Goal: Task Accomplishment & Management: Use online tool/utility

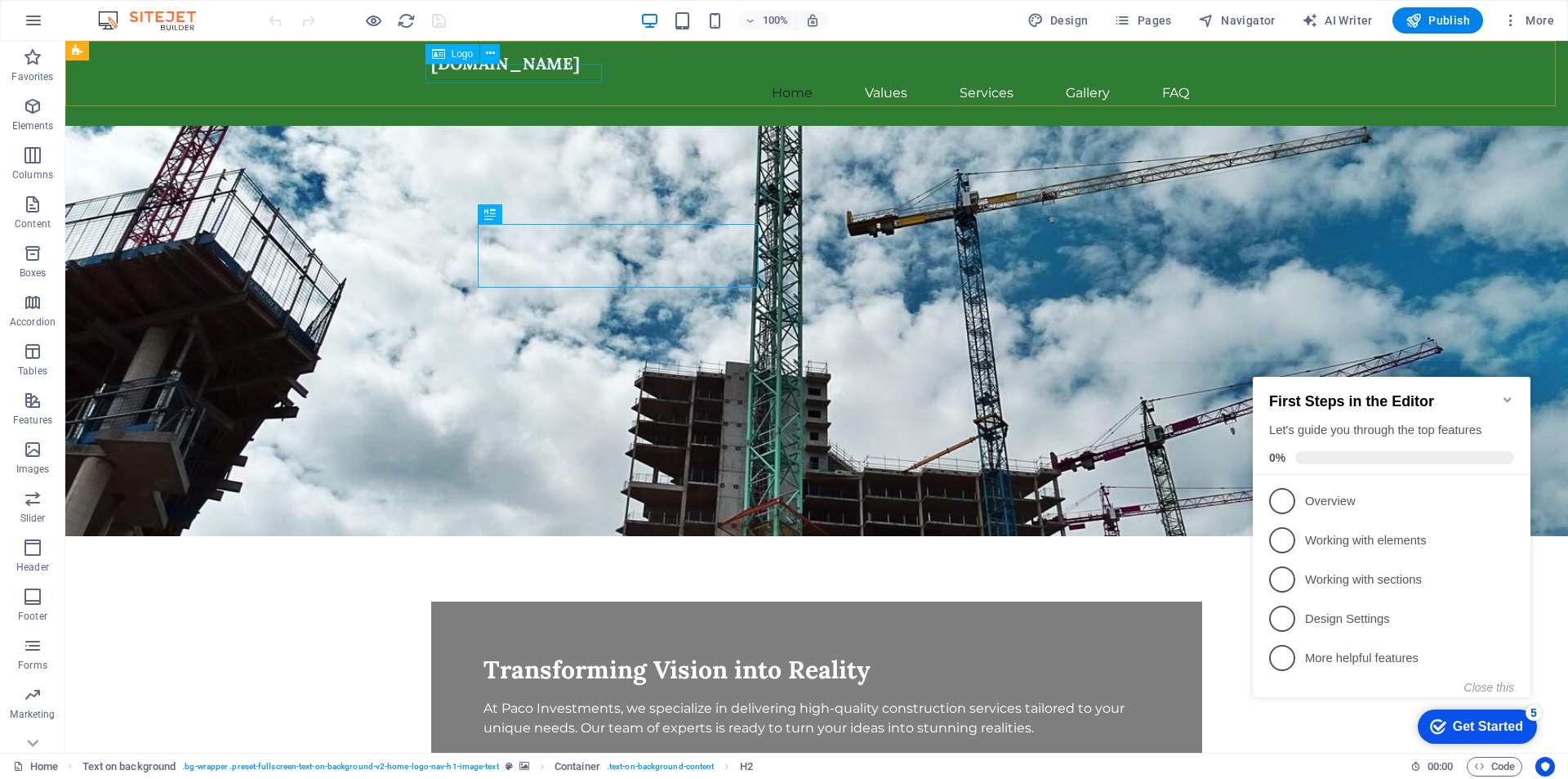
click at [455, 59] on span "Logo" at bounding box center [462, 54] width 22 height 10
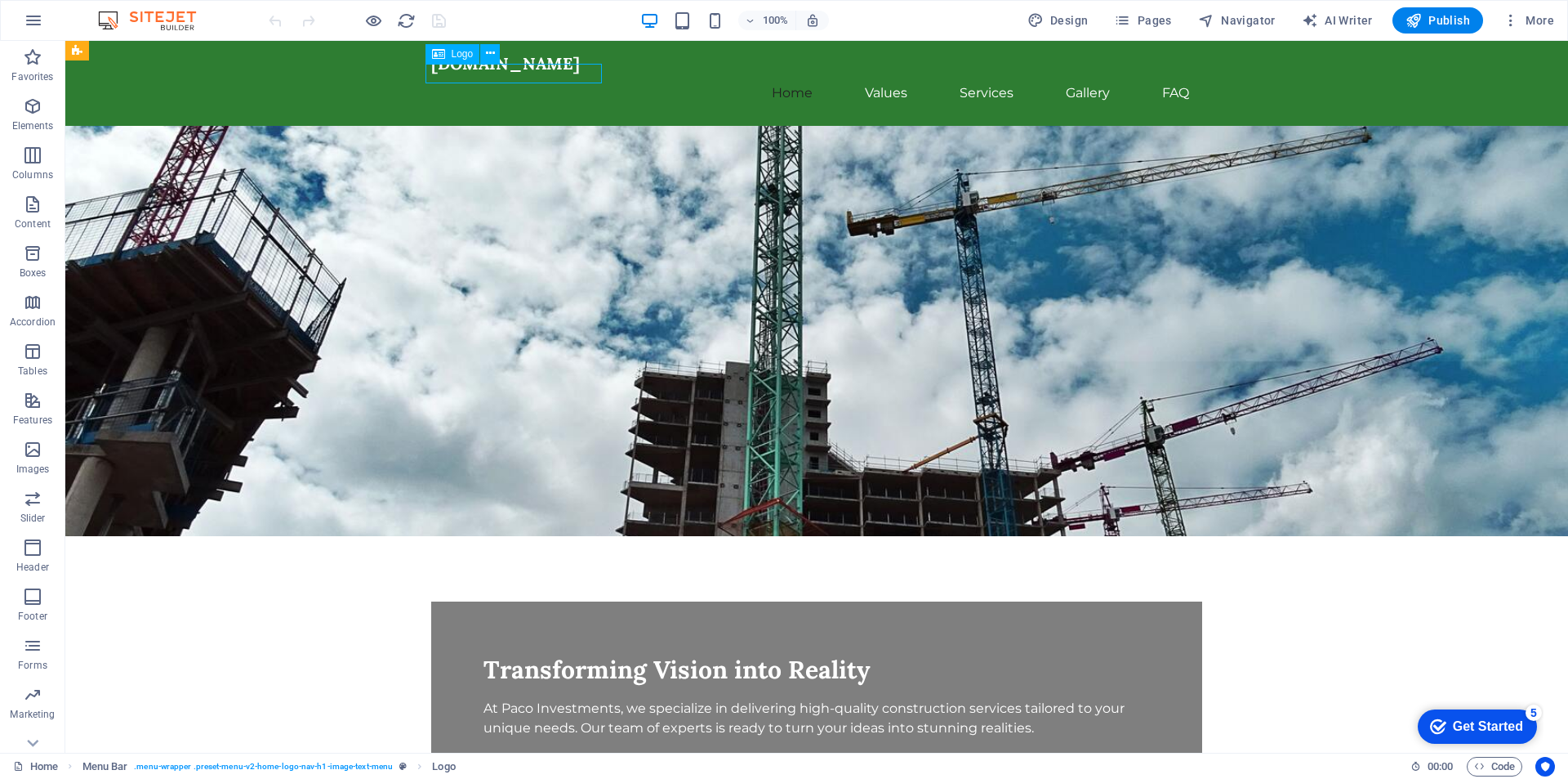
click at [437, 54] on icon at bounding box center [439, 54] width 13 height 19
click at [488, 51] on icon at bounding box center [490, 54] width 9 height 18
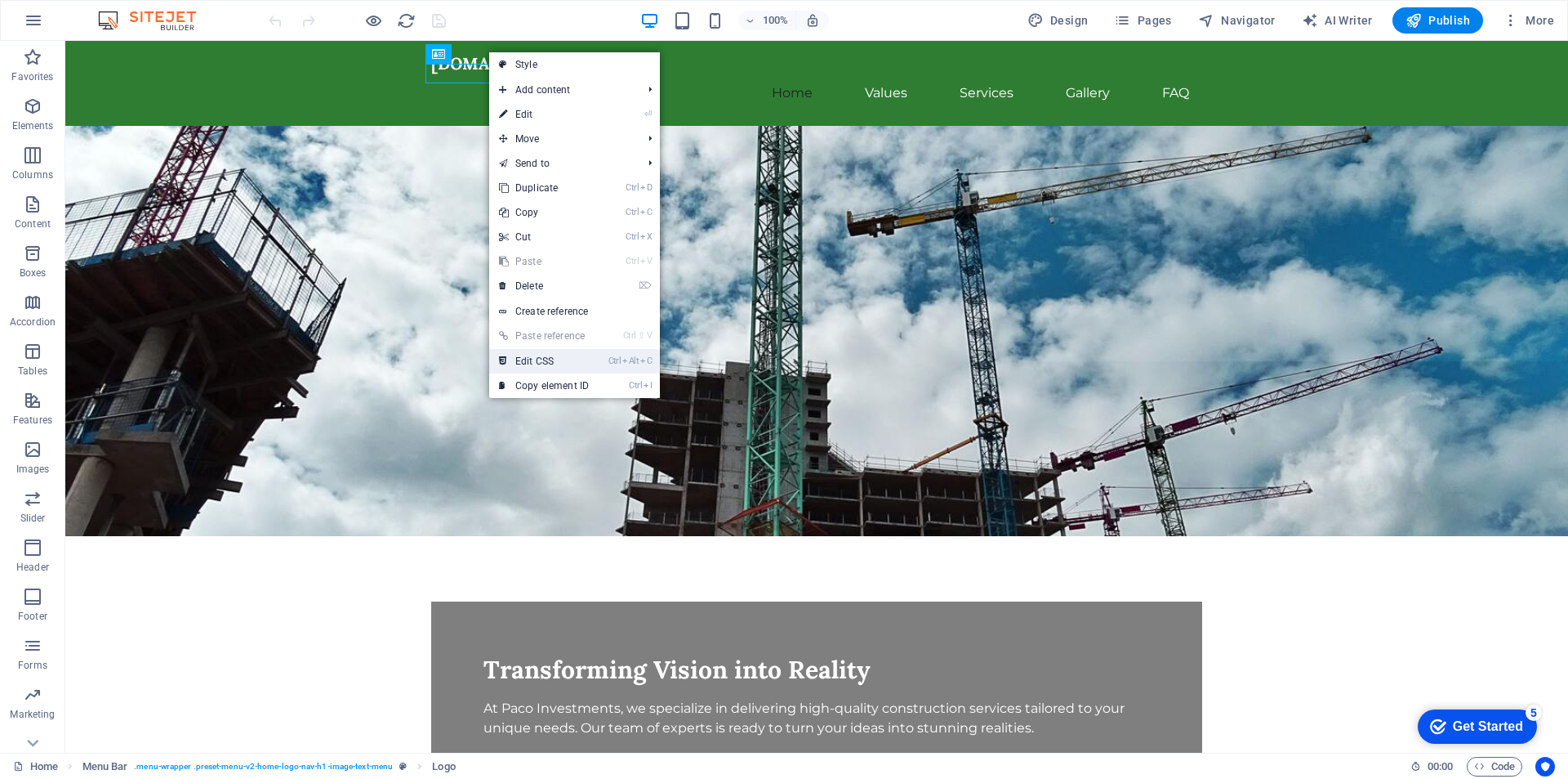
click at [535, 361] on link "Ctrl Alt C Edit CSS" at bounding box center [544, 361] width 110 height 24
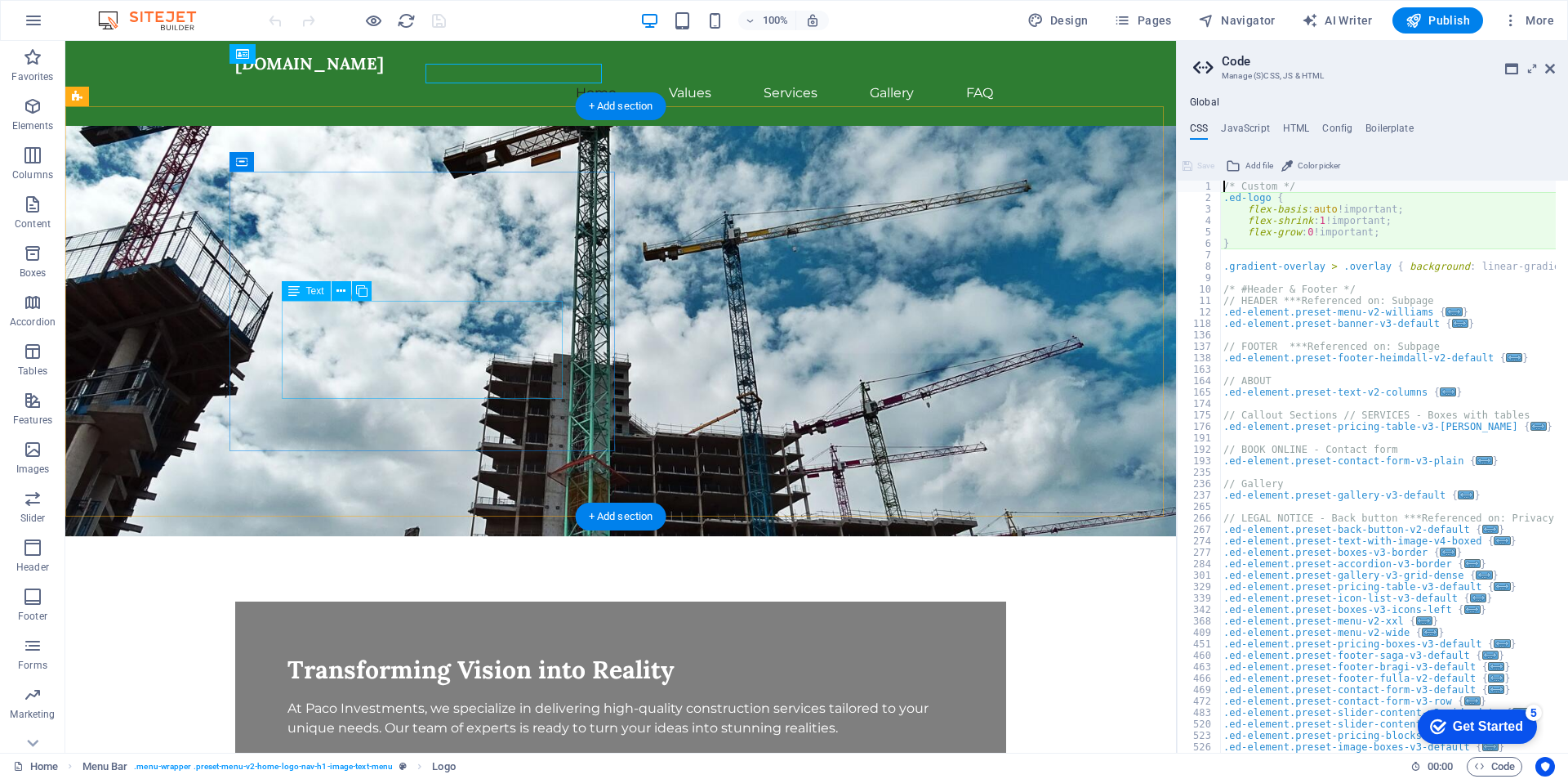
type textarea "flex-basis: auto!important;"
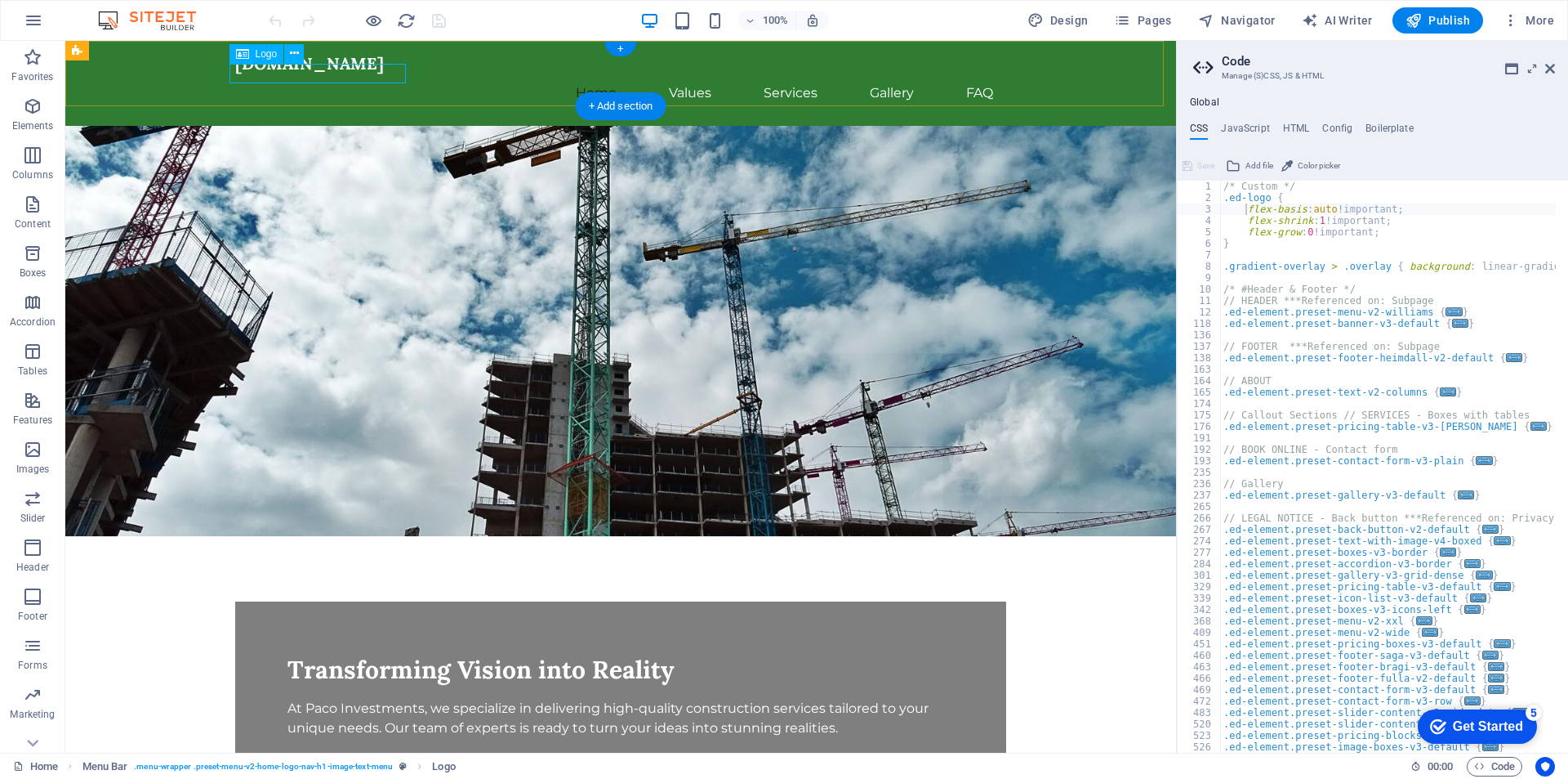
click at [355, 74] on div "[DOMAIN_NAME]" at bounding box center [621, 63] width 771 height 19
click at [248, 54] on icon at bounding box center [243, 54] width 13 height 19
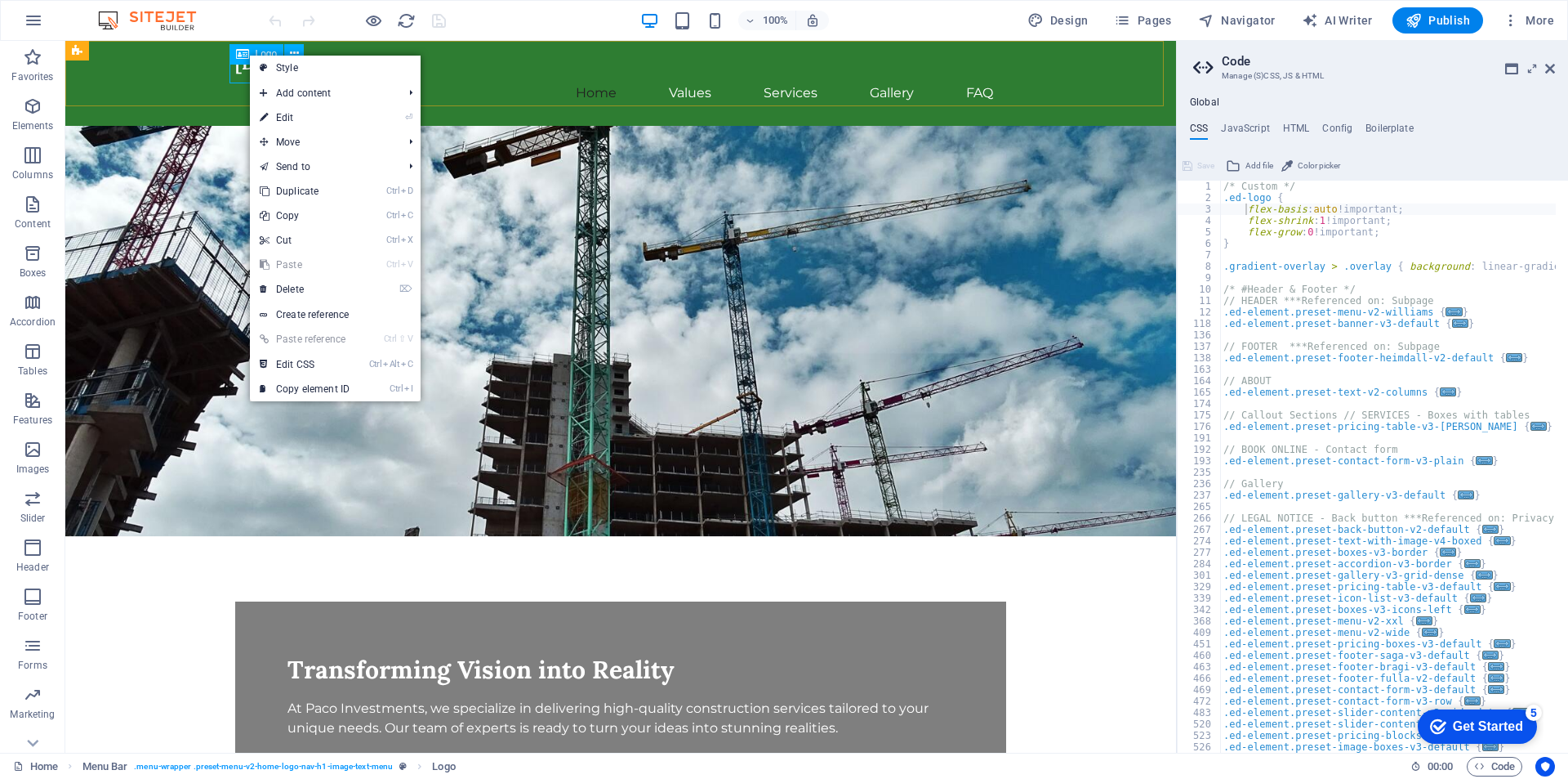
click at [248, 54] on icon at bounding box center [243, 54] width 13 height 19
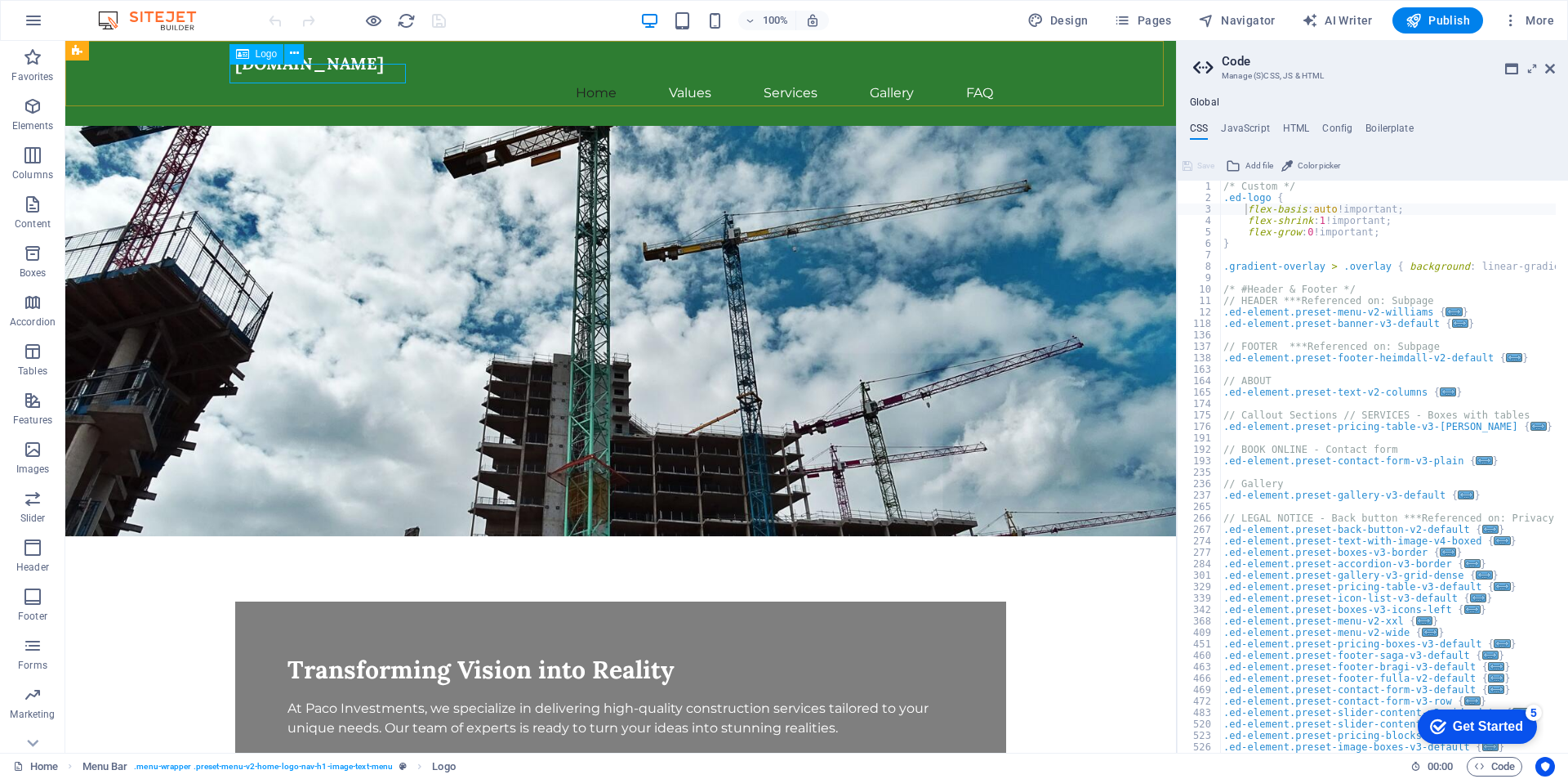
click at [248, 54] on icon at bounding box center [243, 54] width 13 height 19
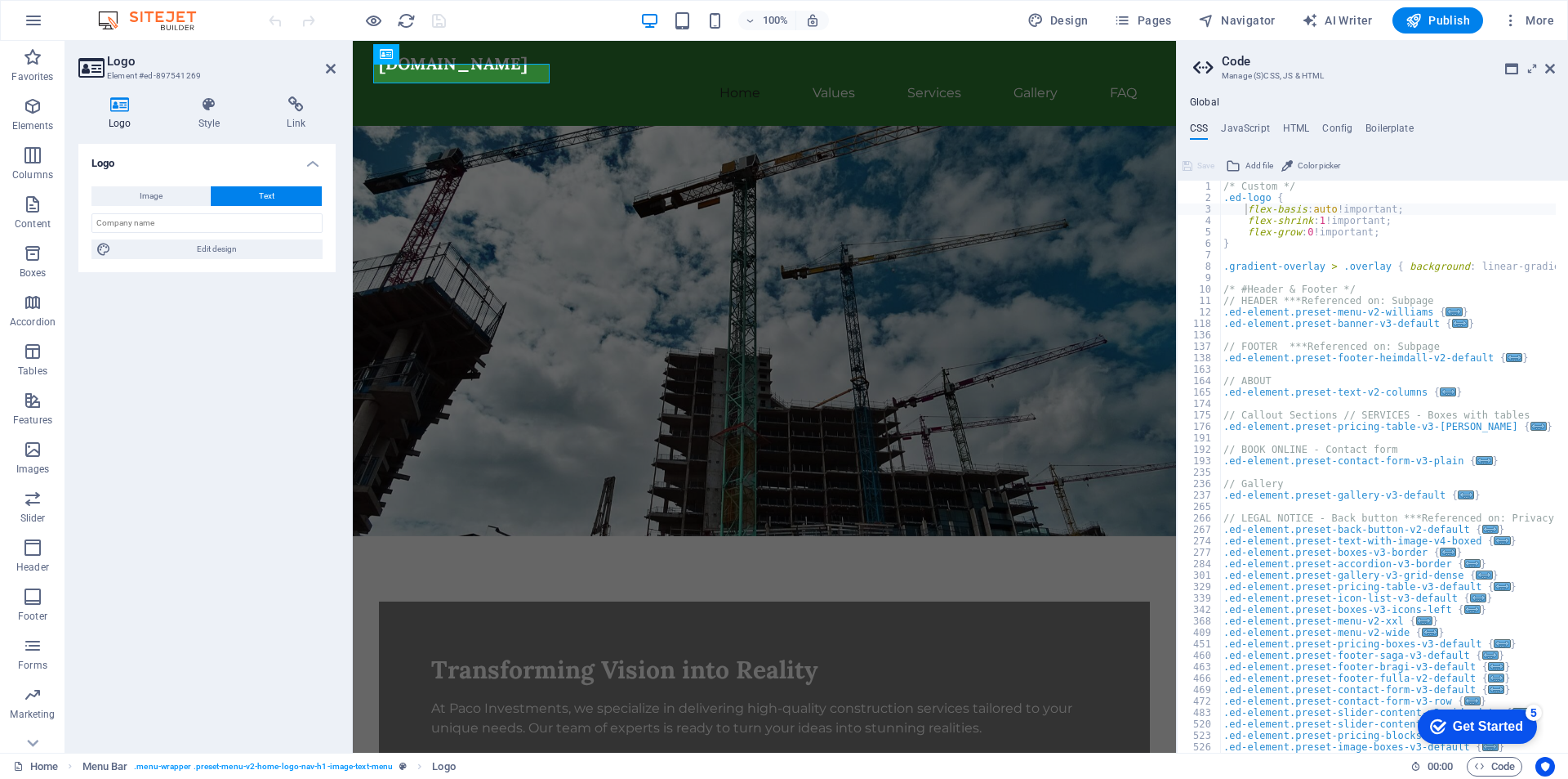
click at [86, 64] on icon at bounding box center [90, 67] width 24 height 23
click at [123, 111] on icon at bounding box center [120, 105] width 84 height 17
click at [121, 100] on icon at bounding box center [120, 105] width 84 height 17
click at [125, 108] on icon at bounding box center [120, 105] width 84 height 17
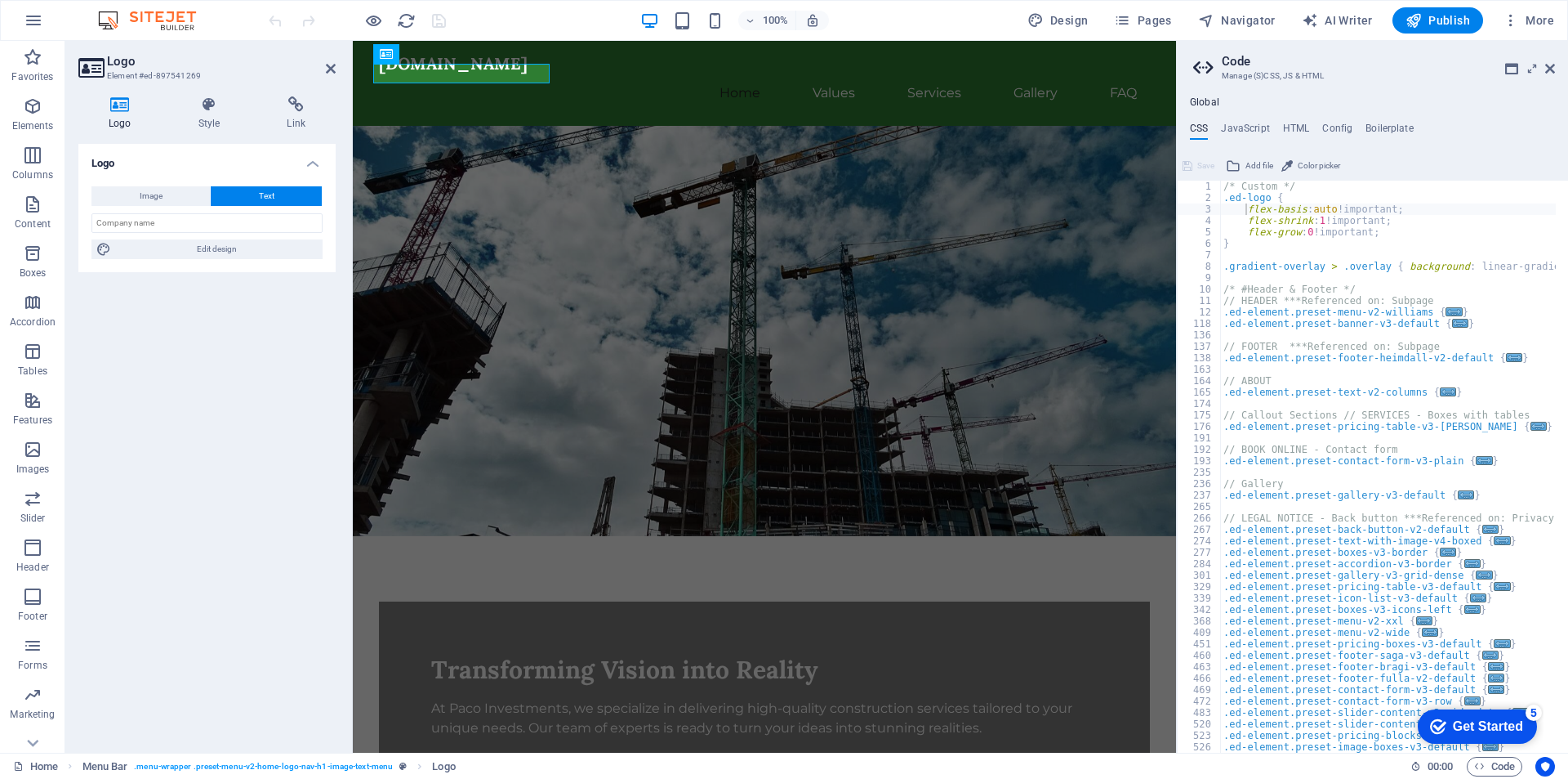
click at [90, 69] on icon at bounding box center [90, 67] width 24 height 23
click at [142, 197] on span "Image" at bounding box center [151, 196] width 23 height 19
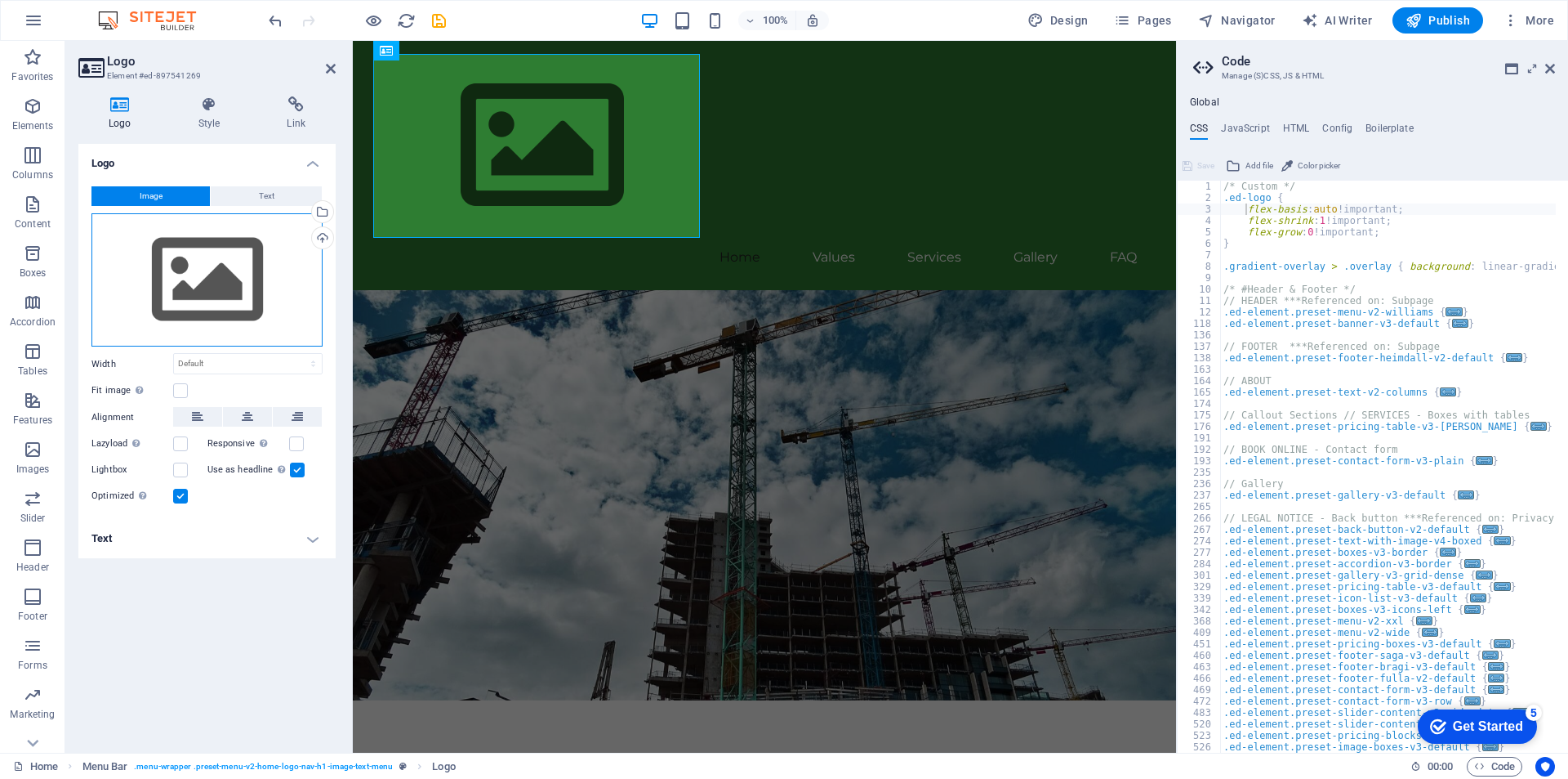
click at [207, 274] on div "Drag files here, click to choose files or select files from Files or our free s…" at bounding box center [207, 280] width 231 height 134
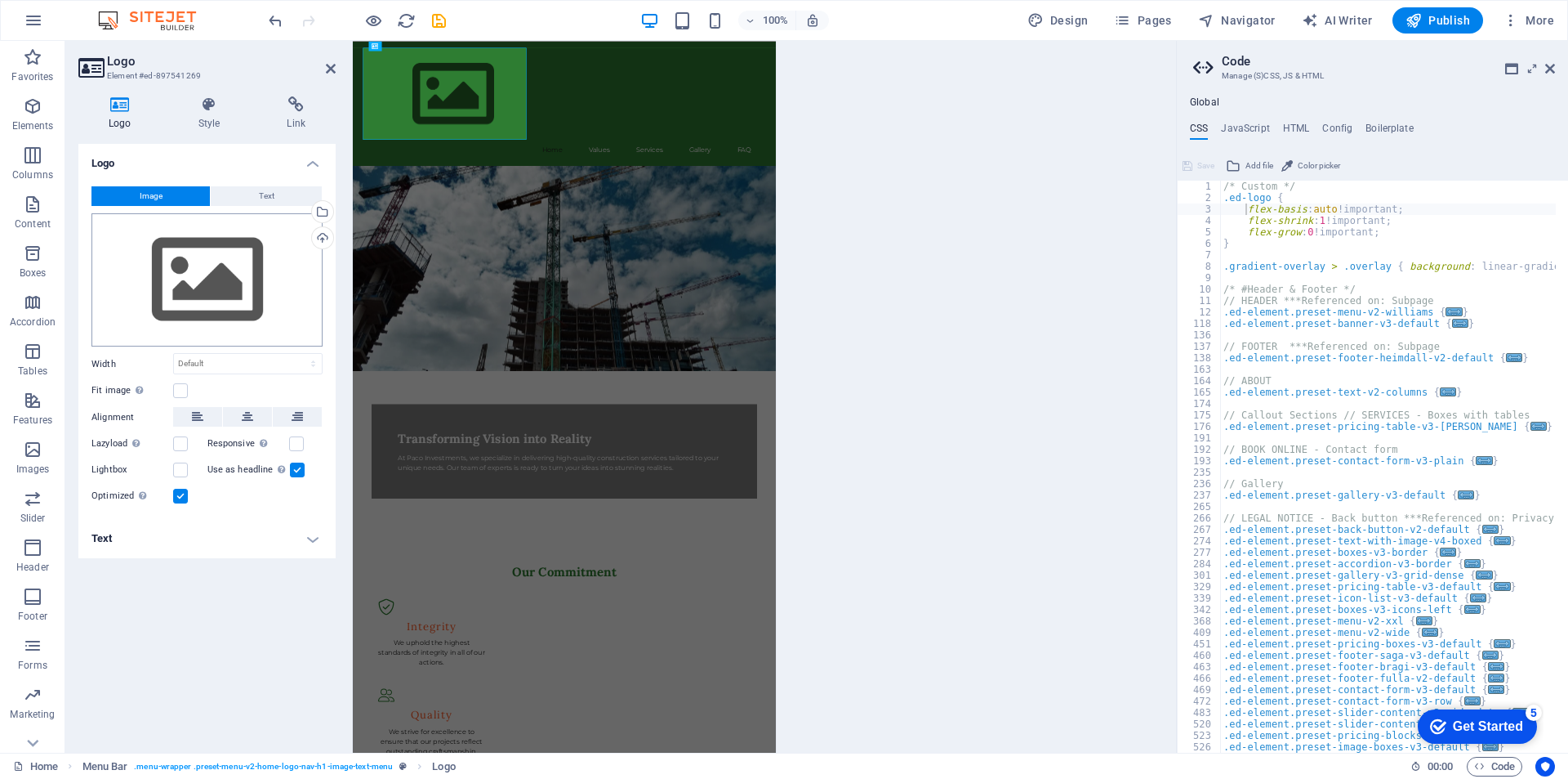
click at [207, 274] on body "[DOMAIN_NAME] Home Favorites Elements Columns Content Boxes Accordion Tables Fe…" at bounding box center [784, 389] width 1568 height 779
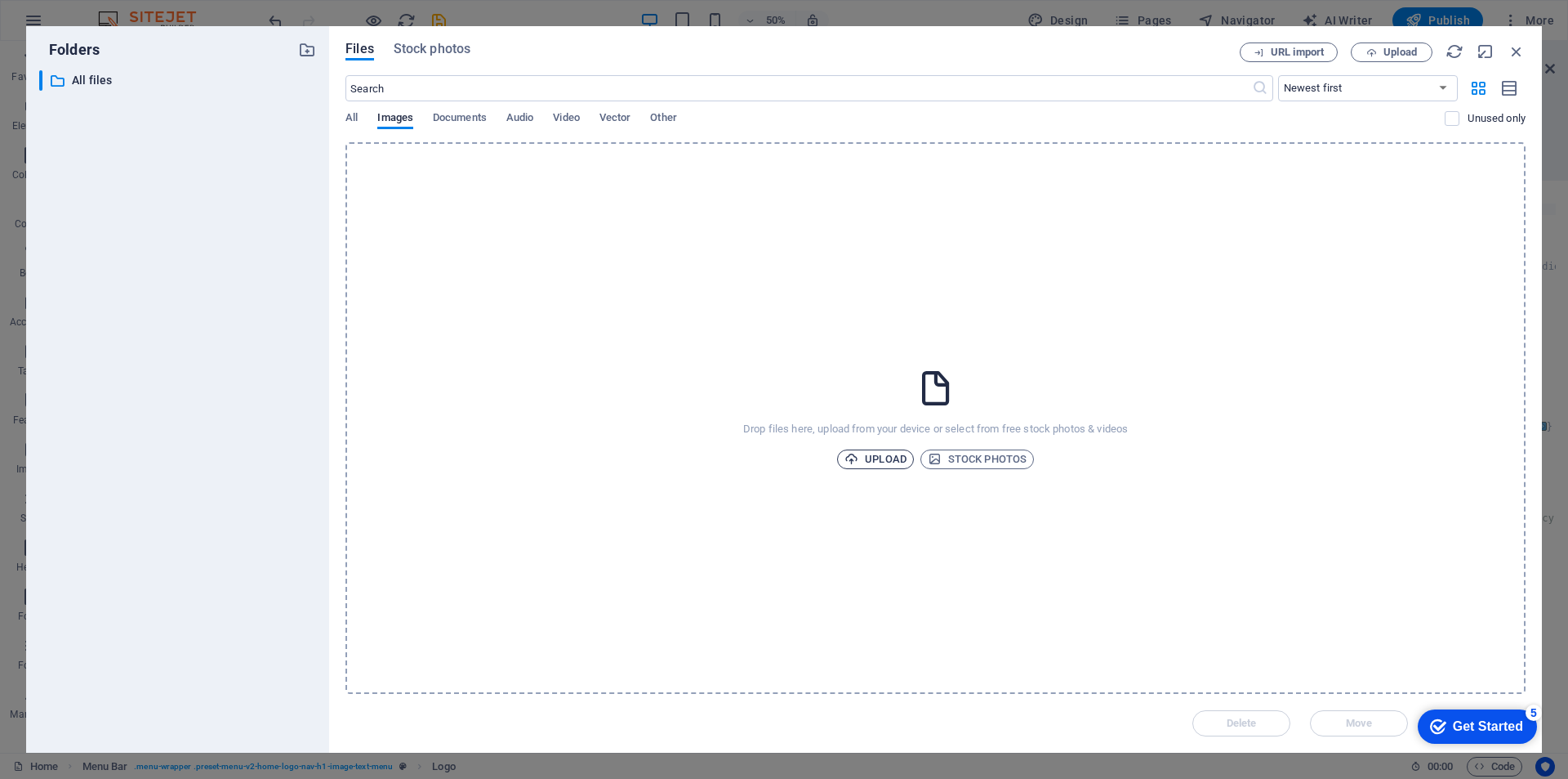
click at [875, 462] on span "Upload" at bounding box center [876, 459] width 62 height 19
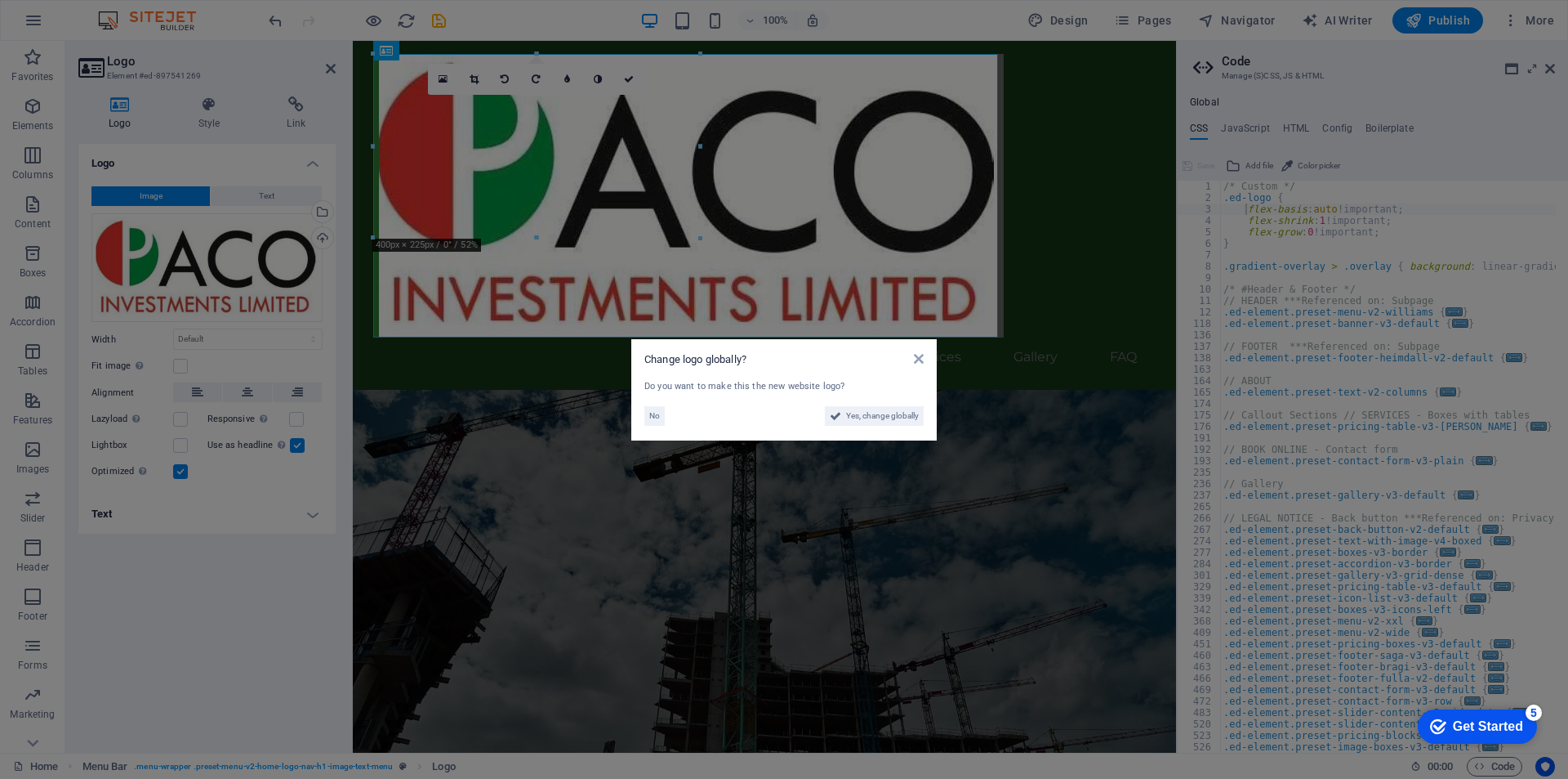
click at [750, 271] on aside "Change logo globally? Do you want to make this the new website logo? No Yes, ch…" at bounding box center [784, 389] width 1568 height 779
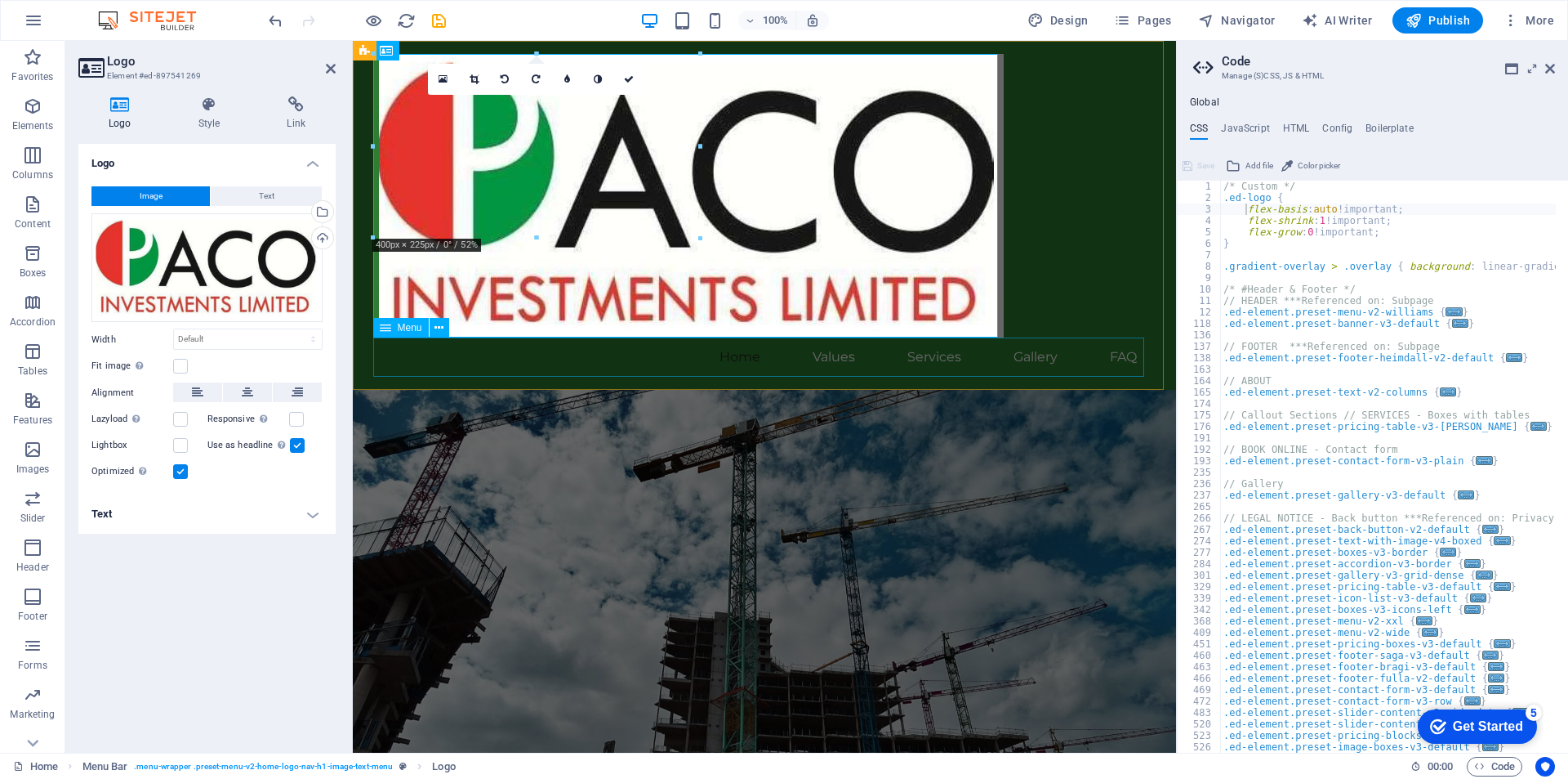
click at [713, 372] on nav "Home Values Services Gallery FAQ" at bounding box center [764, 356] width 771 height 39
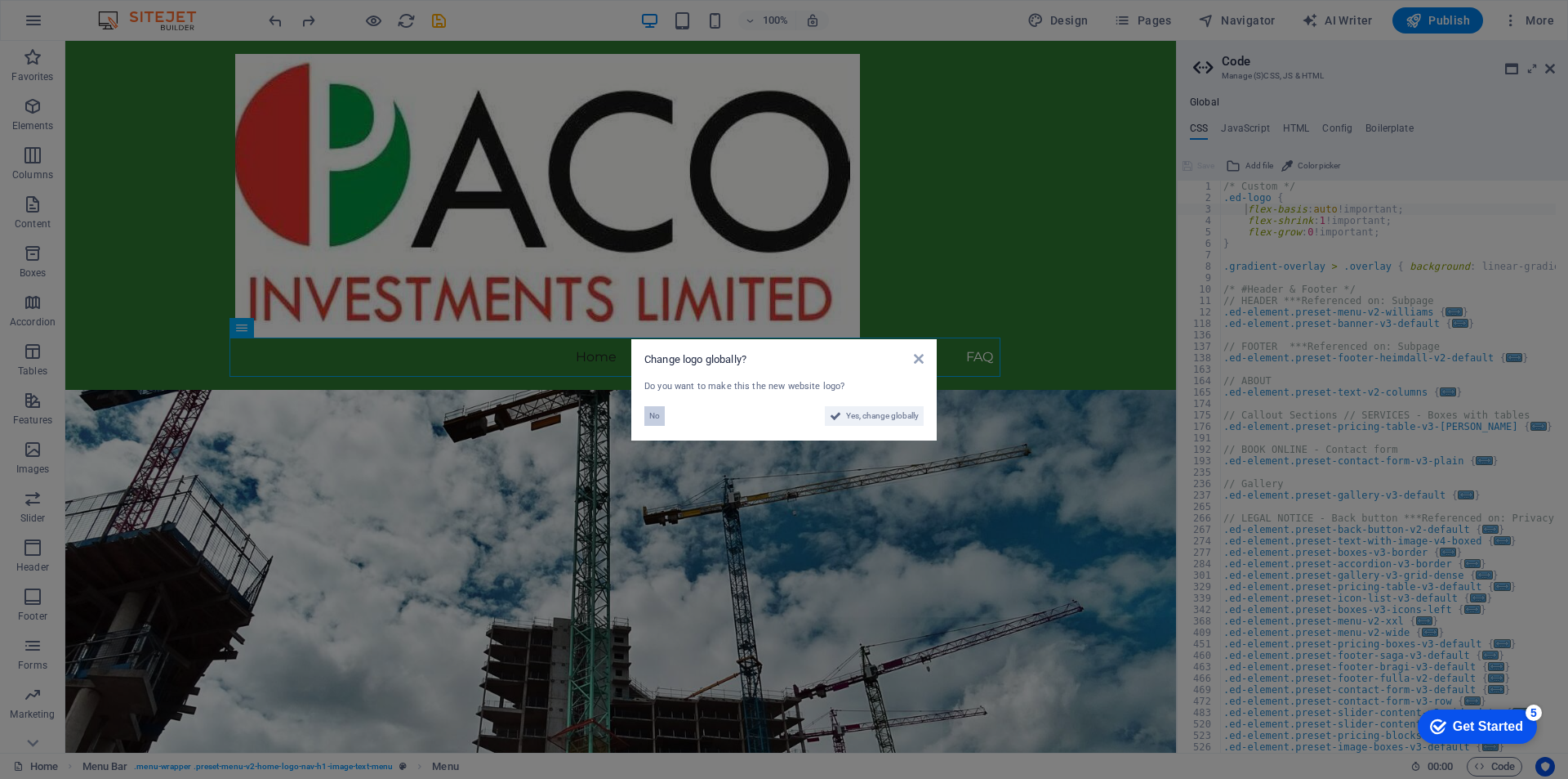
click at [652, 414] on span "No" at bounding box center [654, 415] width 11 height 19
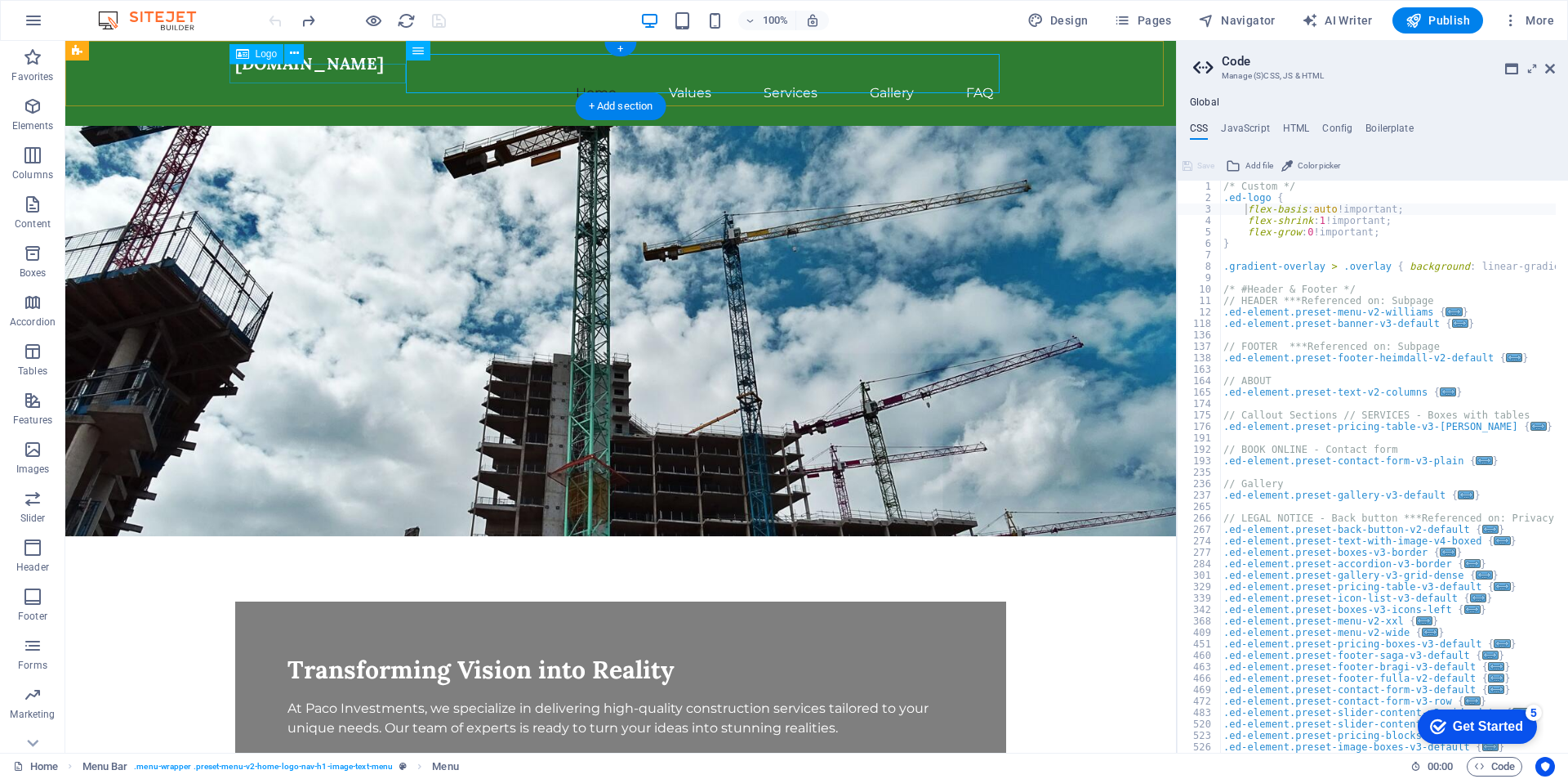
click at [273, 73] on div "[DOMAIN_NAME]" at bounding box center [621, 63] width 771 height 19
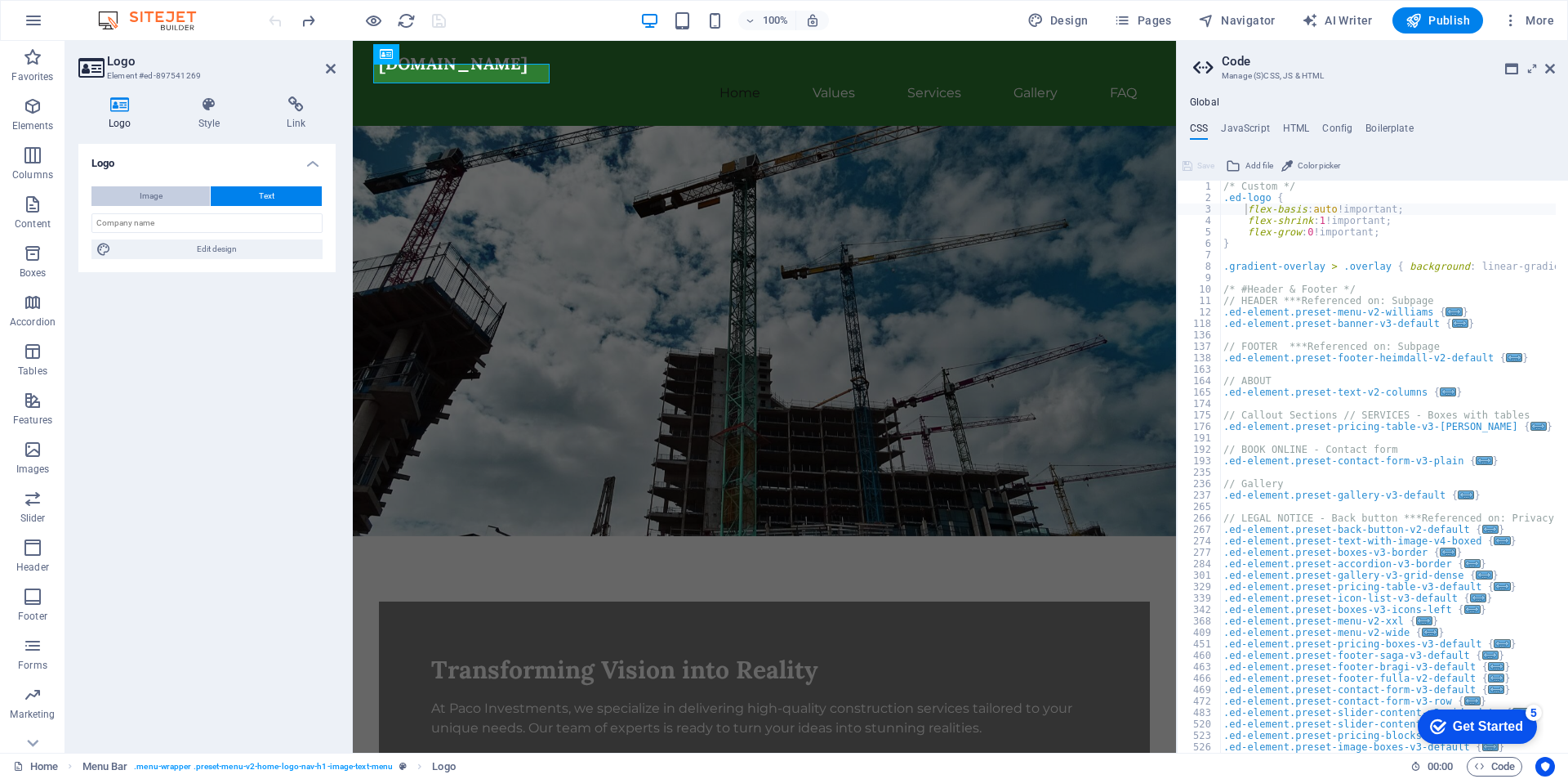
click at [175, 193] on button "Image" at bounding box center [151, 196] width 119 height 19
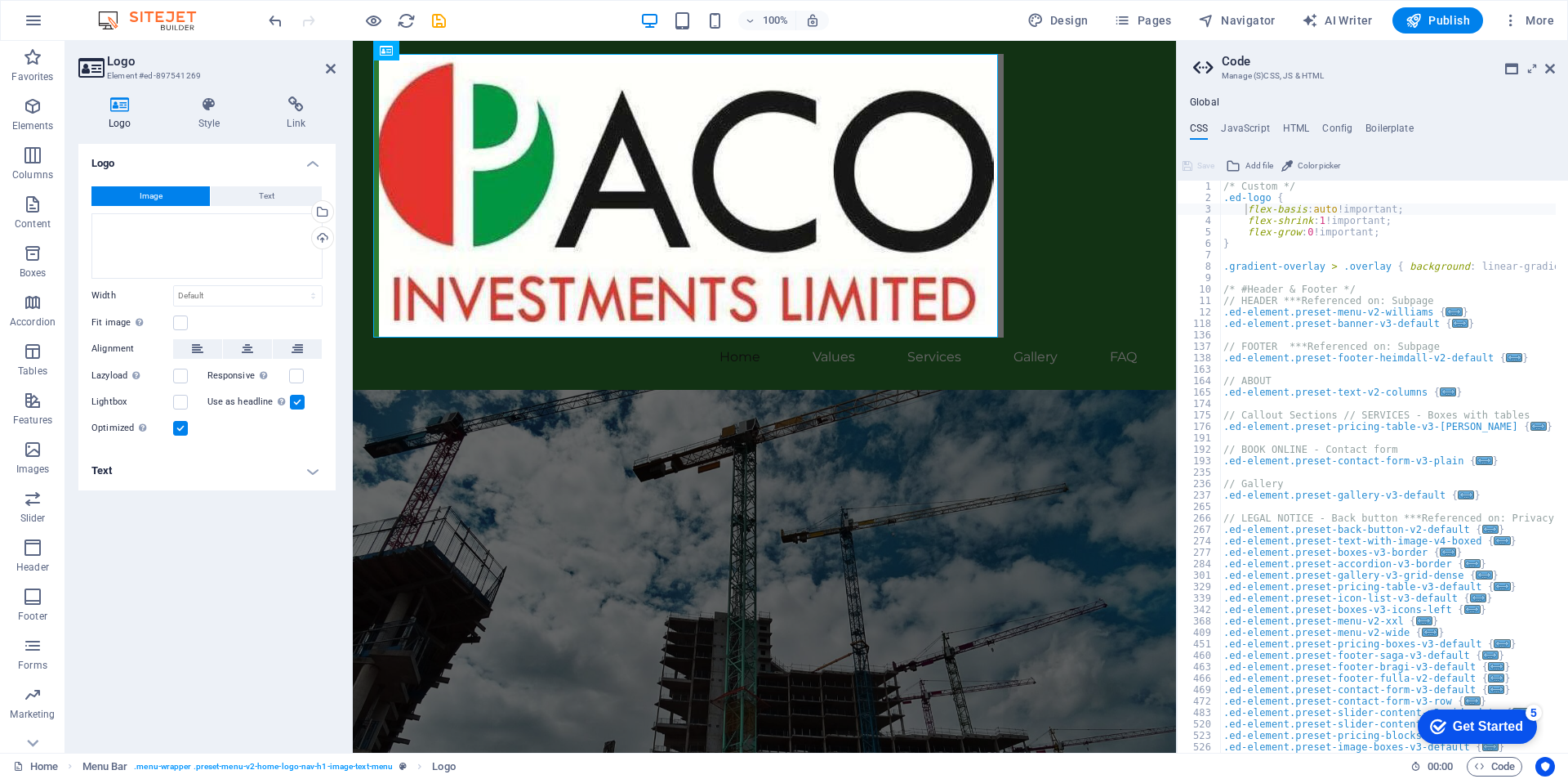
click at [123, 106] on icon at bounding box center [120, 105] width 84 height 17
click at [766, 286] on div at bounding box center [764, 195] width 771 height 284
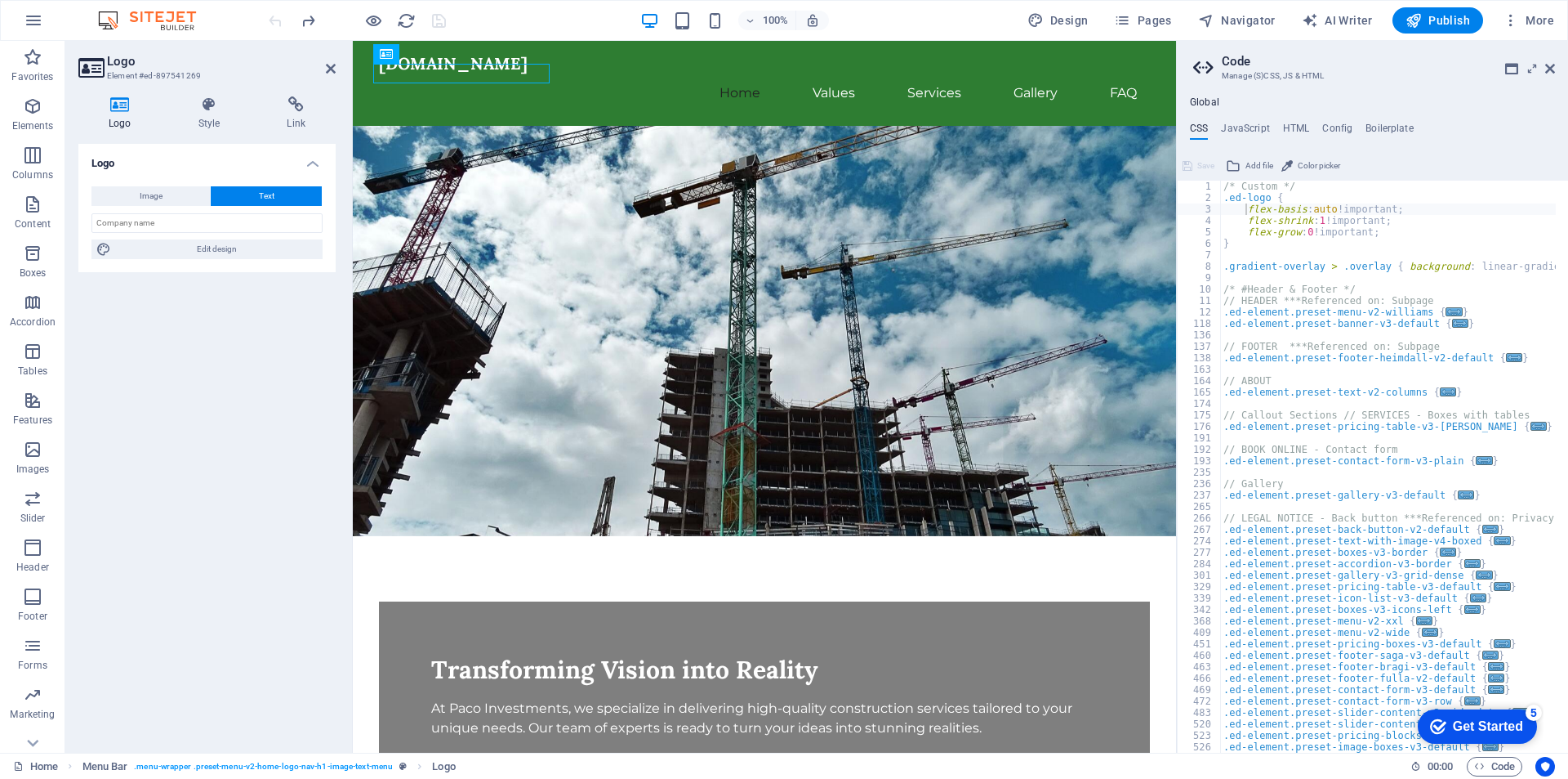
click at [120, 107] on icon at bounding box center [120, 105] width 84 height 17
click at [83, 61] on icon at bounding box center [90, 67] width 24 height 23
click at [94, 68] on icon at bounding box center [90, 67] width 24 height 23
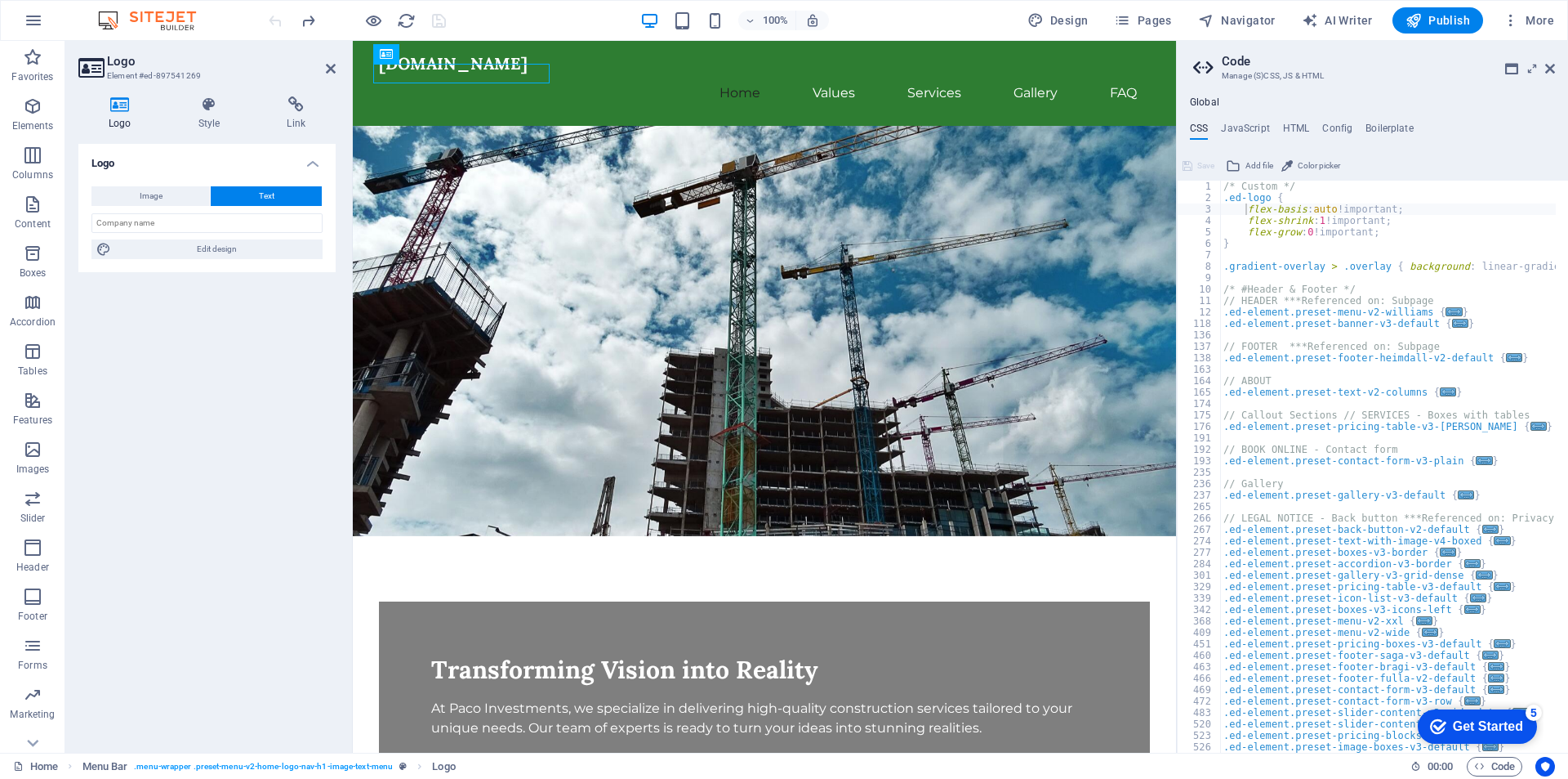
click at [118, 107] on icon at bounding box center [120, 105] width 84 height 17
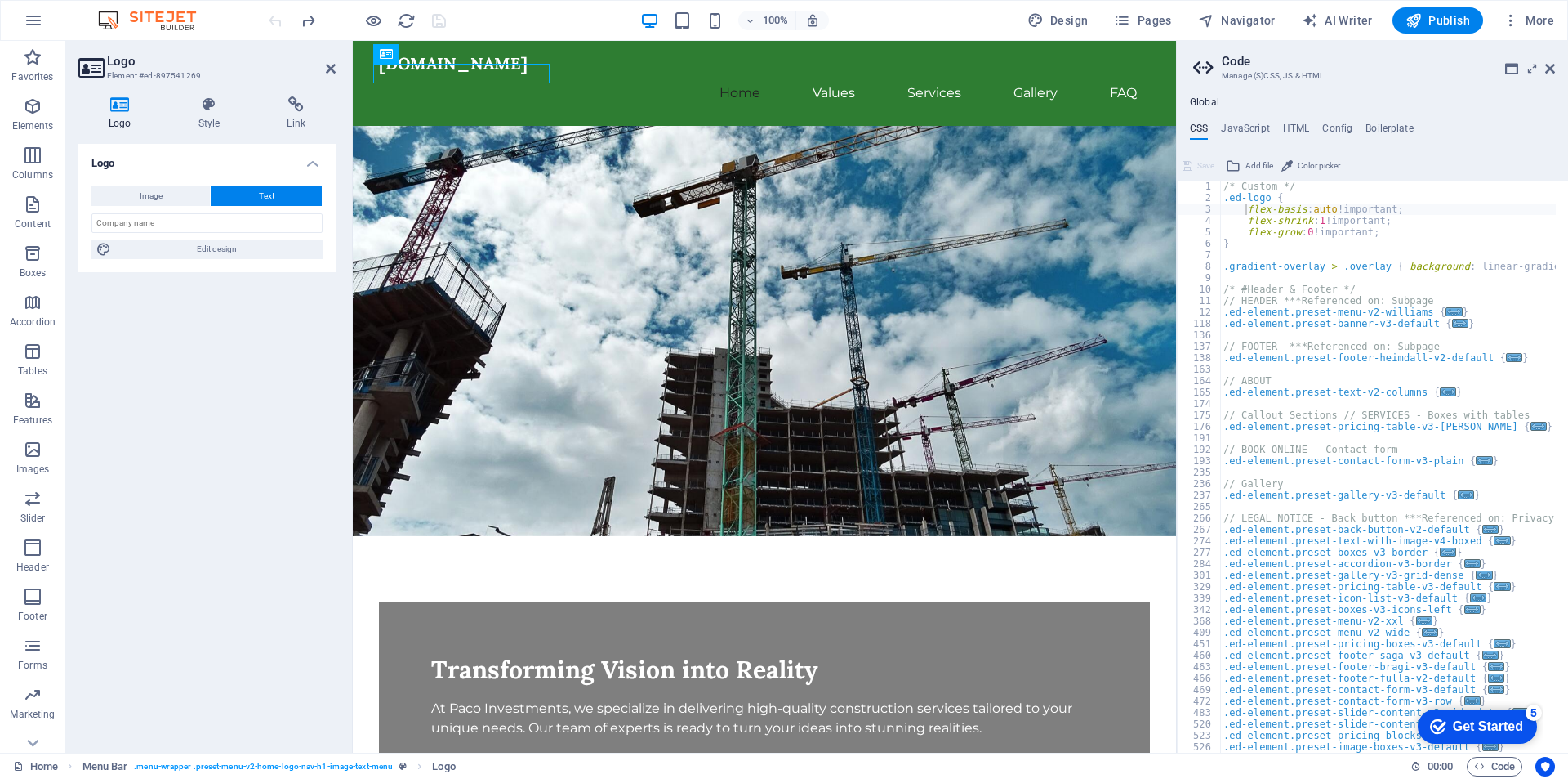
click at [120, 105] on icon at bounding box center [120, 105] width 84 height 17
click at [201, 314] on div "Logo Image Text Drag files here, click to choose files or select files from Fil…" at bounding box center [207, 442] width 258 height 596
click at [125, 163] on h4 "Logo" at bounding box center [207, 158] width 258 height 29
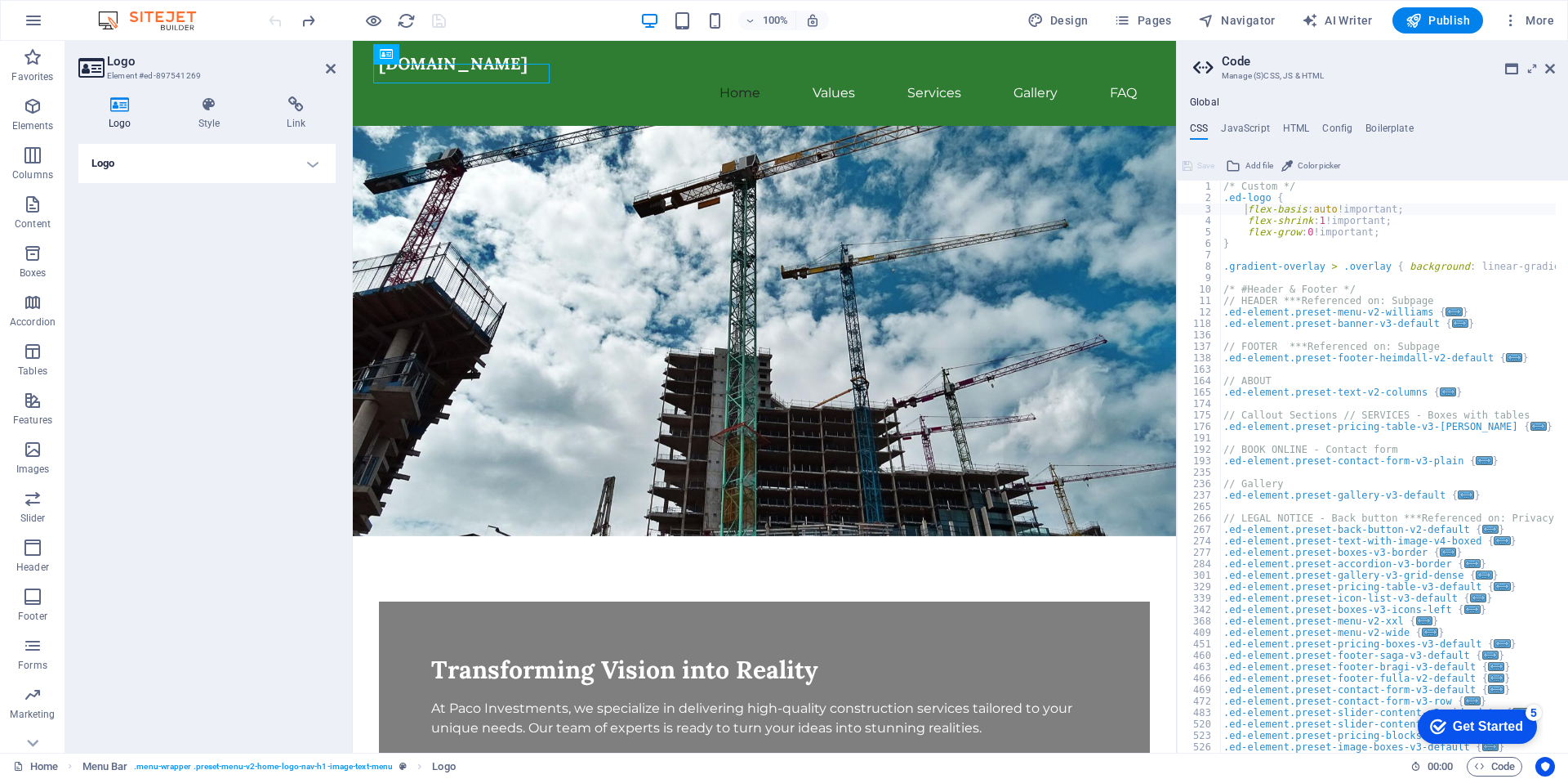
click at [121, 99] on icon at bounding box center [120, 105] width 84 height 17
click at [95, 59] on icon at bounding box center [90, 67] width 24 height 23
drag, startPoint x: 311, startPoint y: 161, endPoint x: 299, endPoint y: 175, distance: 18.4
click at [308, 161] on h4 "Logo" at bounding box center [207, 163] width 258 height 39
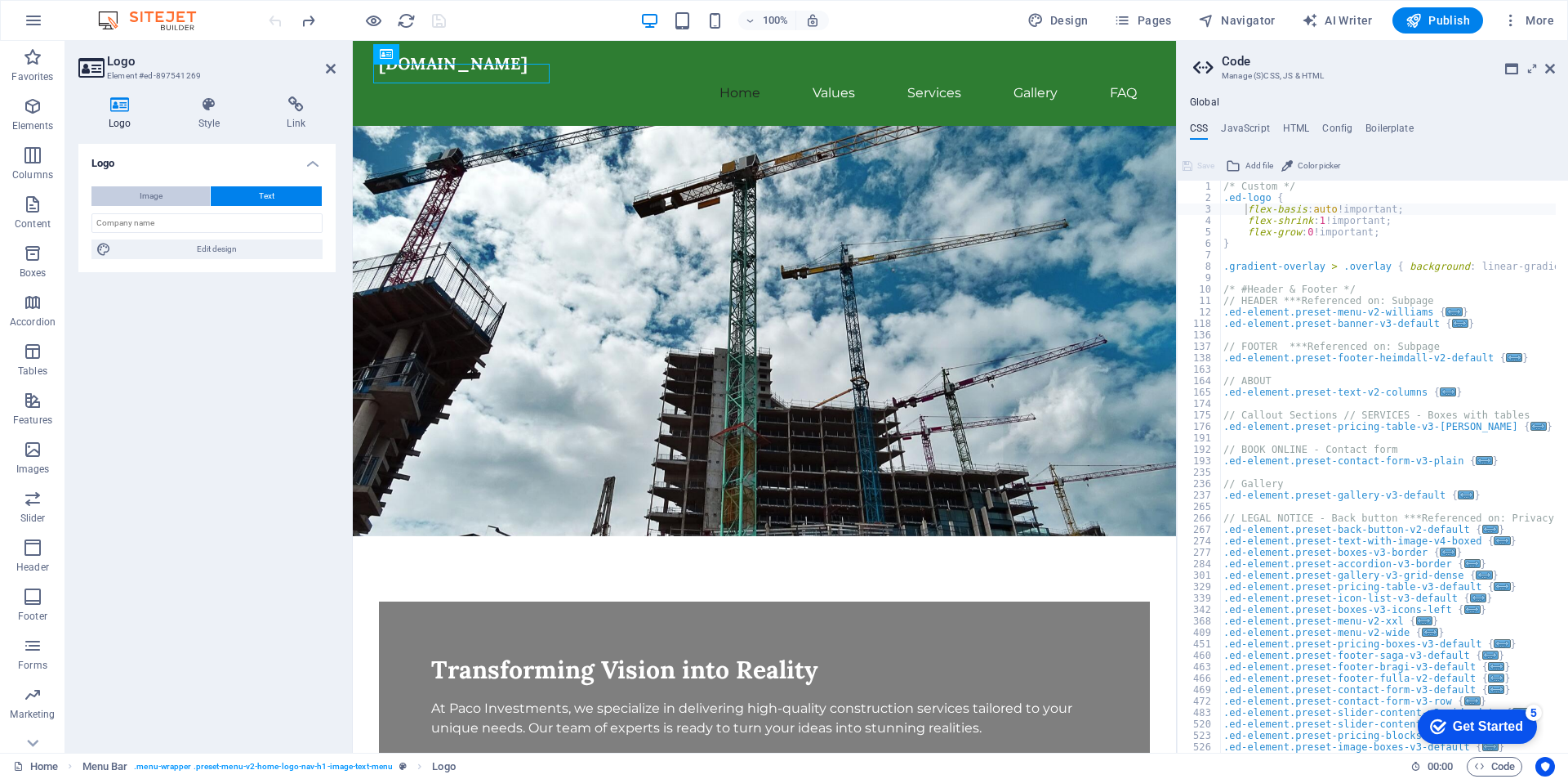
click at [158, 194] on span "Image" at bounding box center [151, 196] width 23 height 19
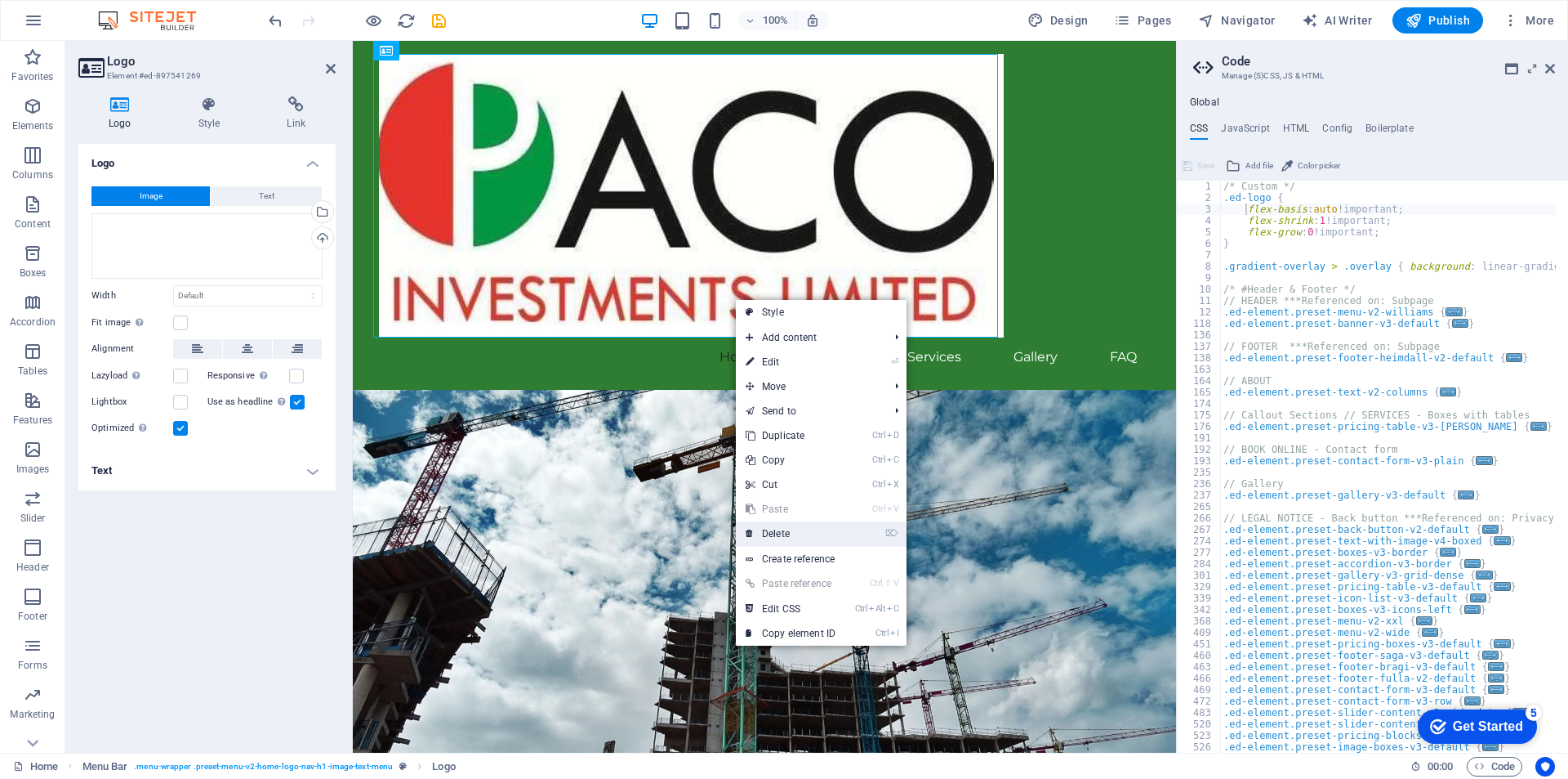
click at [779, 533] on link "⌦ Delete" at bounding box center [790, 533] width 110 height 24
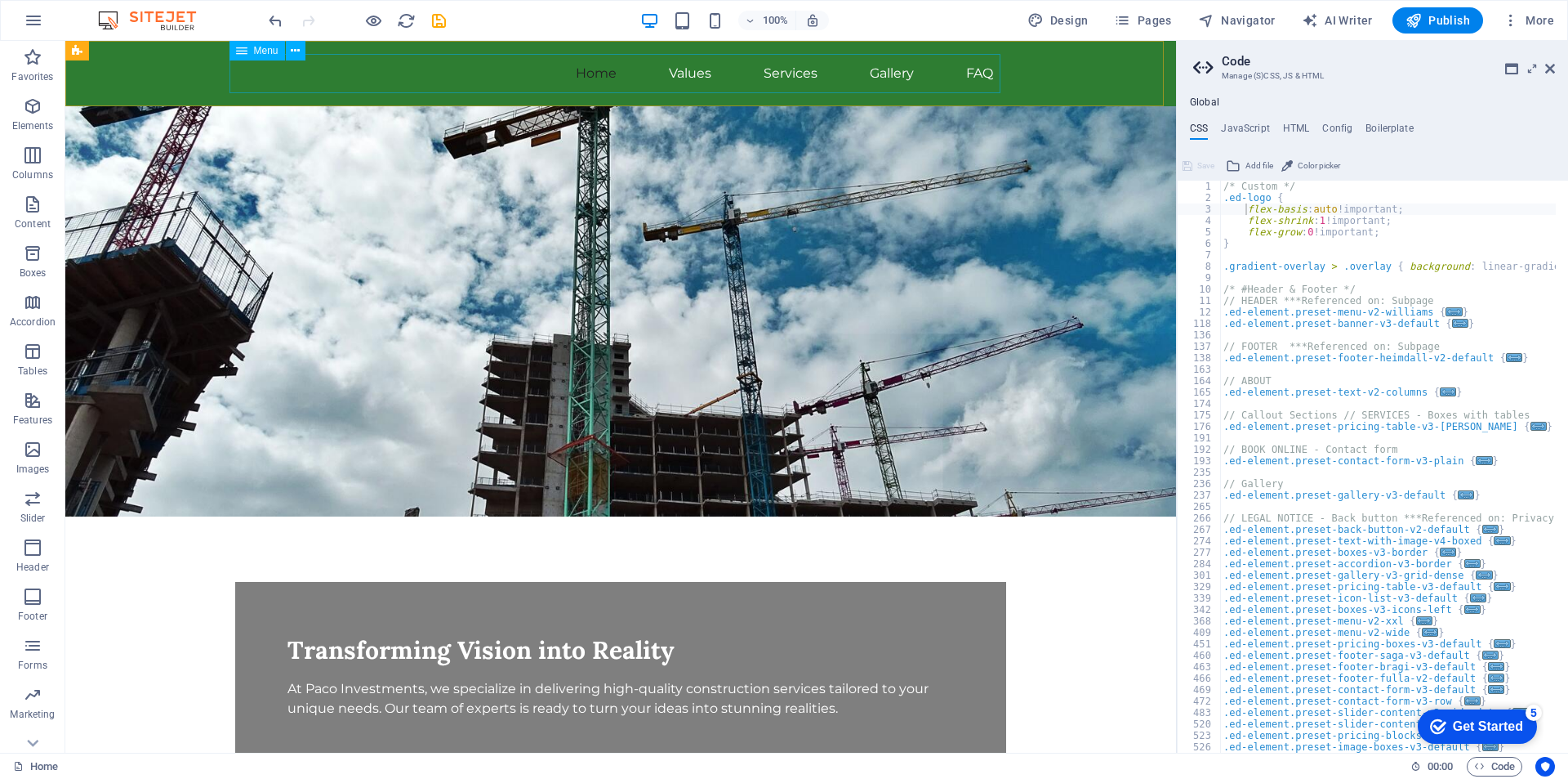
click at [265, 50] on span "Menu" at bounding box center [266, 51] width 24 height 10
click at [247, 50] on icon at bounding box center [242, 50] width 12 height 19
click at [292, 48] on icon at bounding box center [295, 51] width 9 height 18
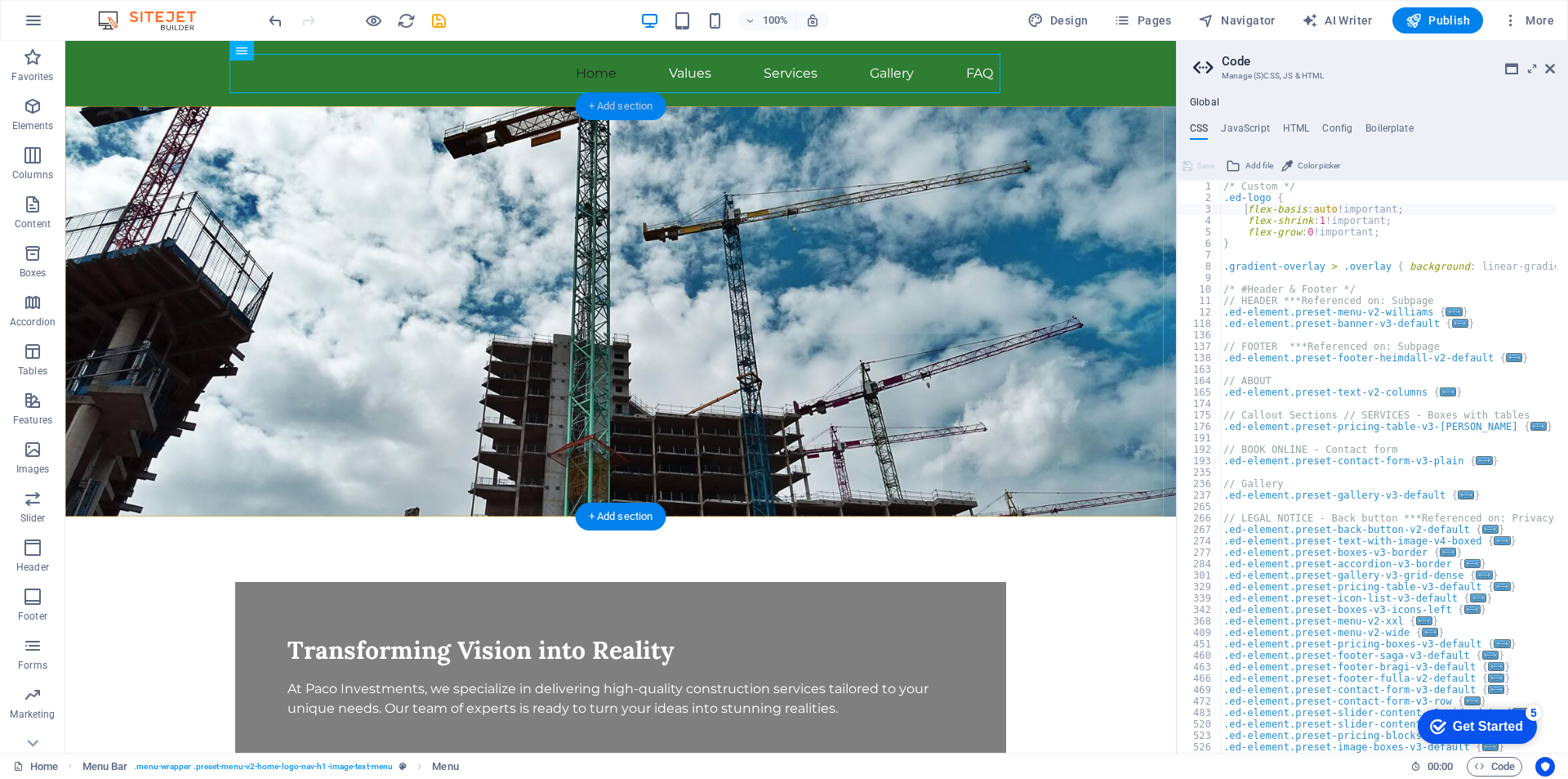
drag, startPoint x: 612, startPoint y: 110, endPoint x: 176, endPoint y: 90, distance: 436.5
click at [612, 110] on div "+ Add section" at bounding box center [621, 105] width 90 height 28
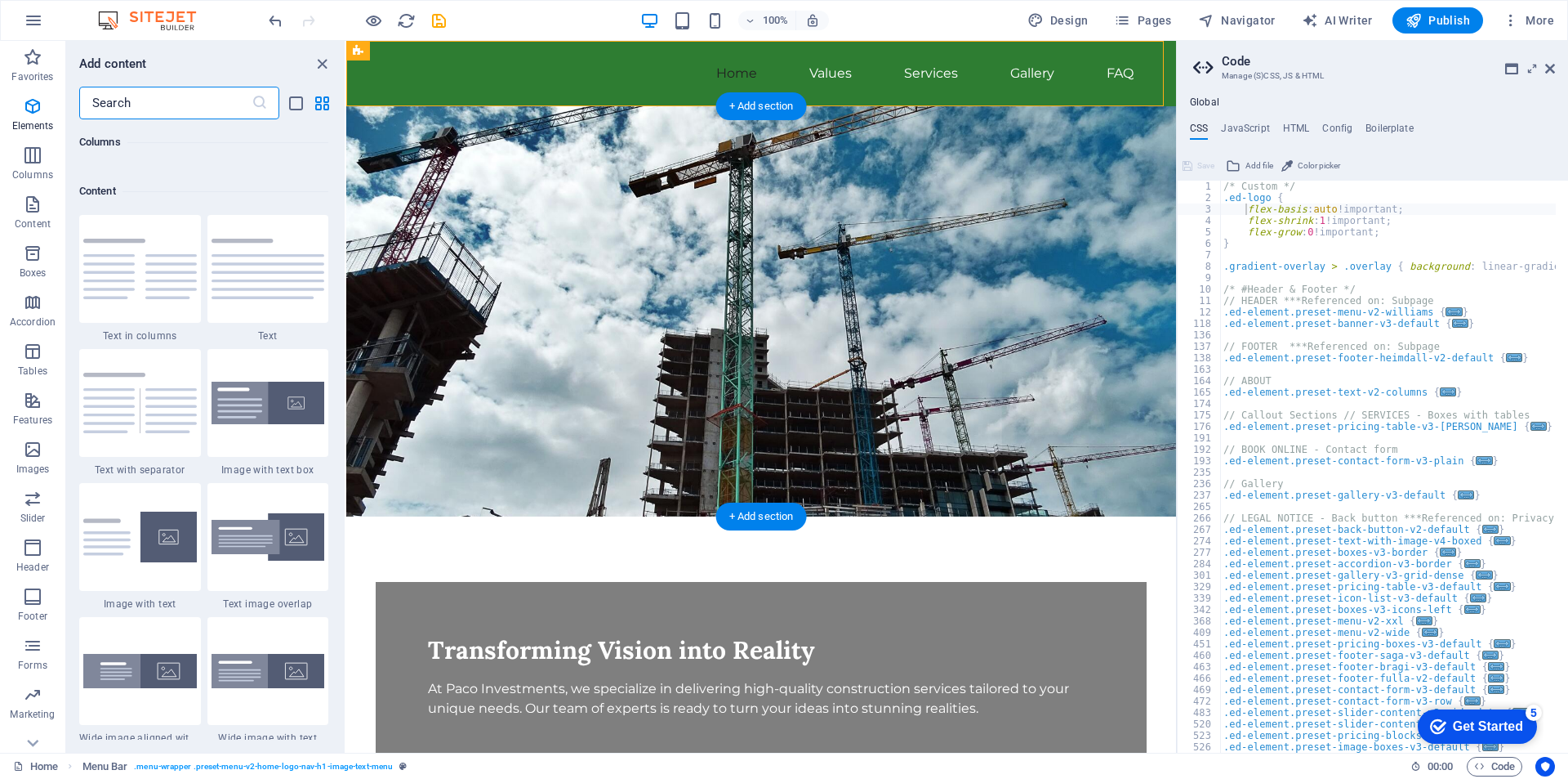
scroll to position [2859, 0]
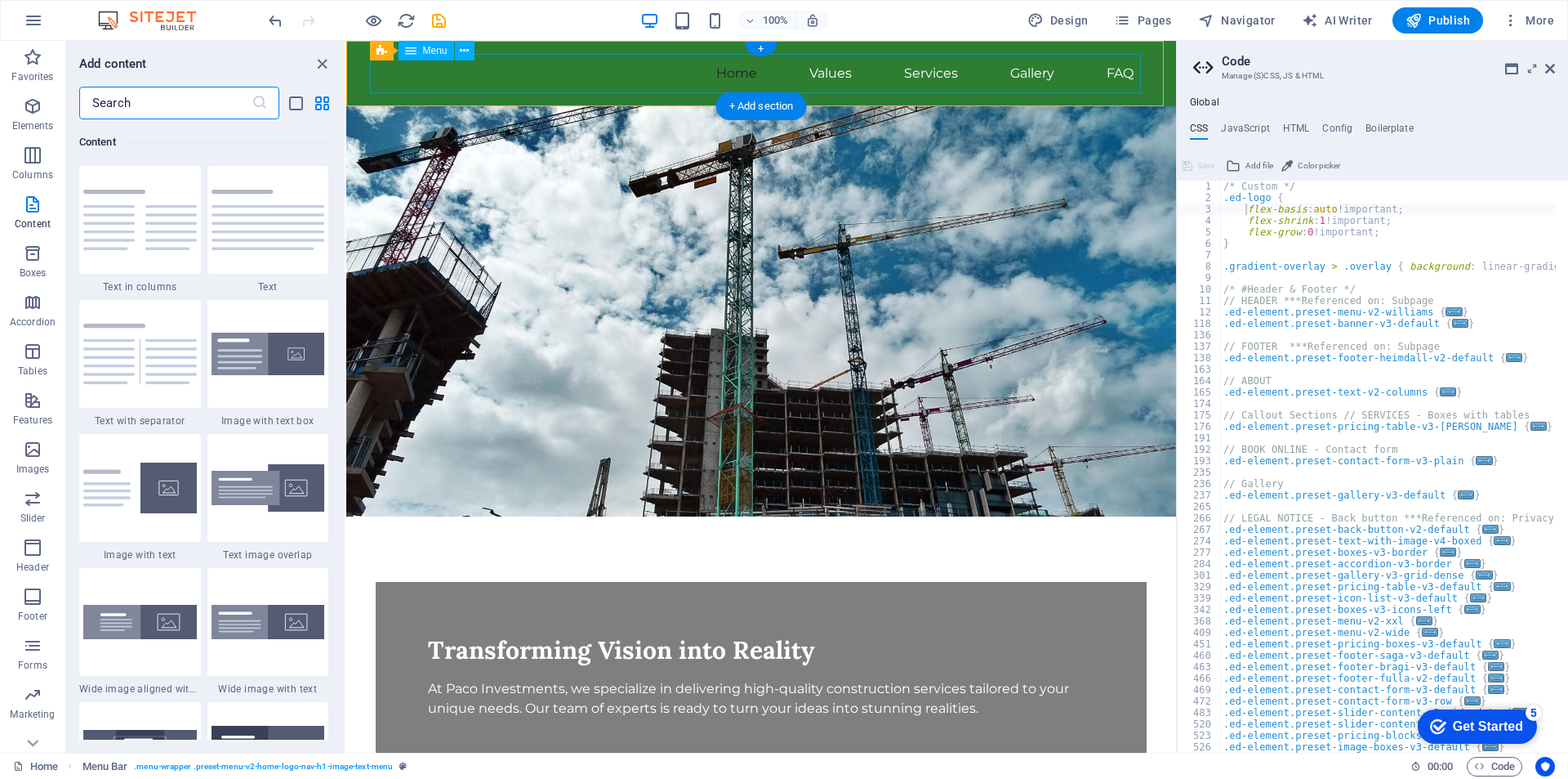
click at [546, 73] on nav "Home Values Services Gallery FAQ" at bounding box center [761, 73] width 771 height 39
click at [459, 54] on button at bounding box center [464, 50] width 19 height 19
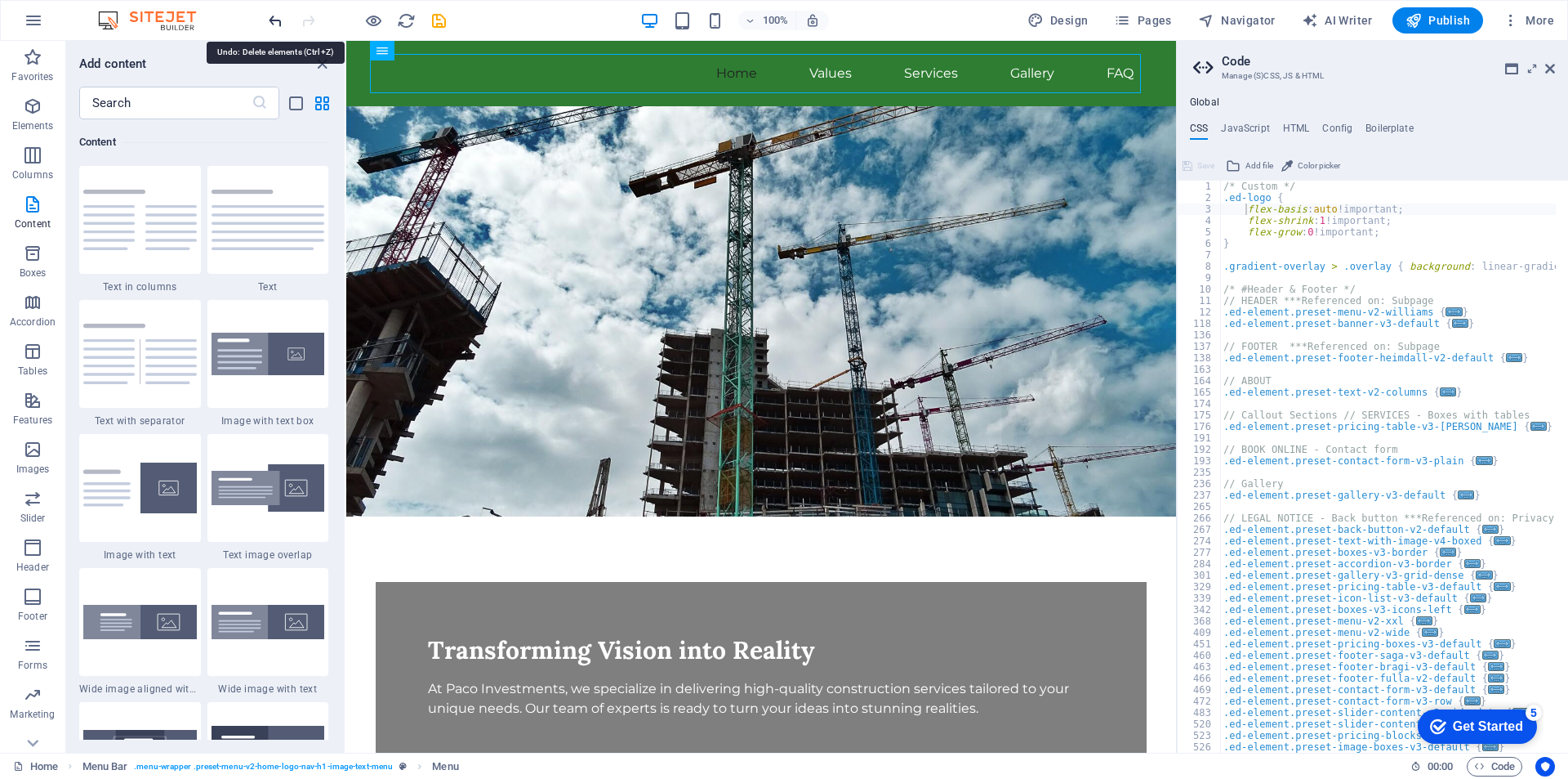
click at [274, 21] on icon "undo" at bounding box center [275, 21] width 18 height 18
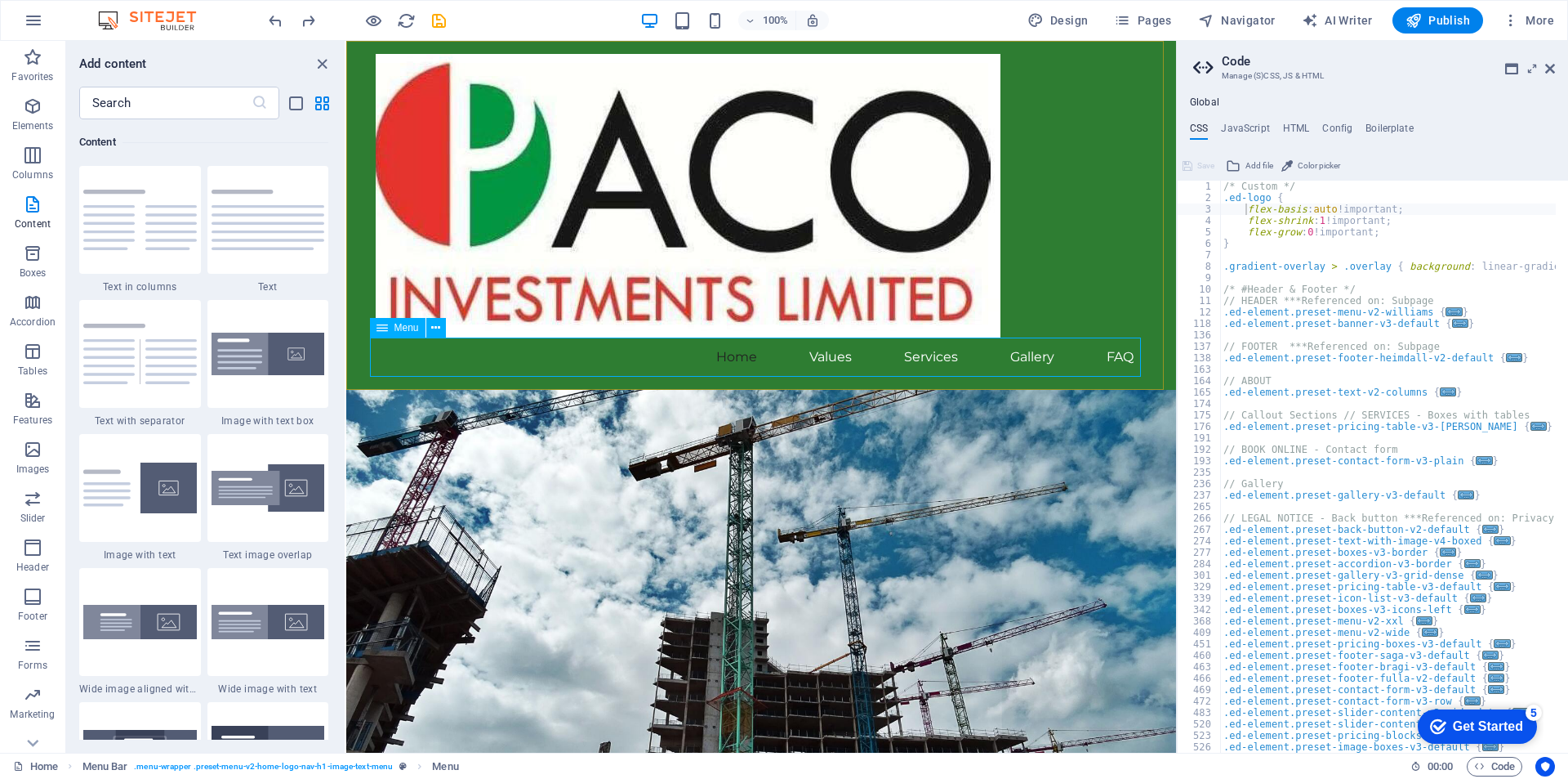
click at [385, 326] on icon at bounding box center [382, 327] width 12 height 19
click at [463, 50] on icon at bounding box center [463, 51] width 9 height 18
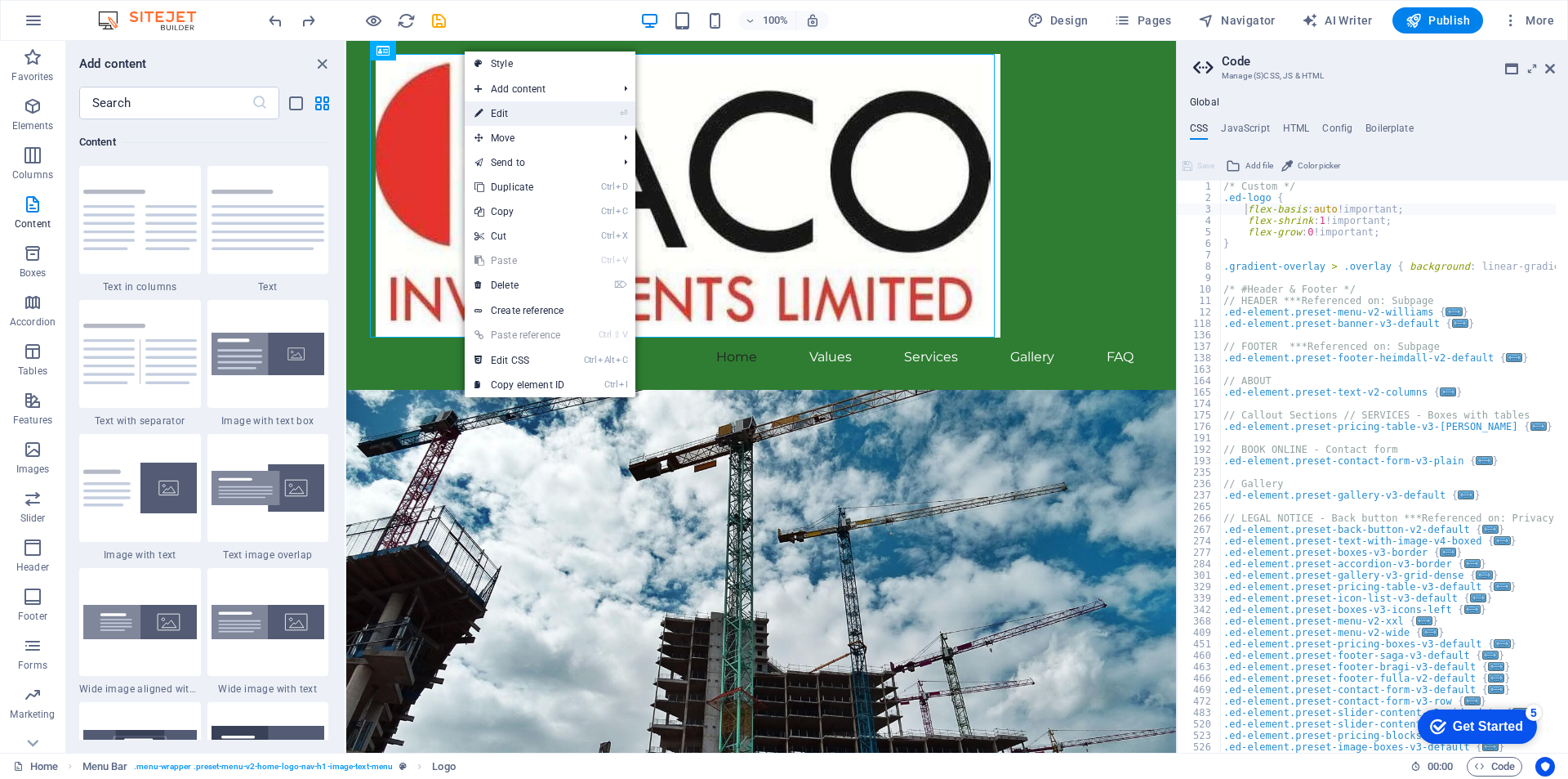
click at [498, 115] on link "⏎ Edit" at bounding box center [519, 113] width 110 height 24
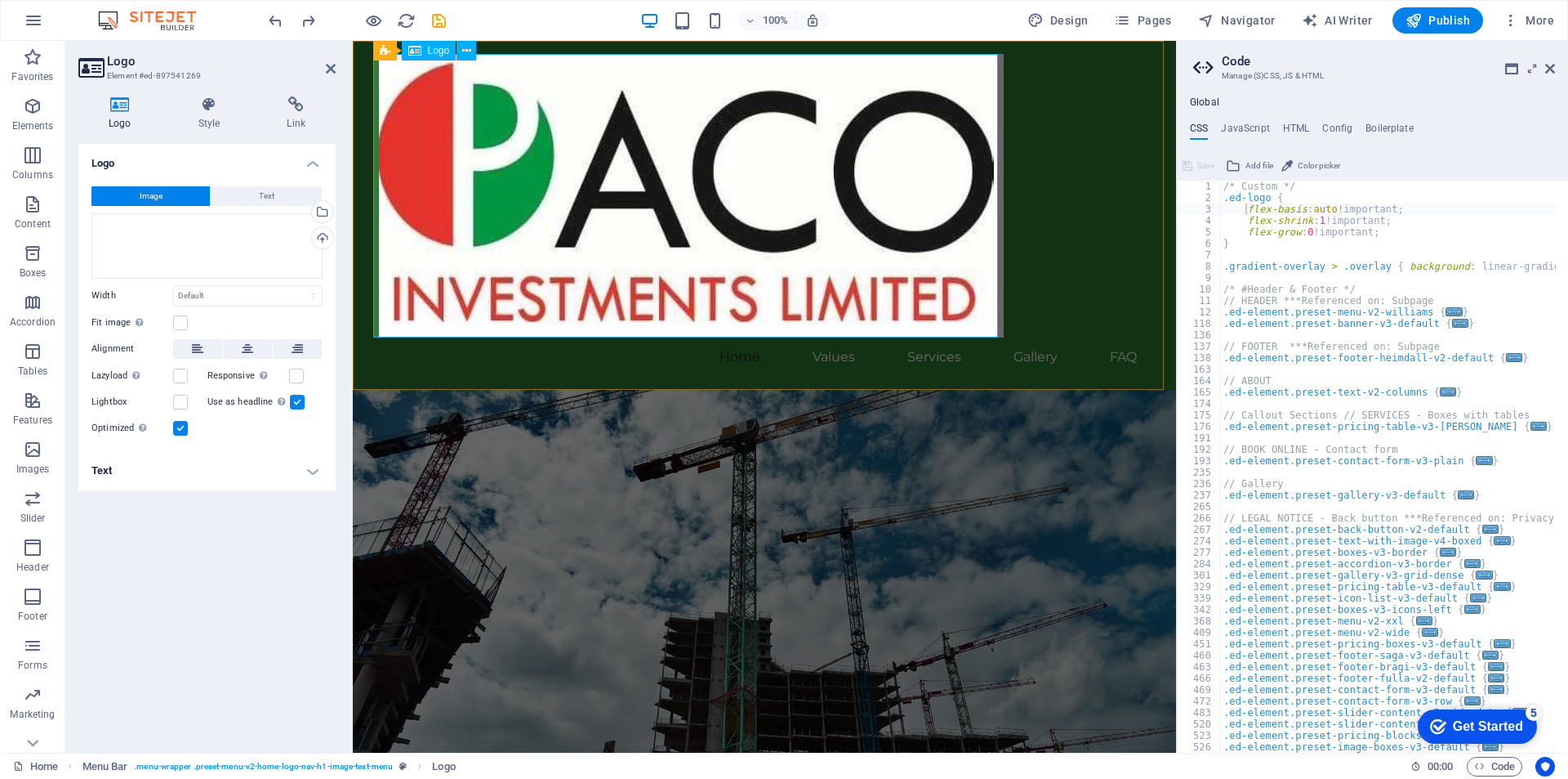
click at [683, 333] on div at bounding box center [764, 195] width 771 height 284
click at [753, 21] on icon "button" at bounding box center [751, 21] width 12 height 11
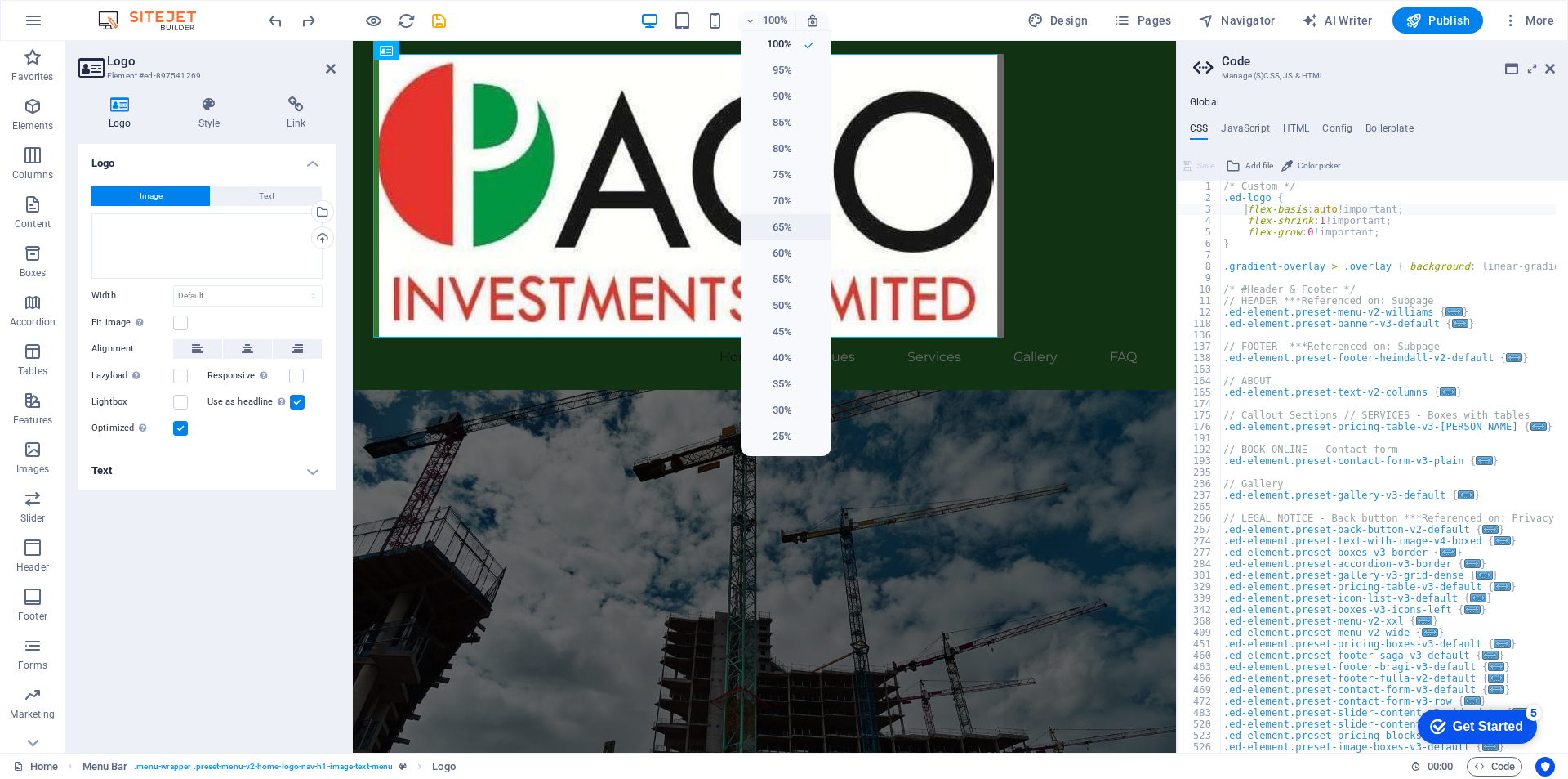
click at [779, 225] on h6 "65%" at bounding box center [772, 227] width 42 height 19
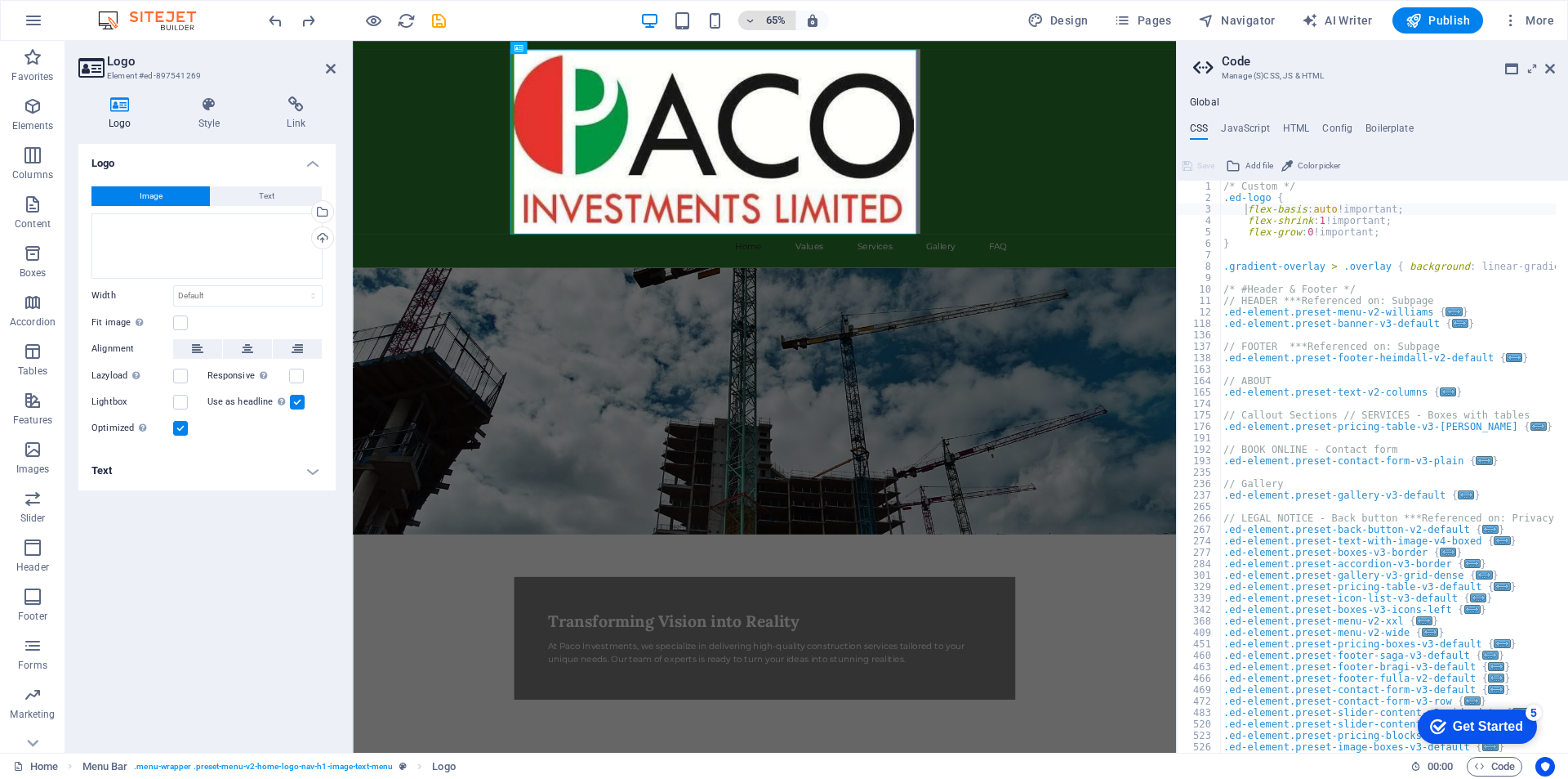
click at [752, 18] on icon "button" at bounding box center [751, 21] width 12 height 11
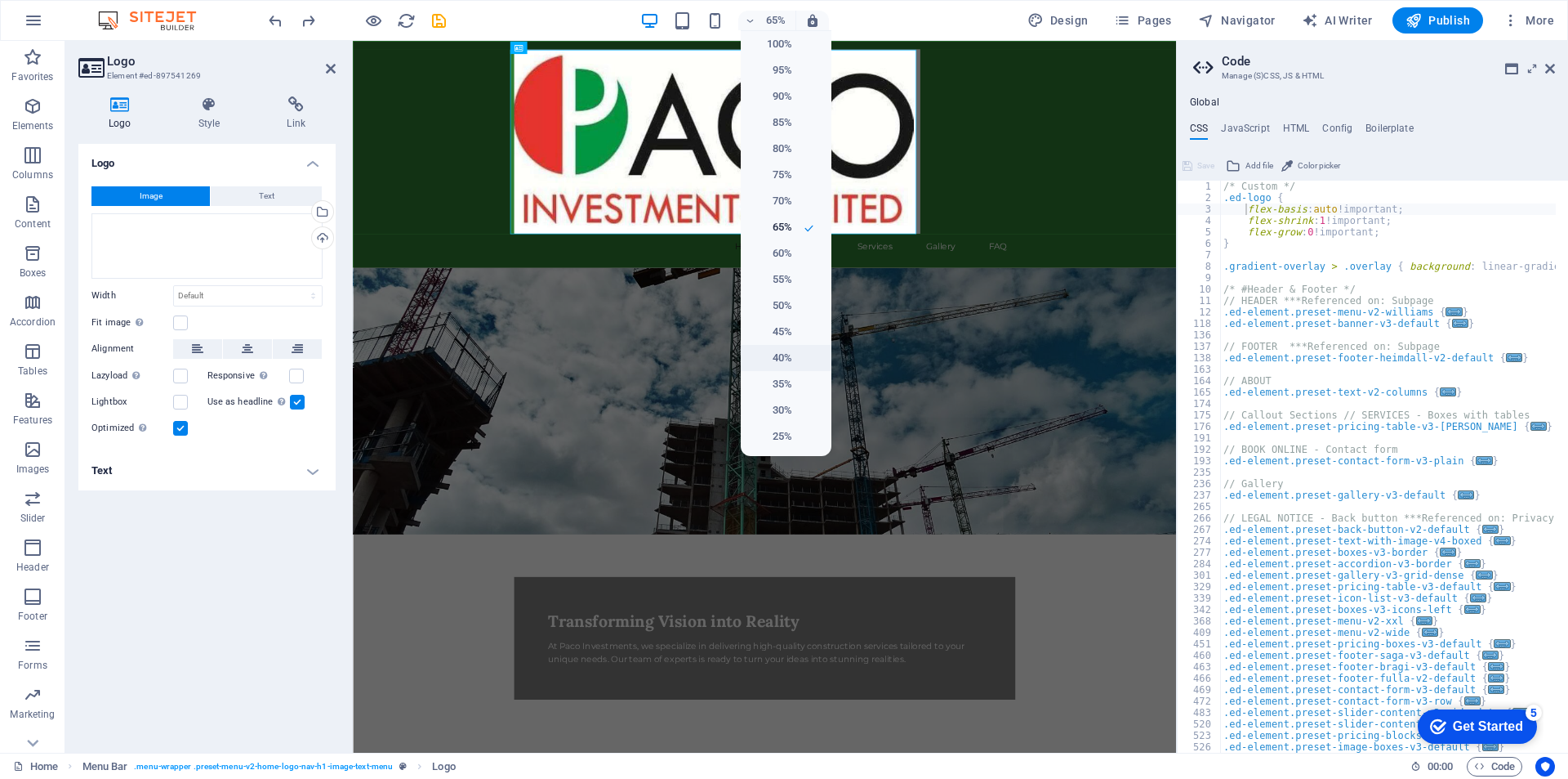
click at [778, 356] on h6 "40%" at bounding box center [772, 357] width 42 height 19
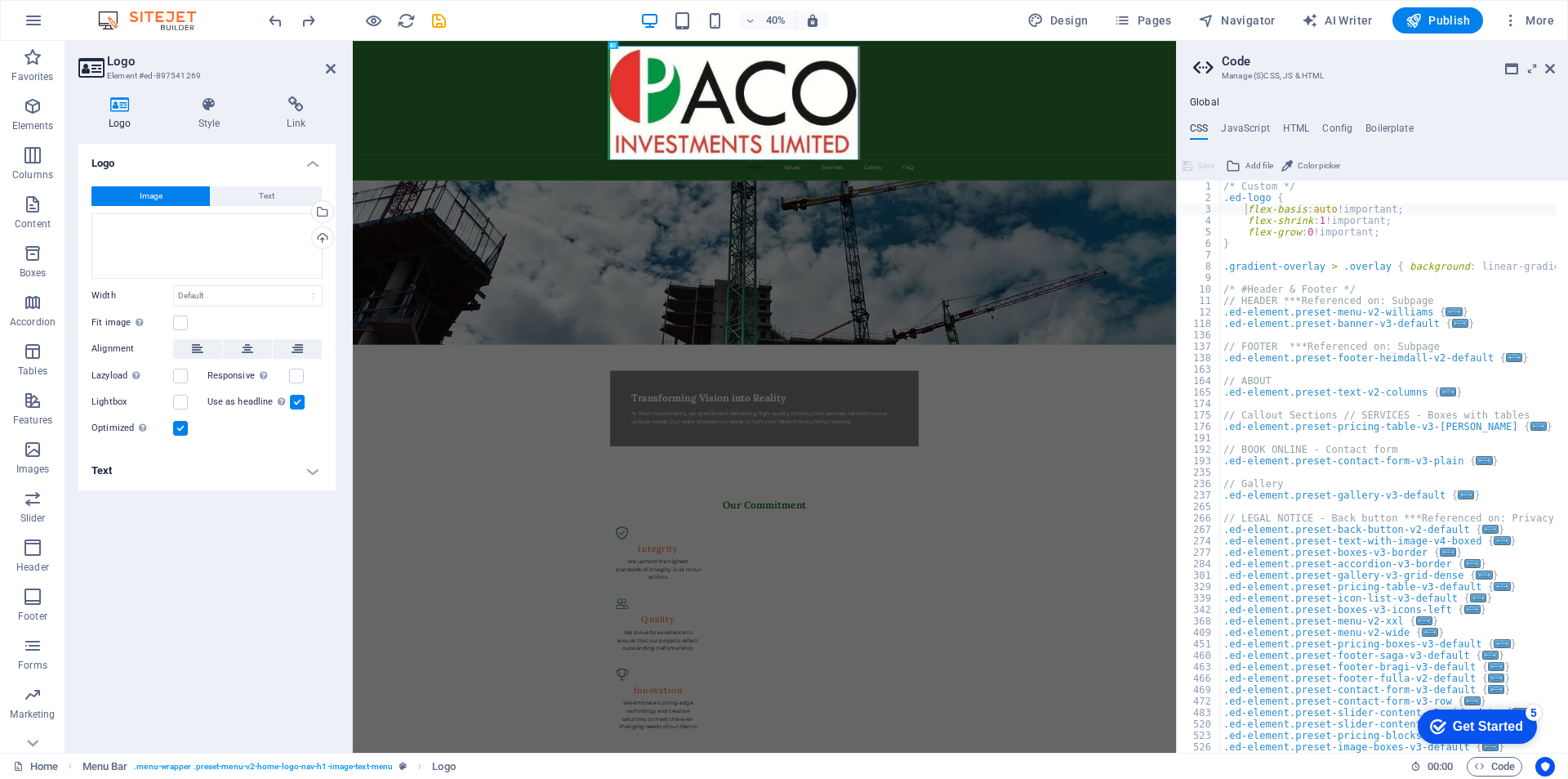
click at [168, 194] on button "Image" at bounding box center [151, 196] width 119 height 19
click at [320, 238] on div "Upload" at bounding box center [320, 239] width 24 height 24
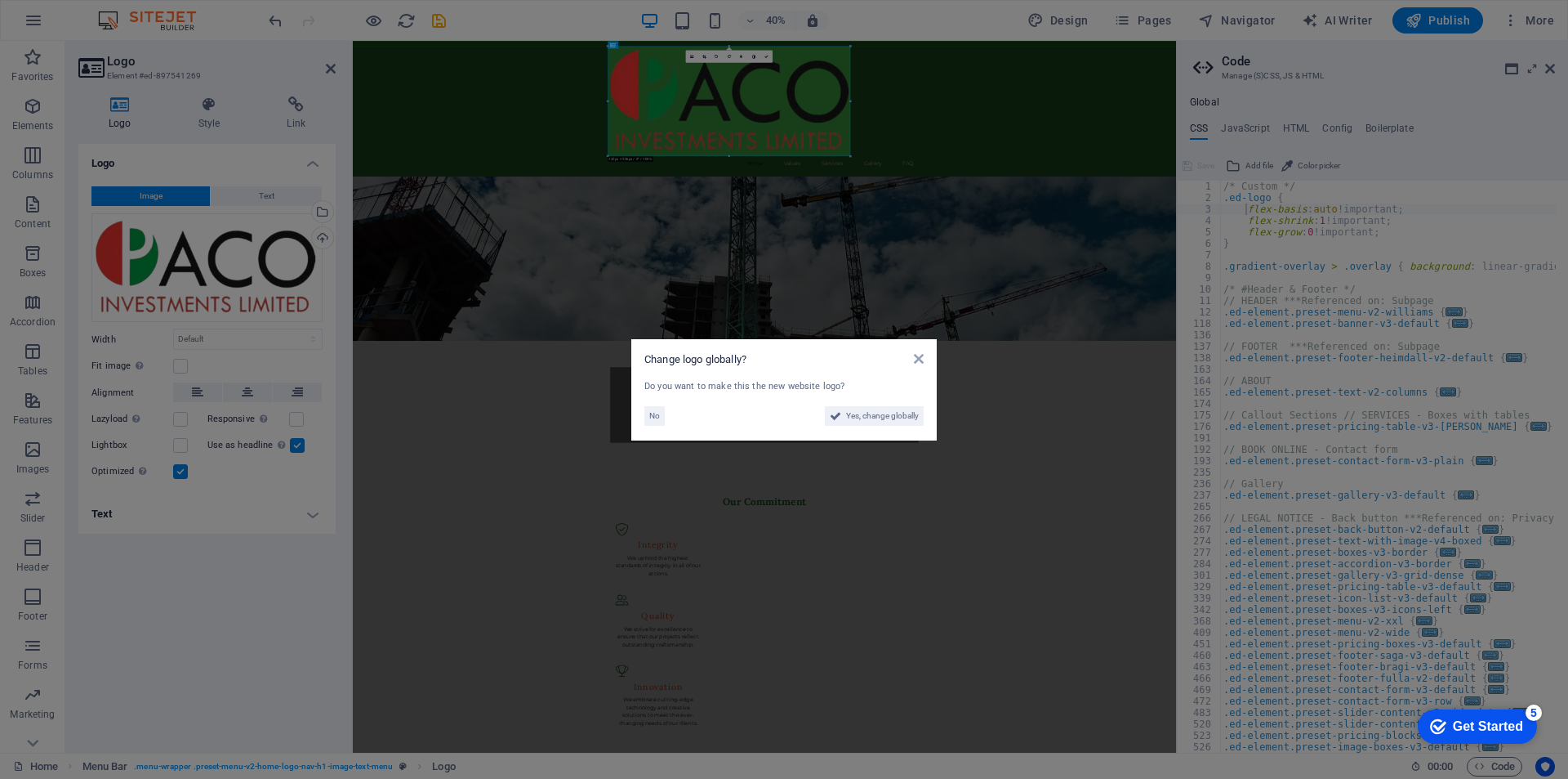
drag, startPoint x: 619, startPoint y: 78, endPoint x: 596, endPoint y: 119, distance: 47.0
click at [591, 88] on aside "Change logo globally? Do you want to make this the new website logo? No Yes, ch…" at bounding box center [784, 389] width 1568 height 779
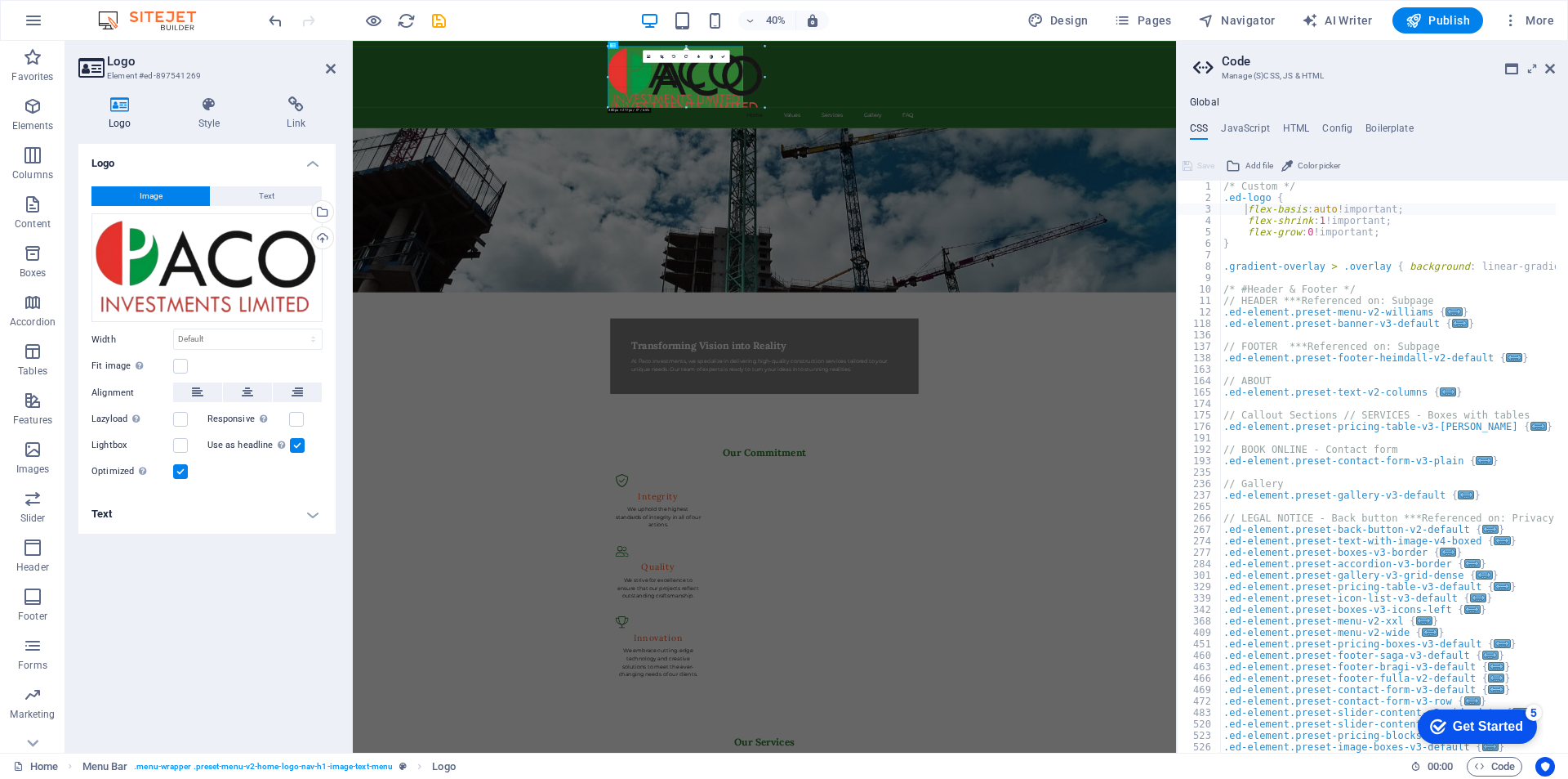
drag, startPoint x: 849, startPoint y: 100, endPoint x: 609, endPoint y: 200, distance: 260.0
type input "414"
select select "px"
drag, startPoint x: 1027, startPoint y: 147, endPoint x: 1155, endPoint y: 159, distance: 128.6
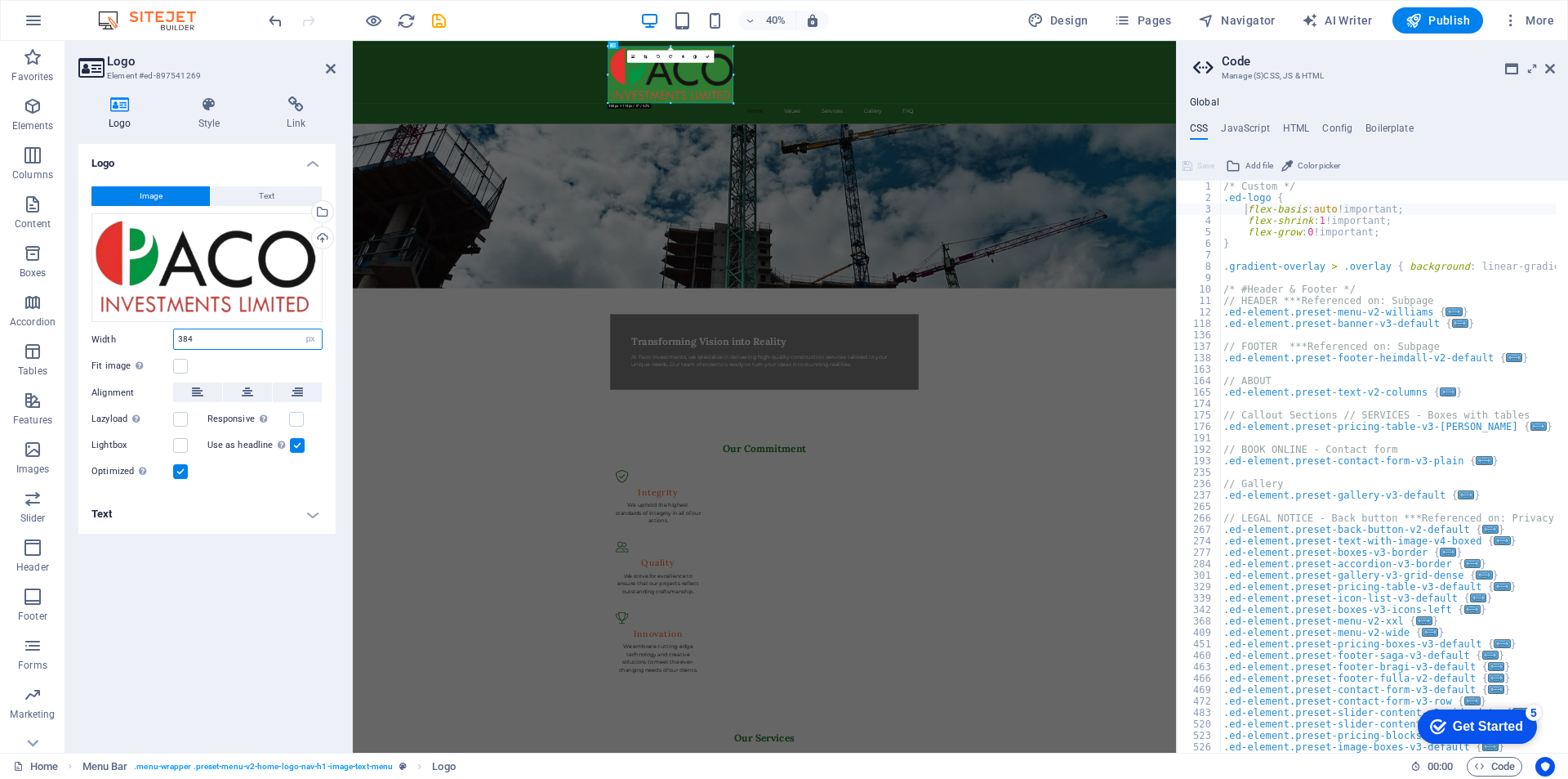
click at [204, 341] on input "384" at bounding box center [248, 339] width 148 height 19
type input "3"
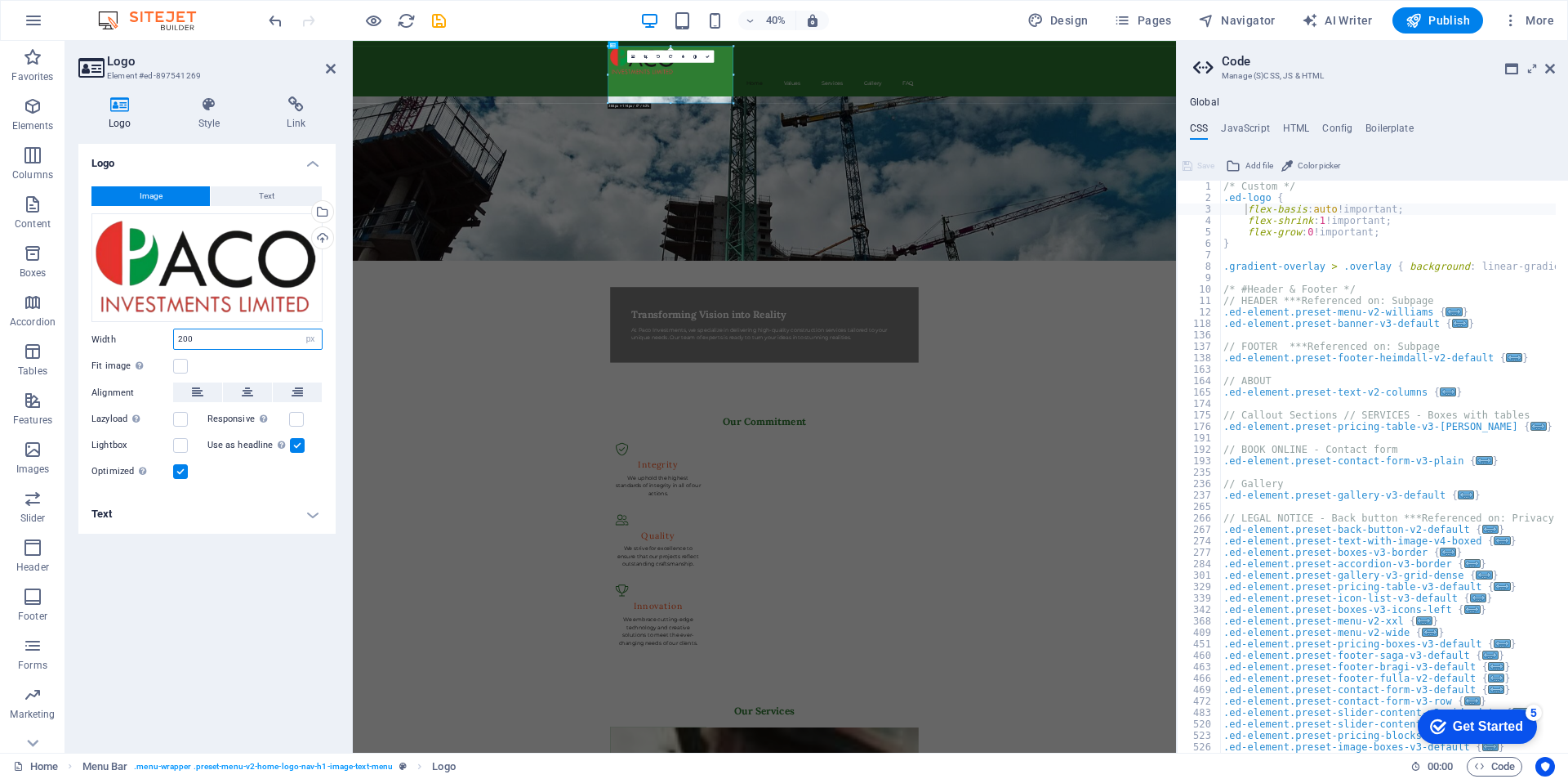
type input "200"
click at [239, 595] on div "Logo Image Text Drag files here, click to choose files or select files from Fil…" at bounding box center [207, 442] width 258 height 596
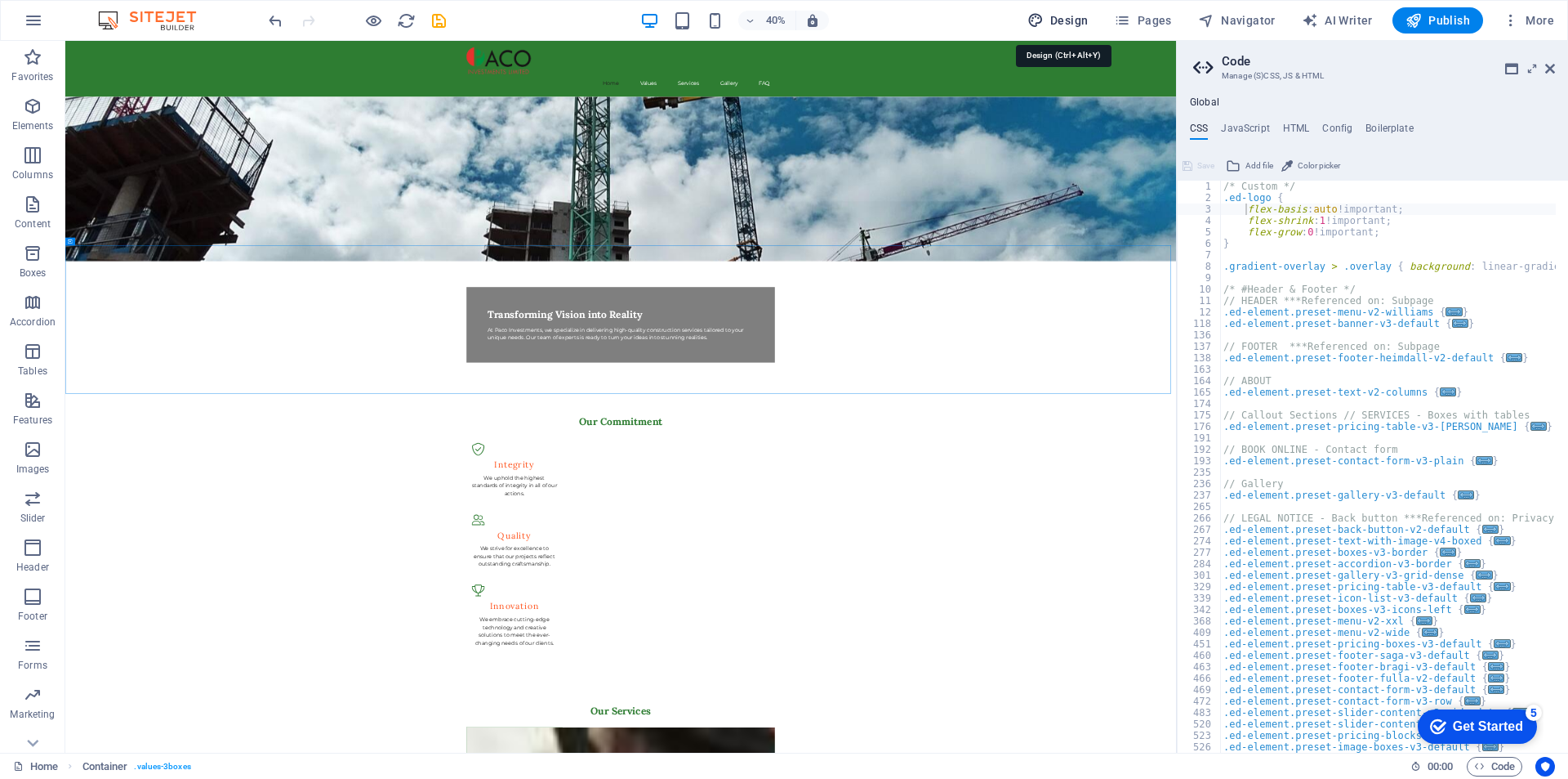
click at [1065, 18] on span "Design" at bounding box center [1058, 21] width 61 height 17
select select "px"
select select "200"
select select "px"
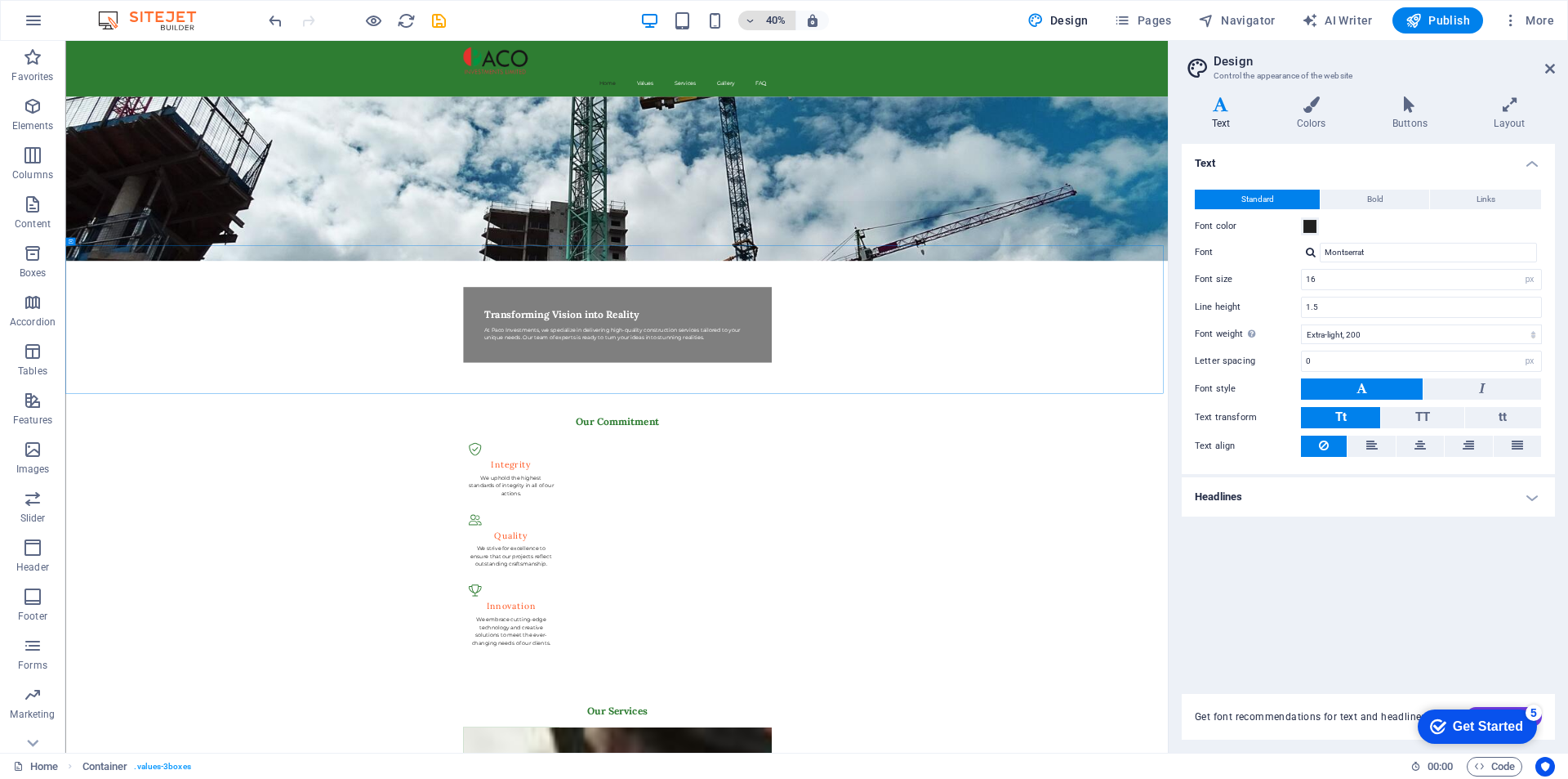
click at [754, 23] on icon "button" at bounding box center [751, 21] width 12 height 11
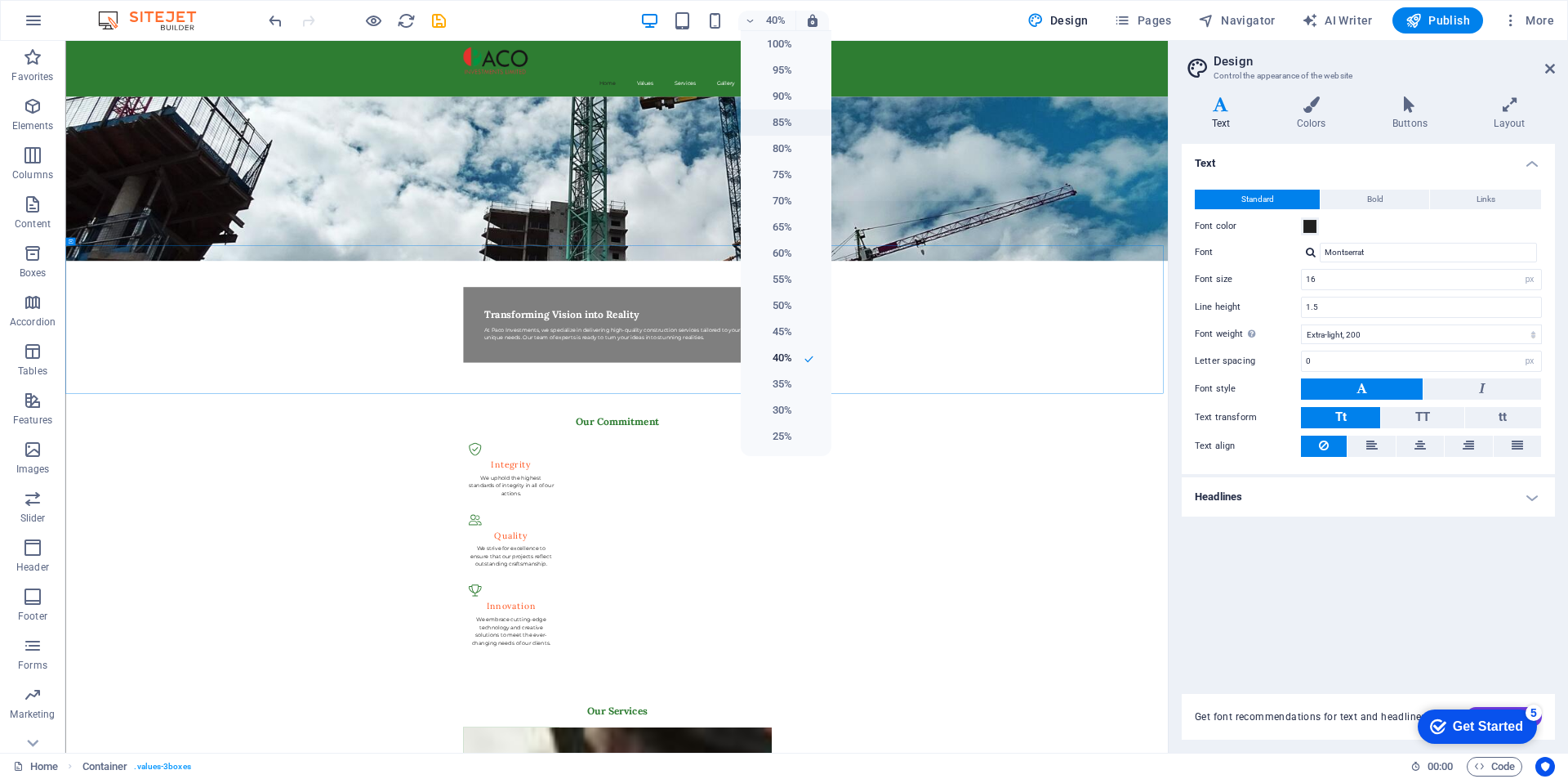
click at [780, 118] on h6 "85%" at bounding box center [772, 122] width 42 height 19
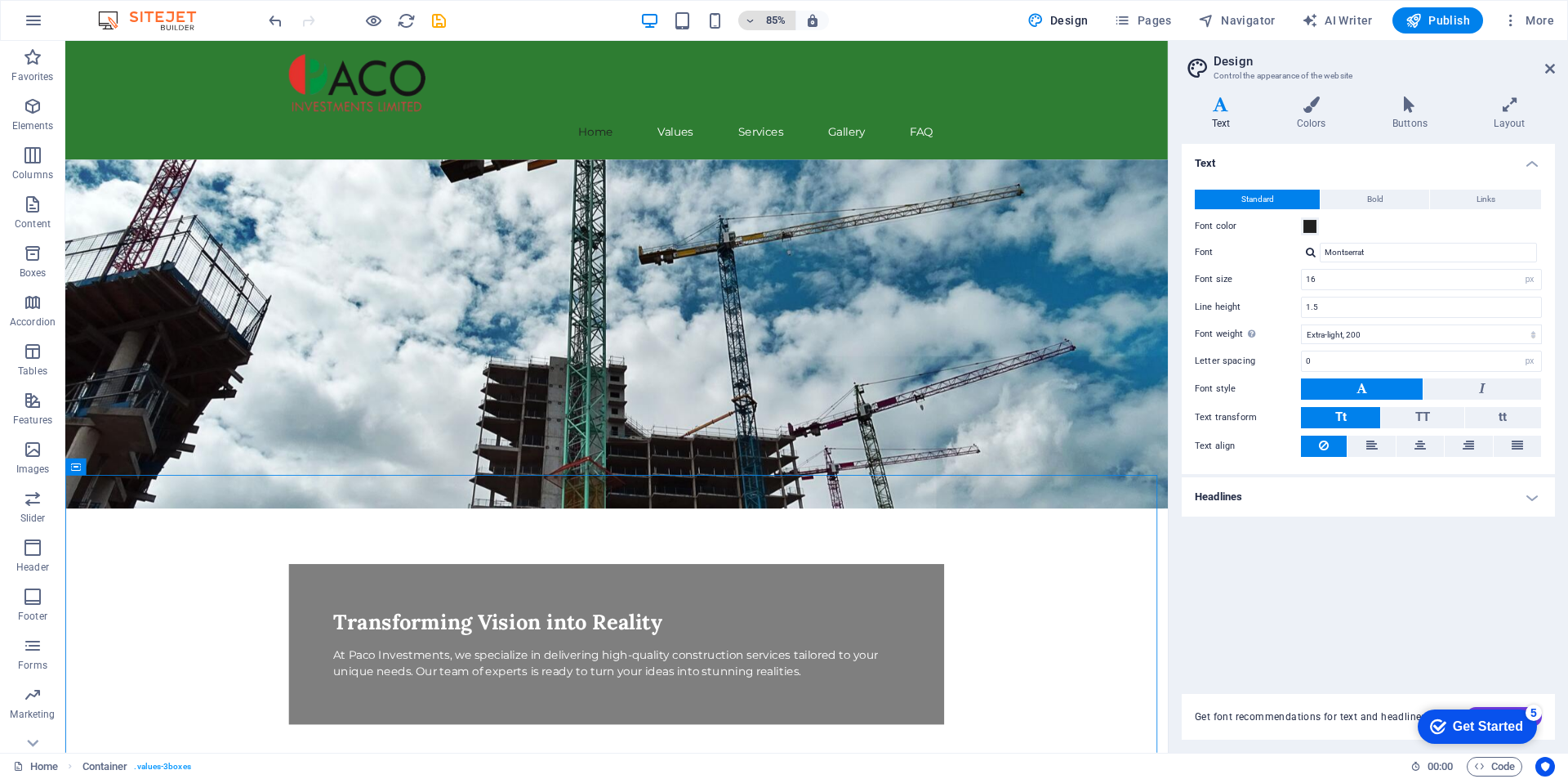
click at [750, 18] on icon "button" at bounding box center [751, 21] width 12 height 11
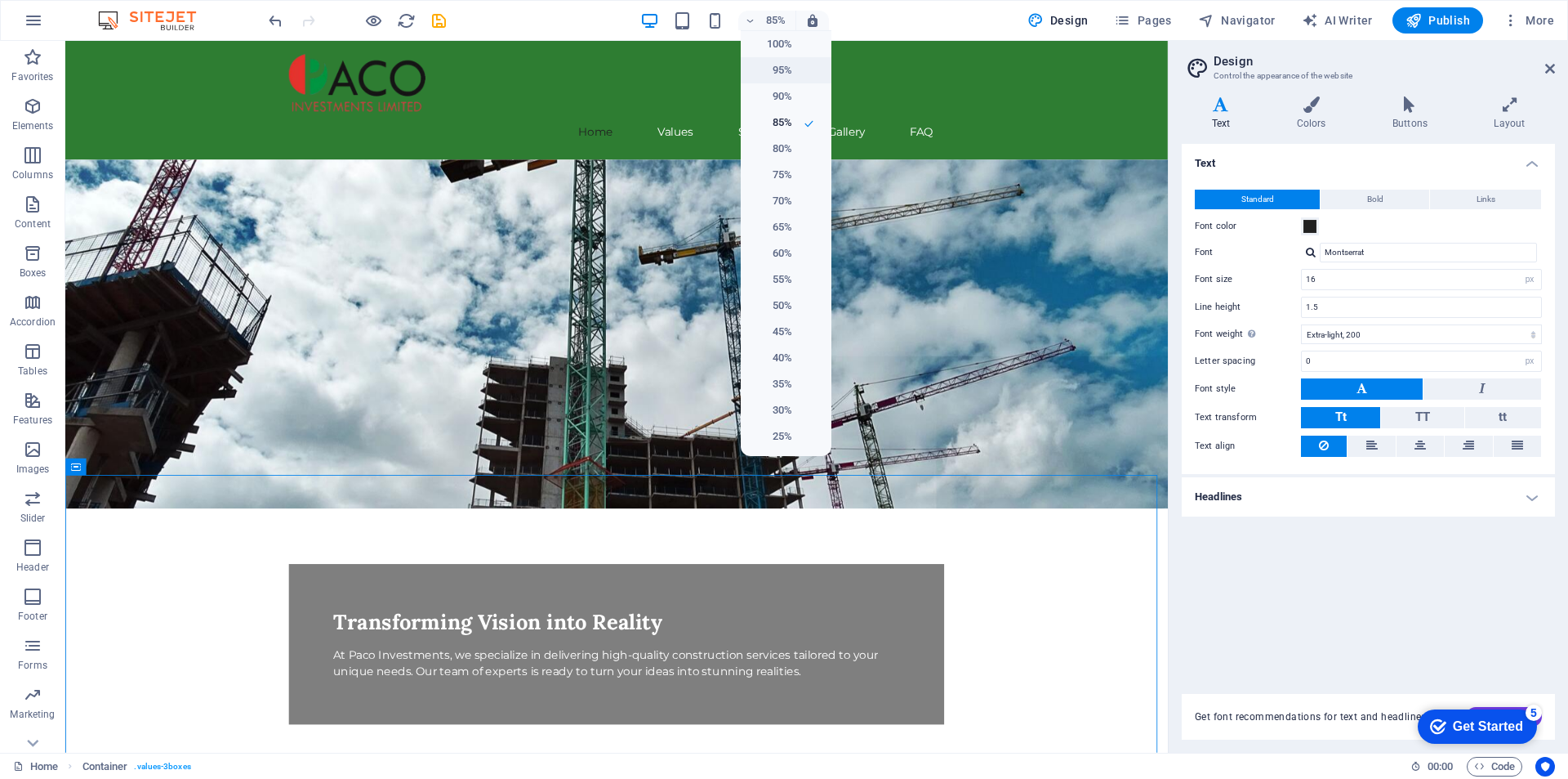
click at [784, 68] on h6 "95%" at bounding box center [772, 69] width 42 height 19
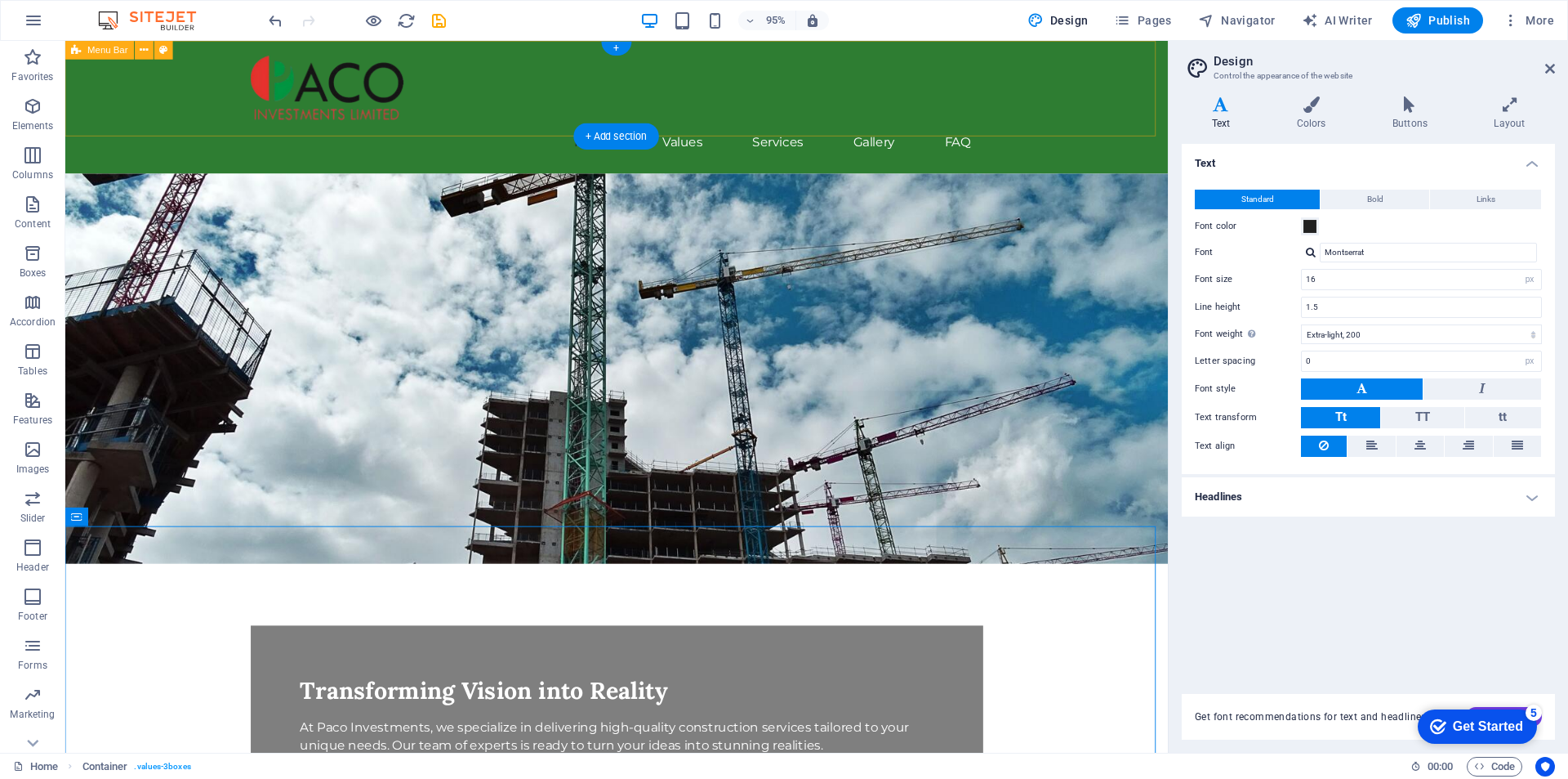
click at [136, 83] on div "Home Values Services Gallery FAQ" at bounding box center [646, 110] width 1161 height 140
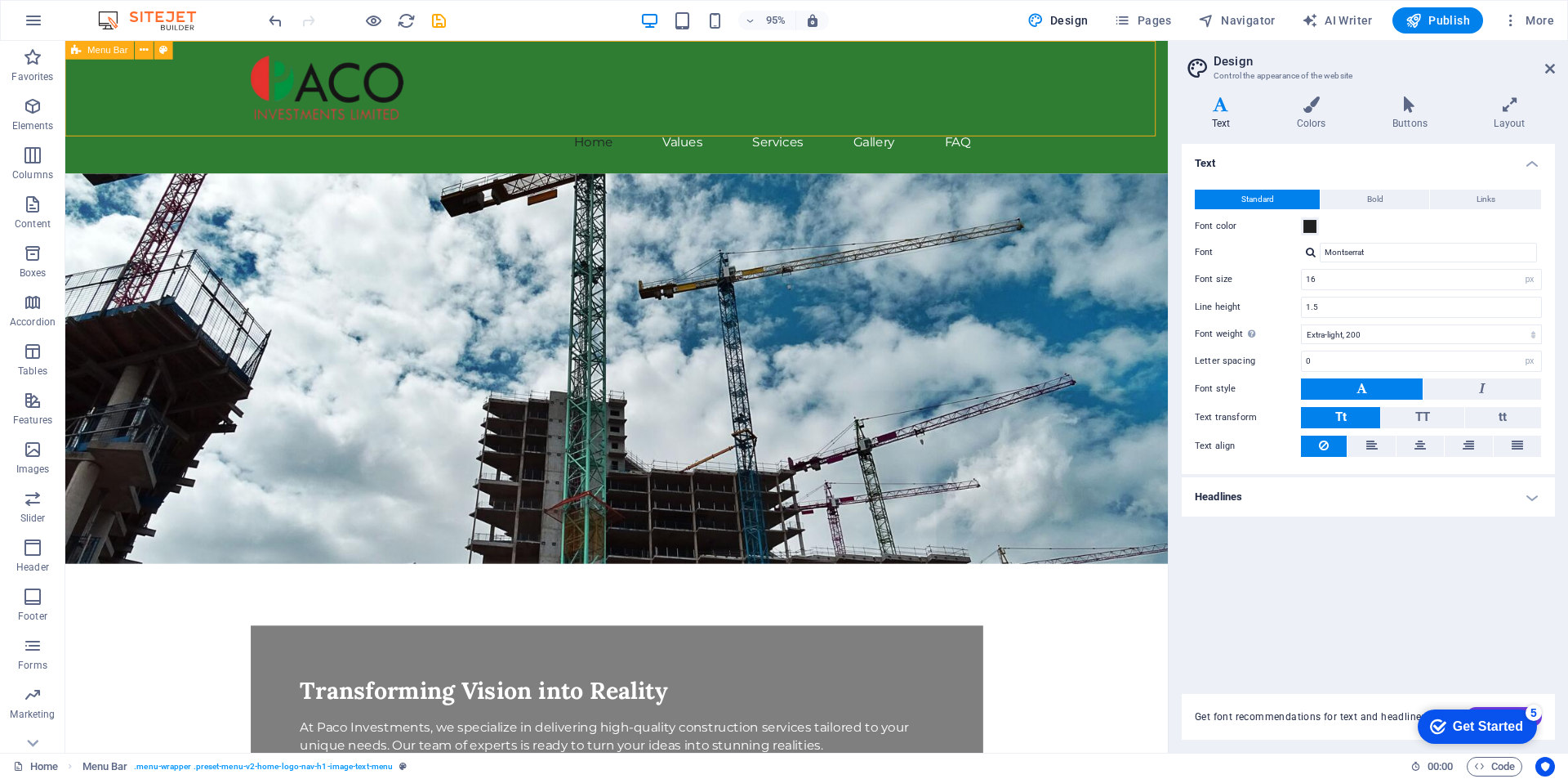
click at [116, 49] on span "Menu Bar" at bounding box center [108, 50] width 40 height 9
click at [146, 49] on icon at bounding box center [145, 50] width 8 height 17
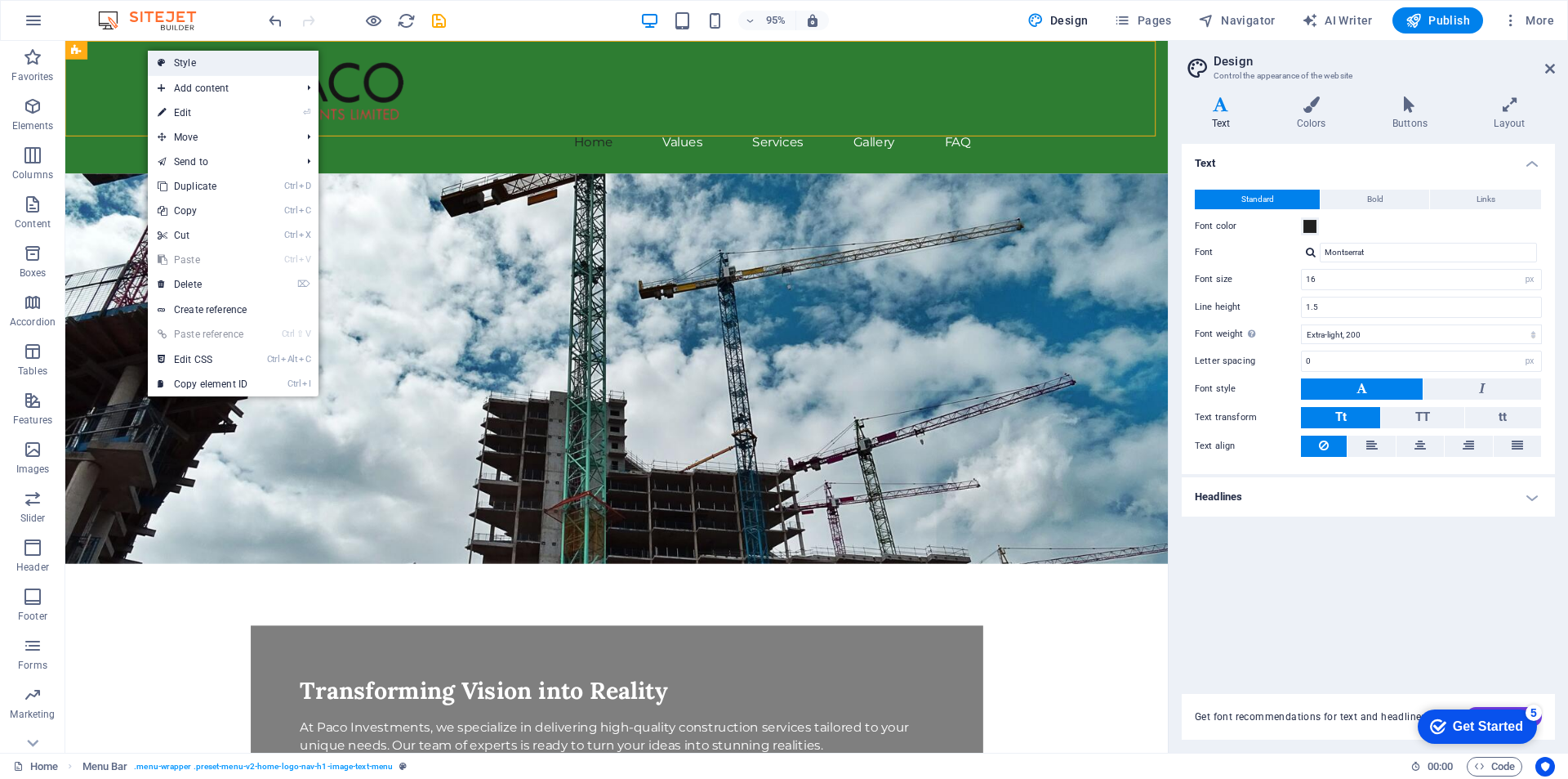
click at [186, 59] on link "Style" at bounding box center [233, 63] width 171 height 24
select select "rem"
select select "preset-menu-v2-home-logo-nav-h1-image-text-menu"
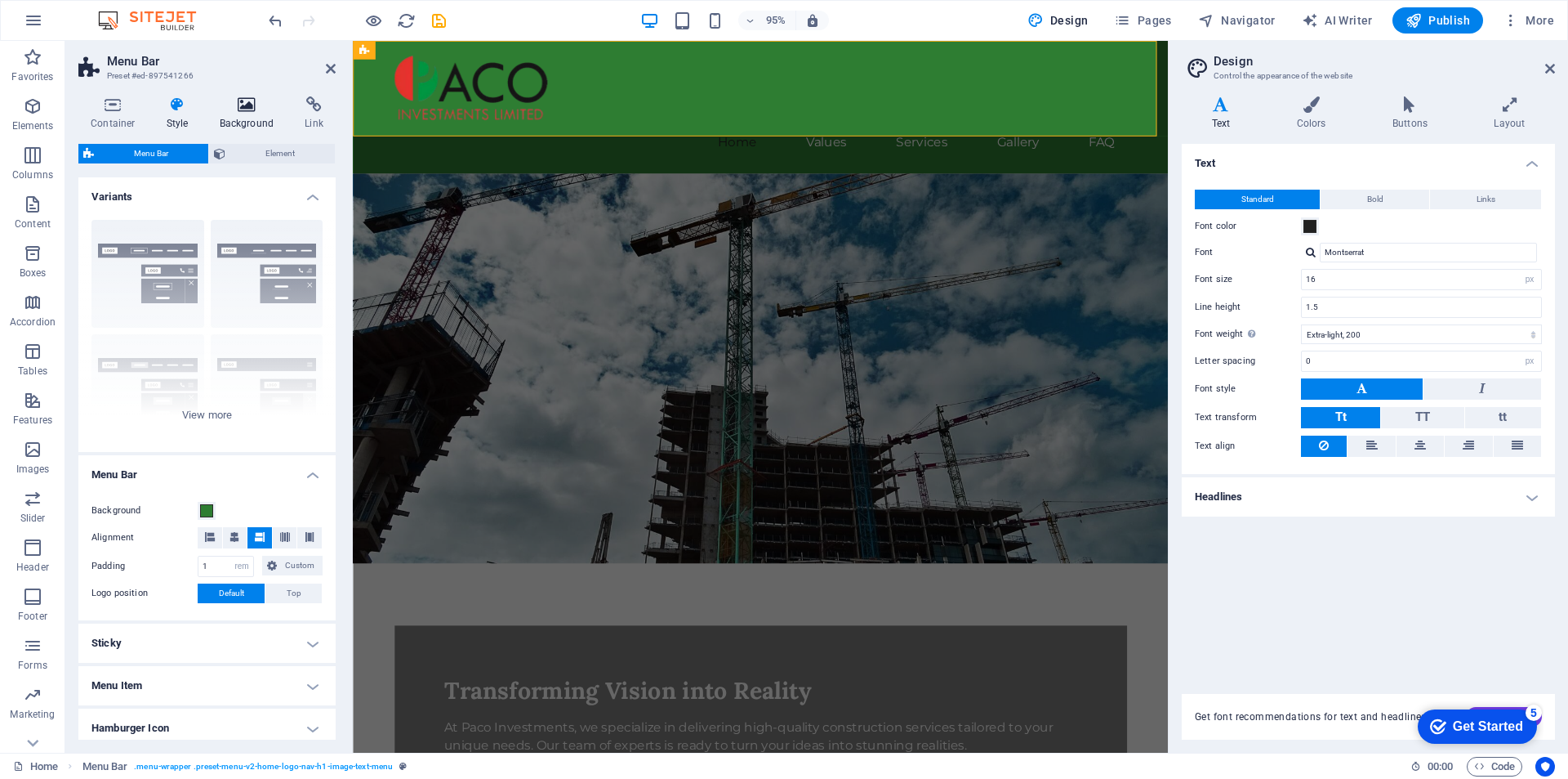
click at [247, 101] on icon at bounding box center [247, 105] width 79 height 17
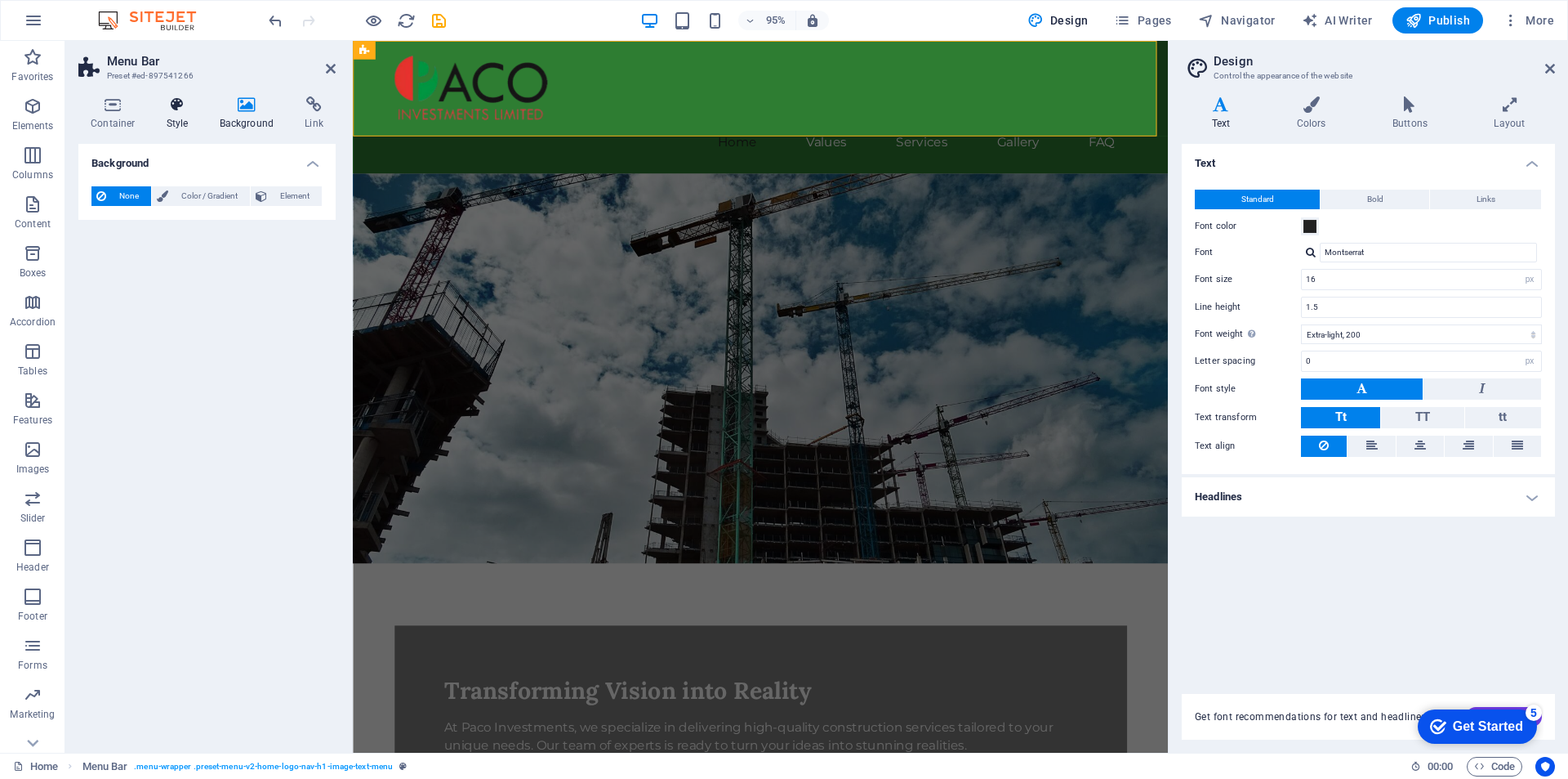
click at [179, 108] on icon at bounding box center [178, 105] width 47 height 17
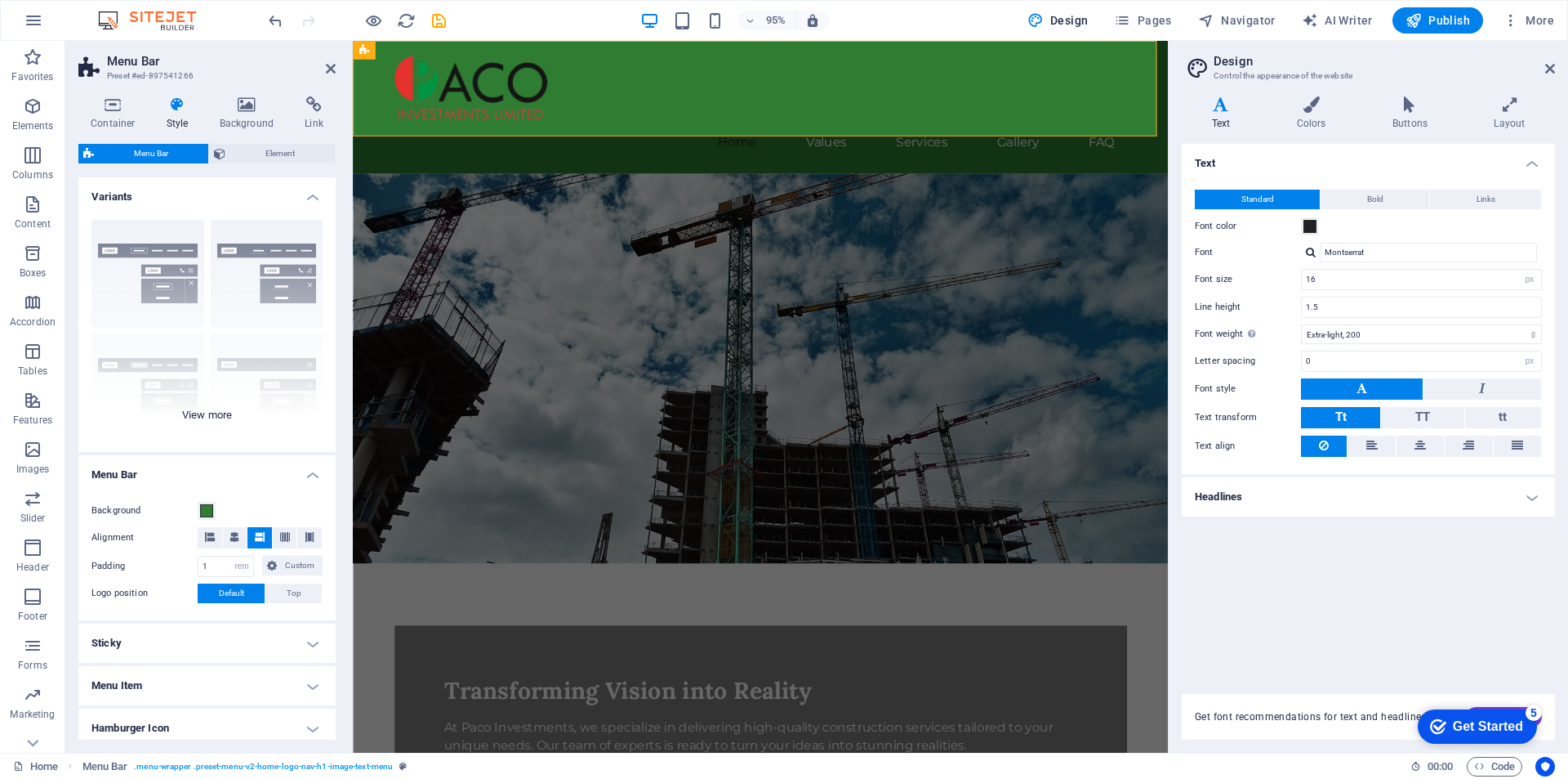
click at [169, 248] on div "Border Centered Default Fixed Loki Trigger Wide XXL" at bounding box center [207, 329] width 258 height 245
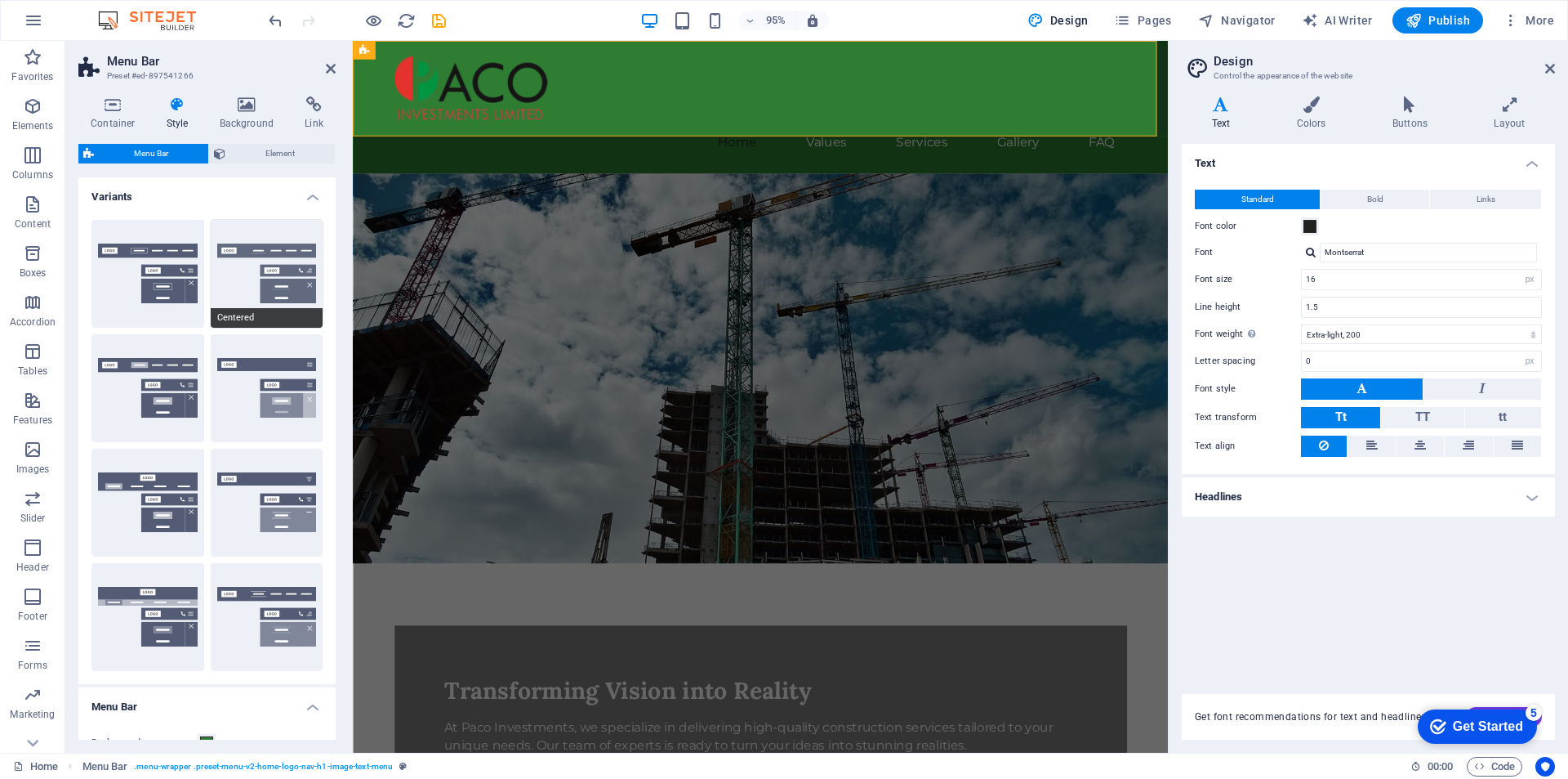
click at [284, 252] on button "Centered" at bounding box center [267, 274] width 113 height 108
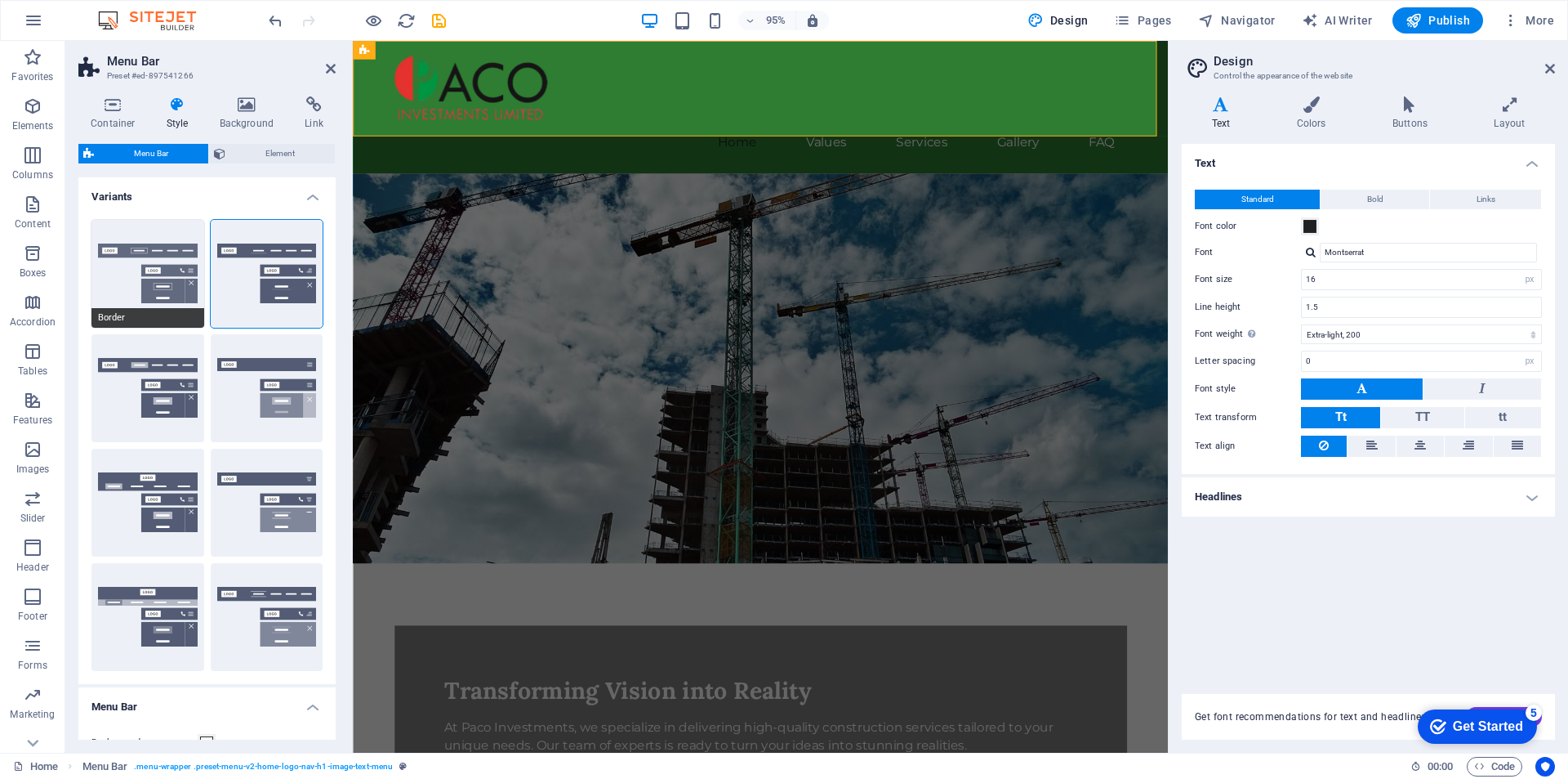
click at [142, 249] on button "Border" at bounding box center [147, 274] width 113 height 108
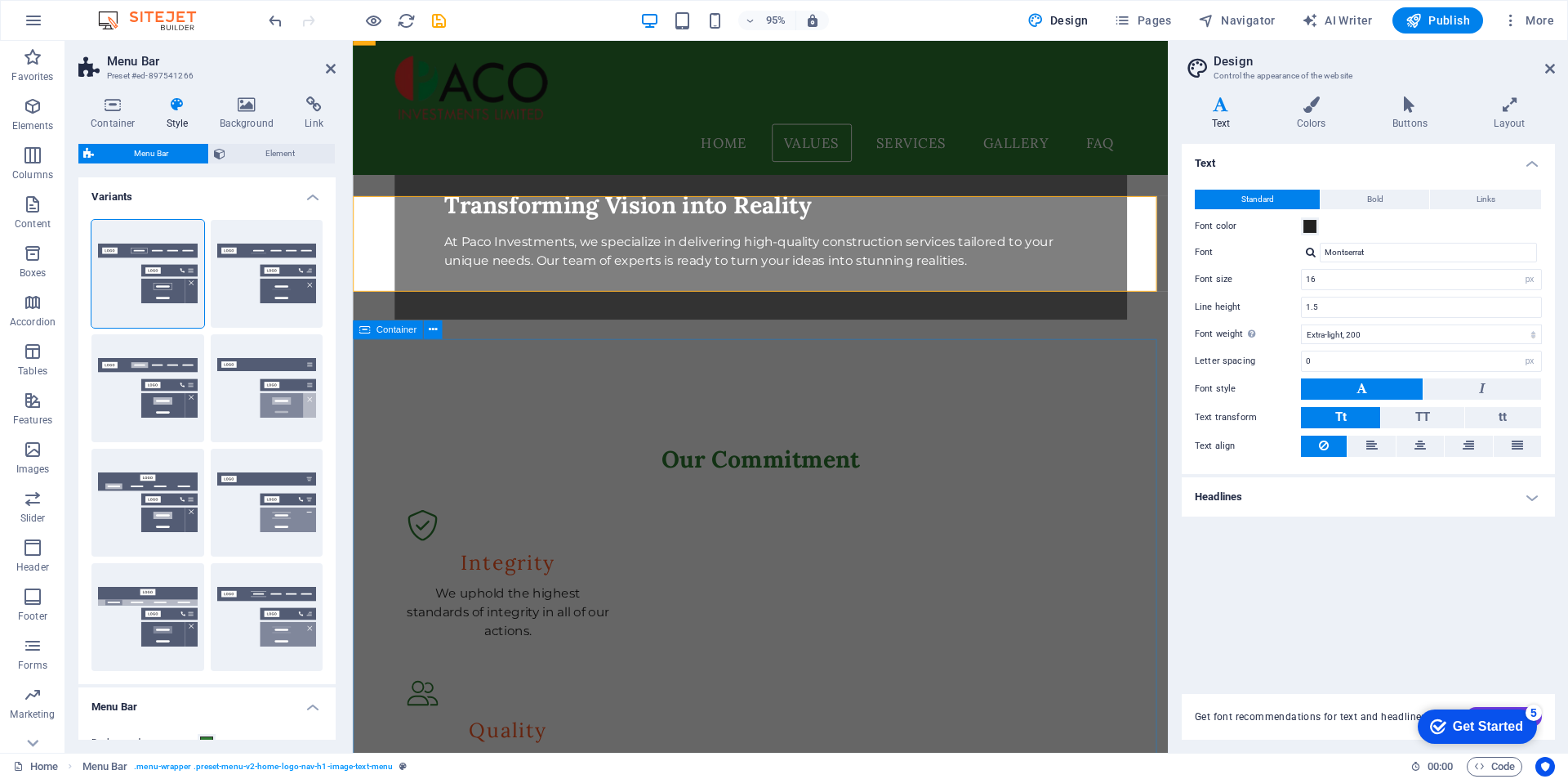
scroll to position [490, 0]
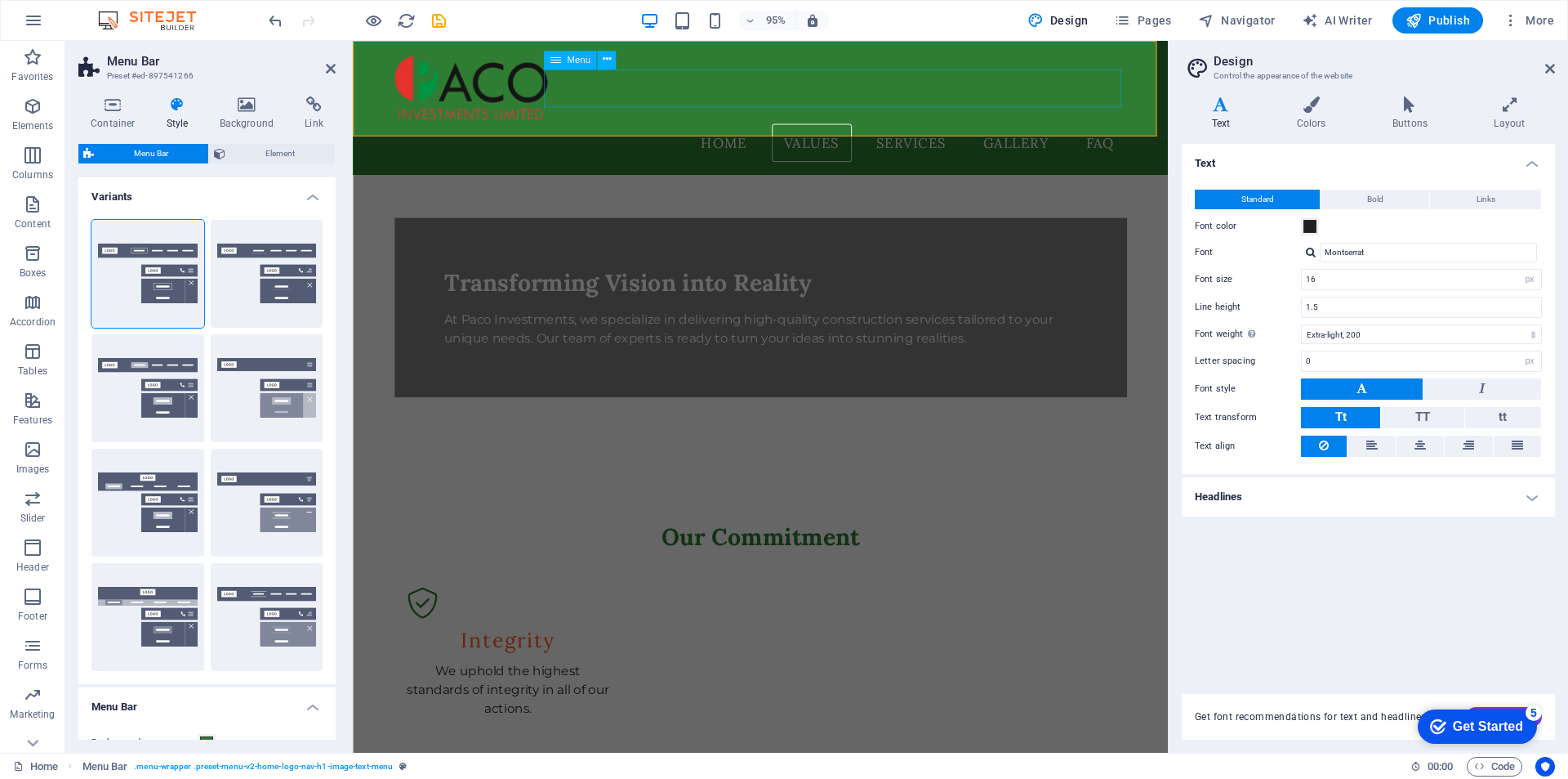
click at [743, 128] on nav "Home Values Services Gallery FAQ" at bounding box center [783, 148] width 771 height 41
click at [944, 128] on nav "Home Values Services Gallery FAQ" at bounding box center [783, 148] width 771 height 41
drag, startPoint x: 1044, startPoint y: 88, endPoint x: 1417, endPoint y: 92, distance: 373.0
click at [1211, 88] on div "Home Values Services Gallery FAQ" at bounding box center [782, 111] width 858 height 141
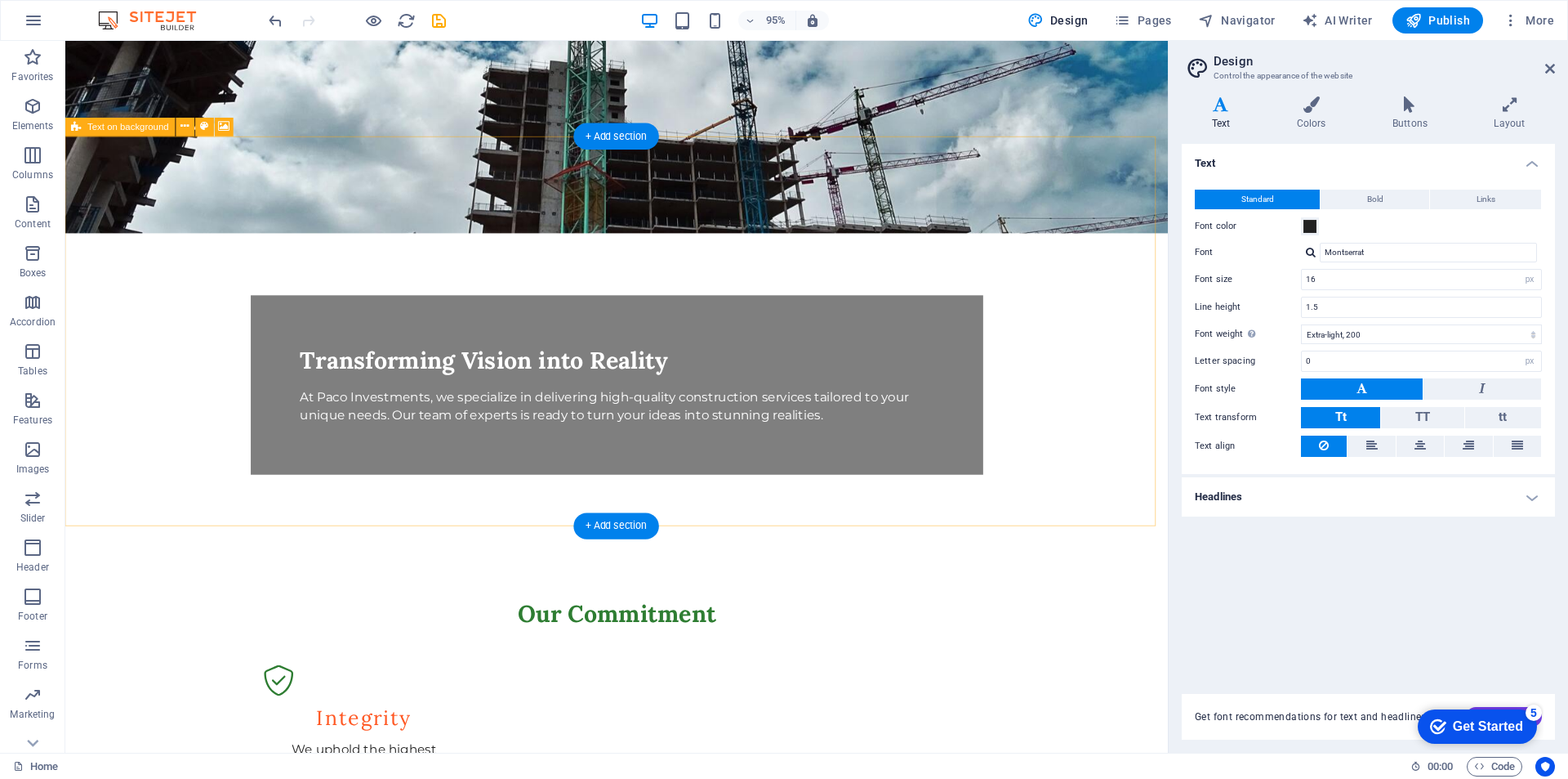
scroll to position [0, 0]
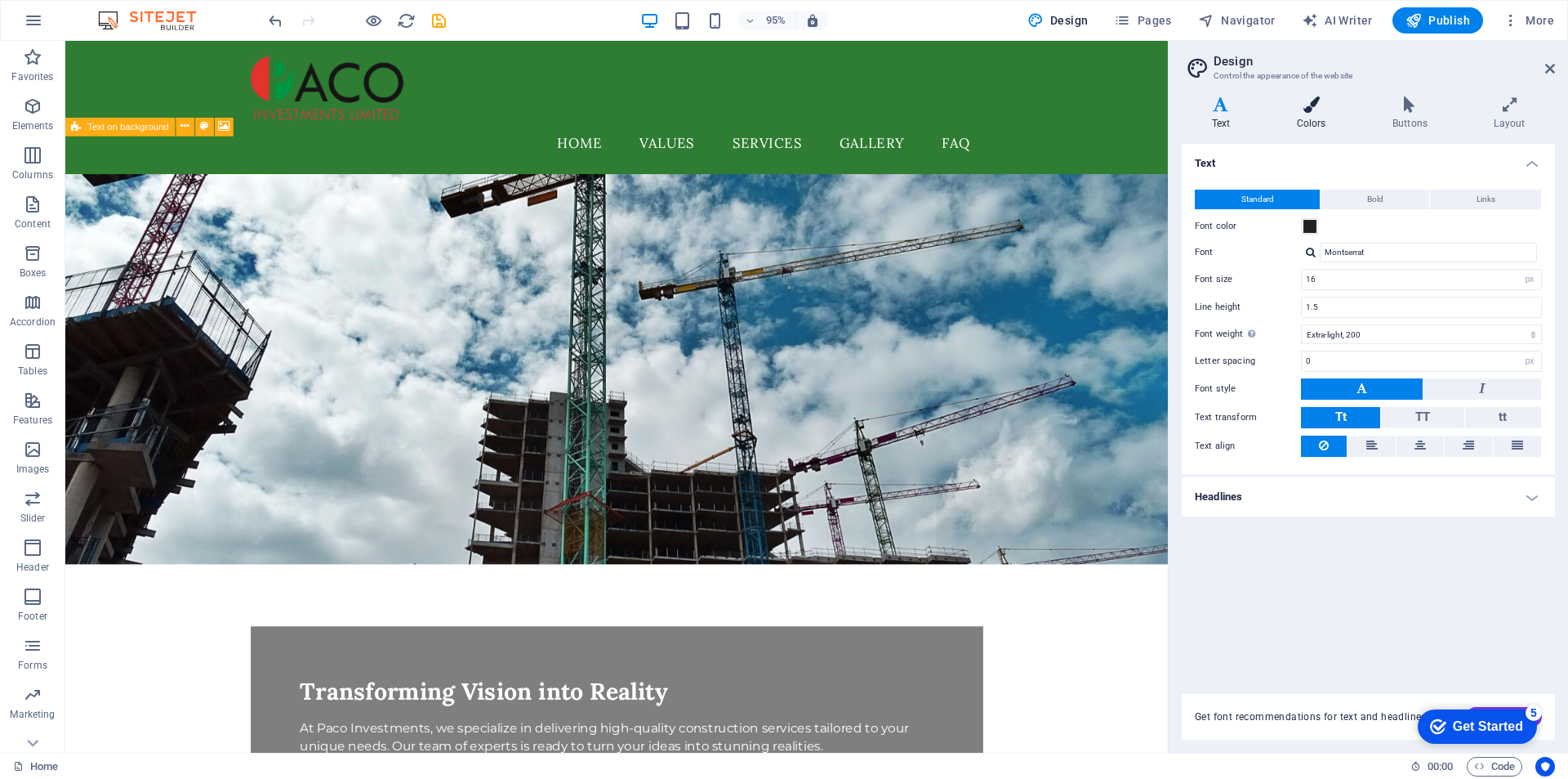
click at [1314, 104] on icon at bounding box center [1311, 105] width 89 height 17
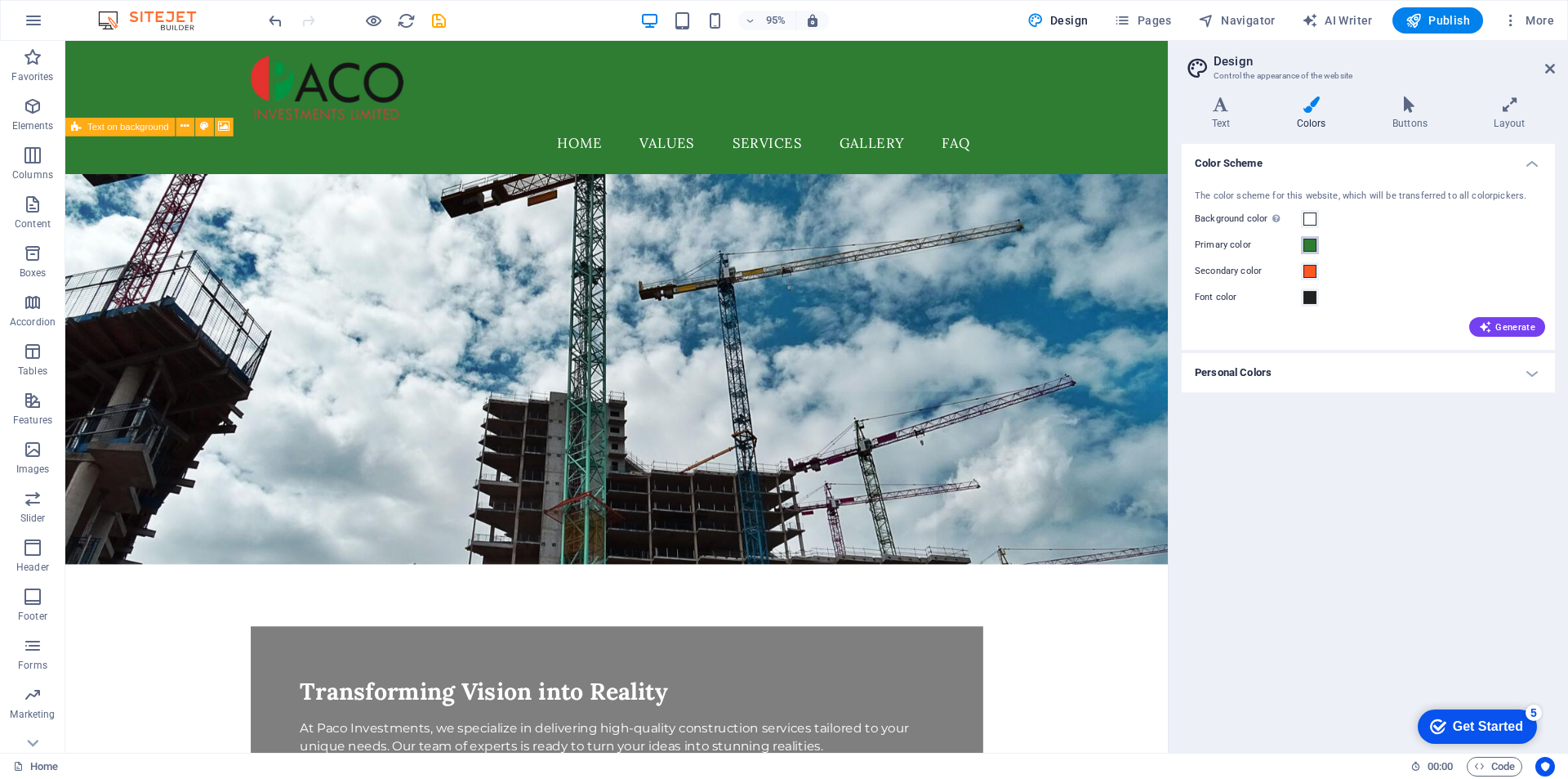
click at [1313, 245] on span at bounding box center [1310, 245] width 13 height 13
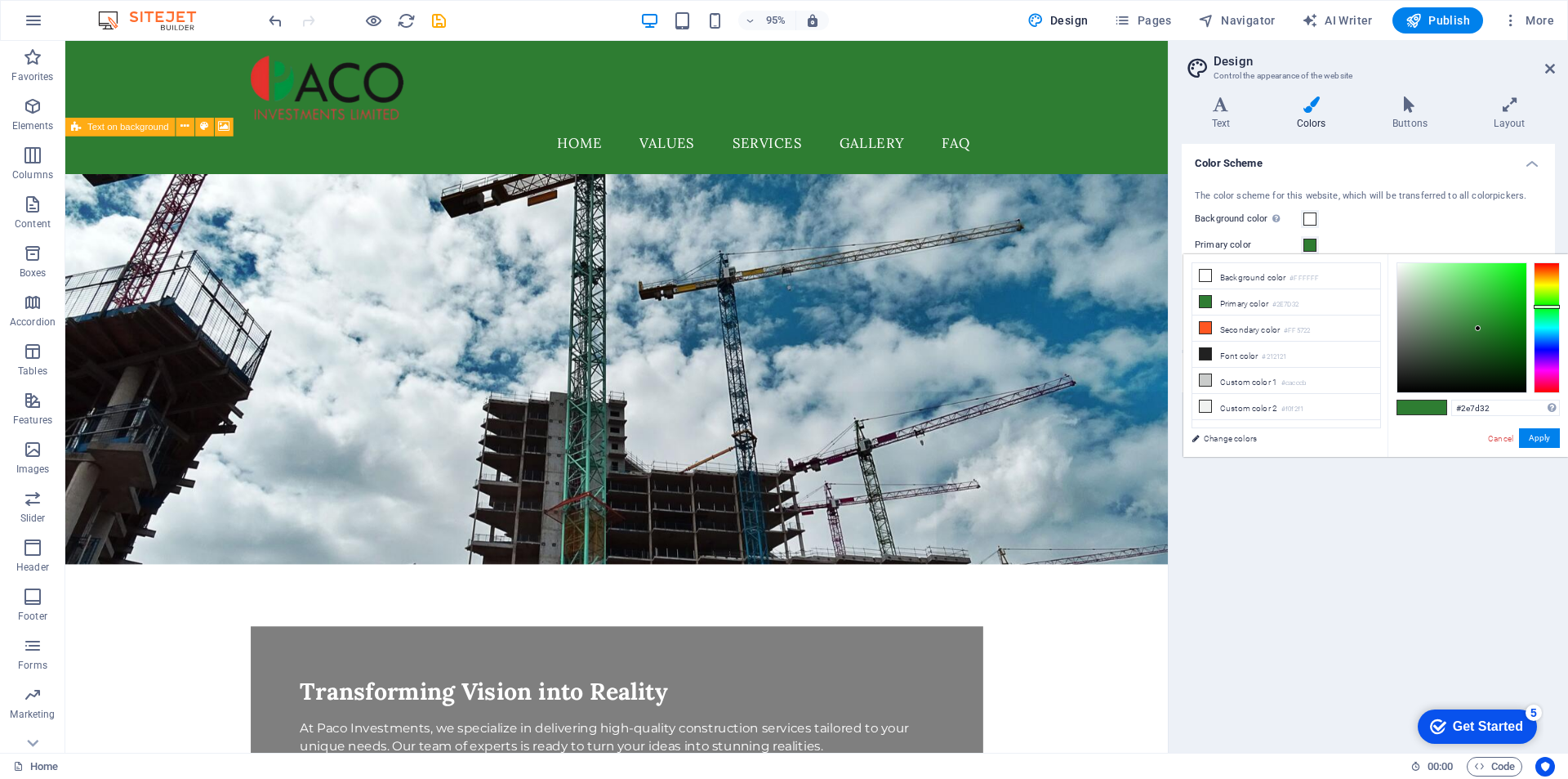
type input "#302e7d"
click at [1544, 349] on div at bounding box center [1546, 328] width 26 height 131
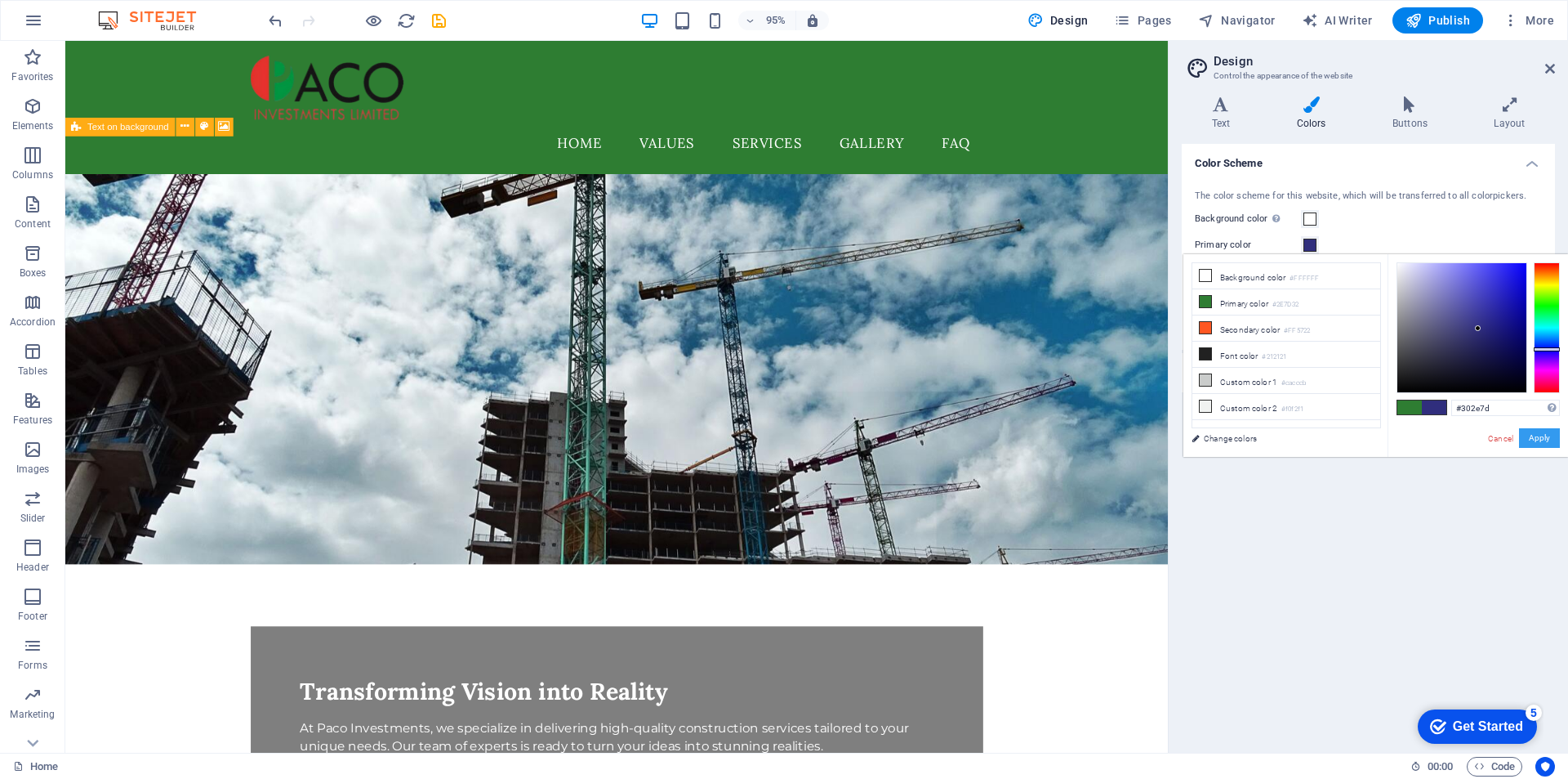
click at [1540, 438] on button "Apply" at bounding box center [1540, 438] width 41 height 19
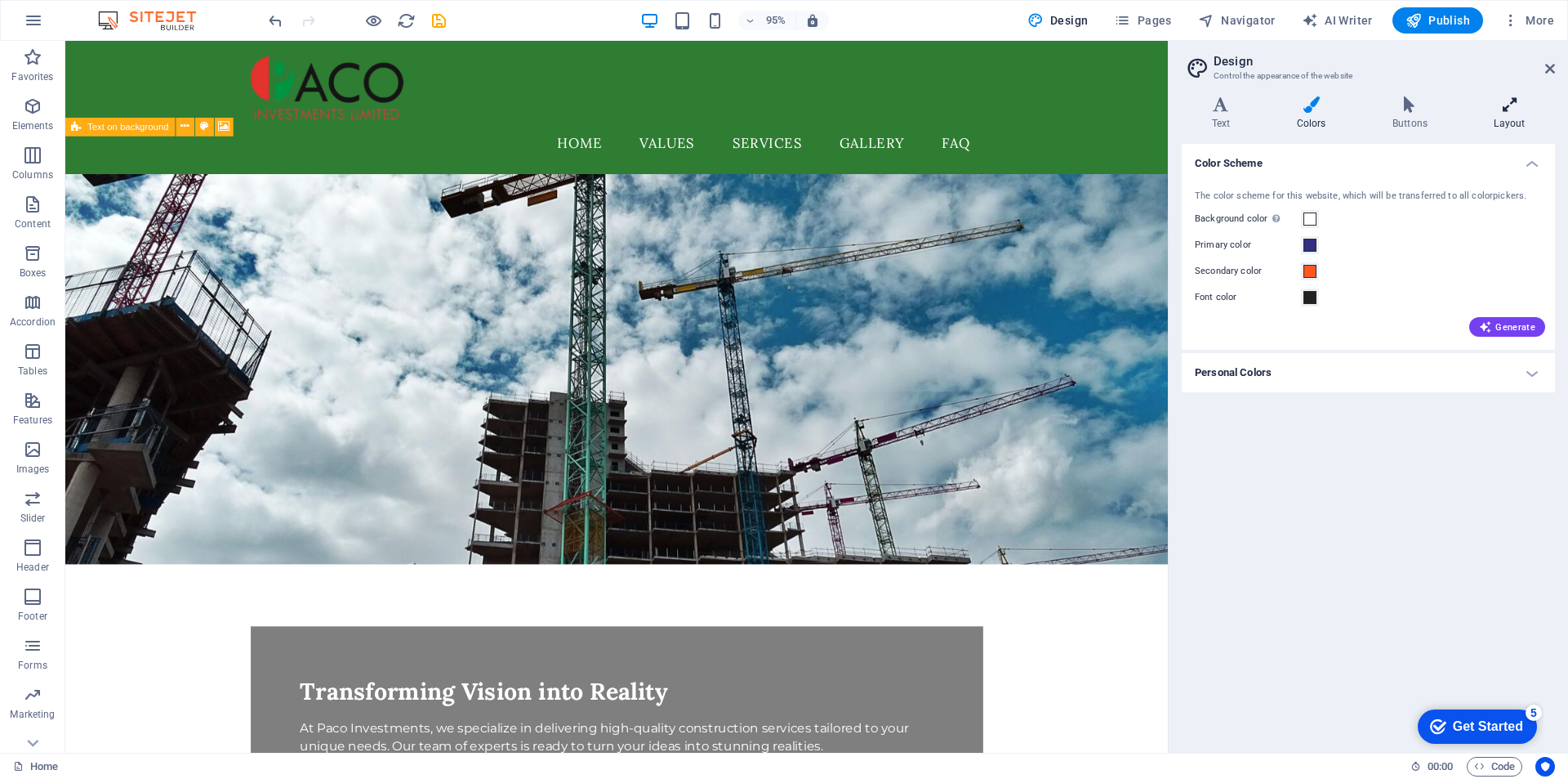
click at [1509, 108] on icon at bounding box center [1509, 105] width 90 height 17
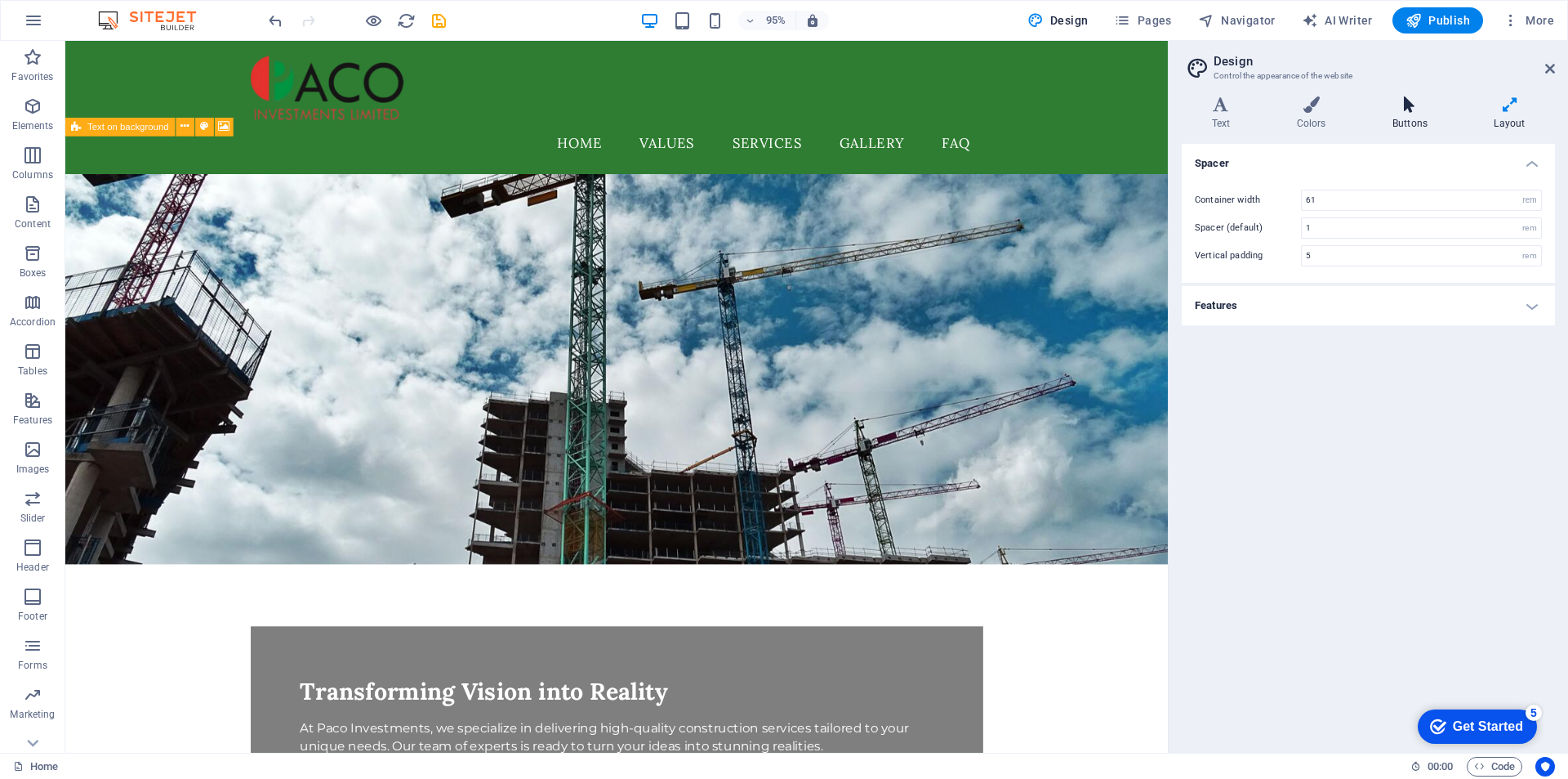
click at [1411, 101] on icon at bounding box center [1409, 105] width 94 height 17
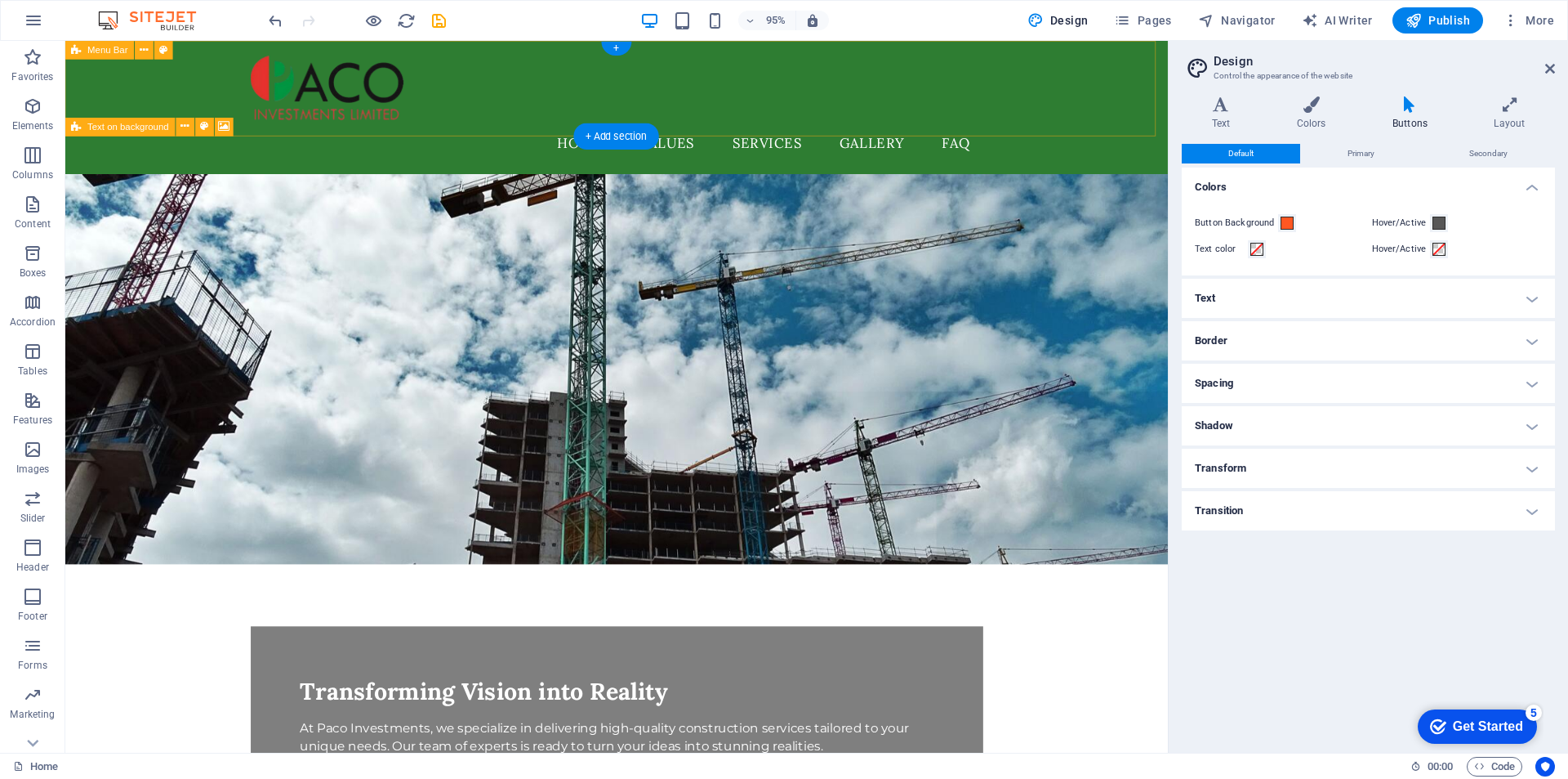
click at [1094, 104] on div "Home Values Services Gallery FAQ" at bounding box center [646, 111] width 1161 height 141
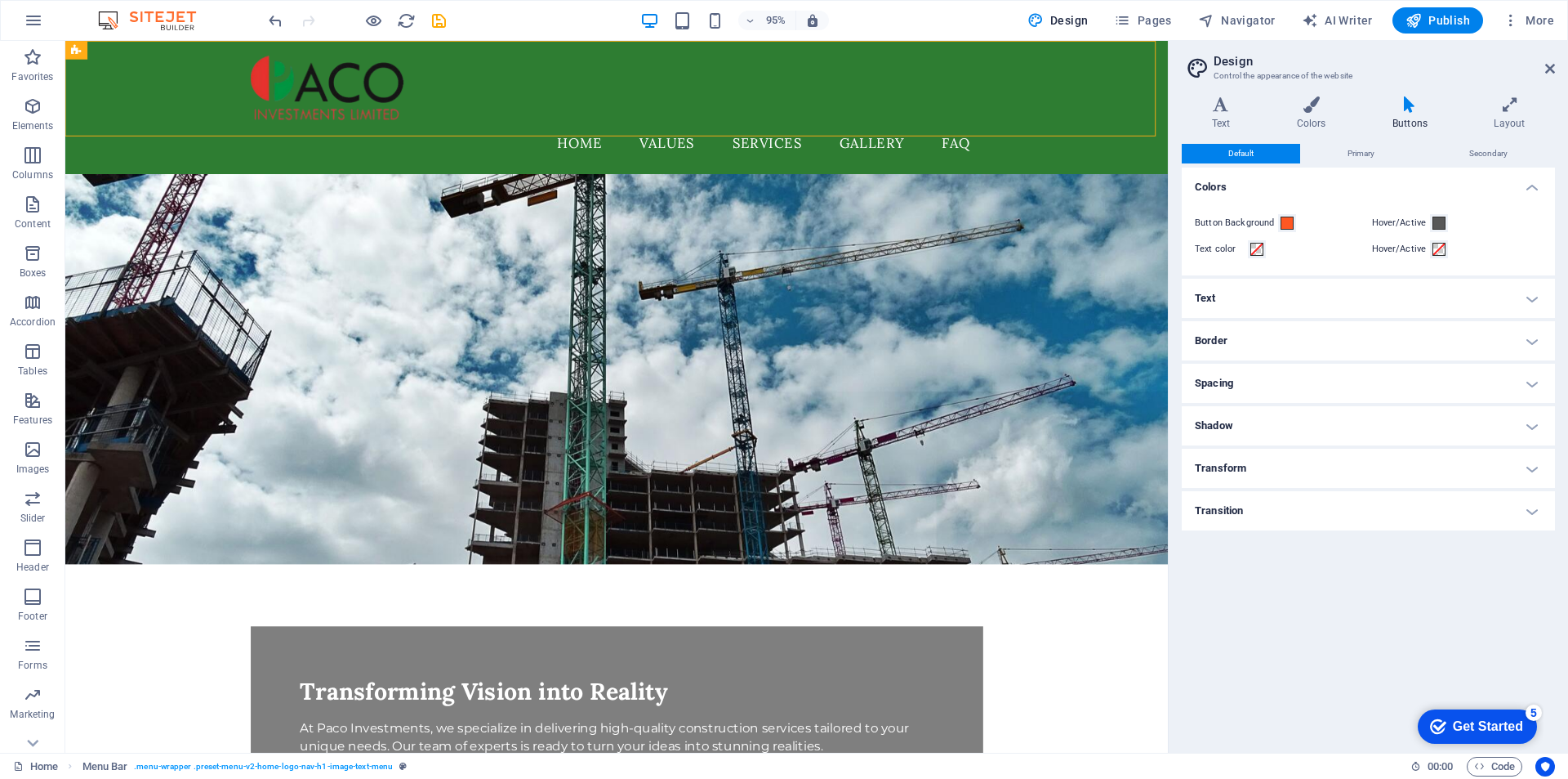
click at [1532, 296] on h4 "Text" at bounding box center [1368, 298] width 373 height 39
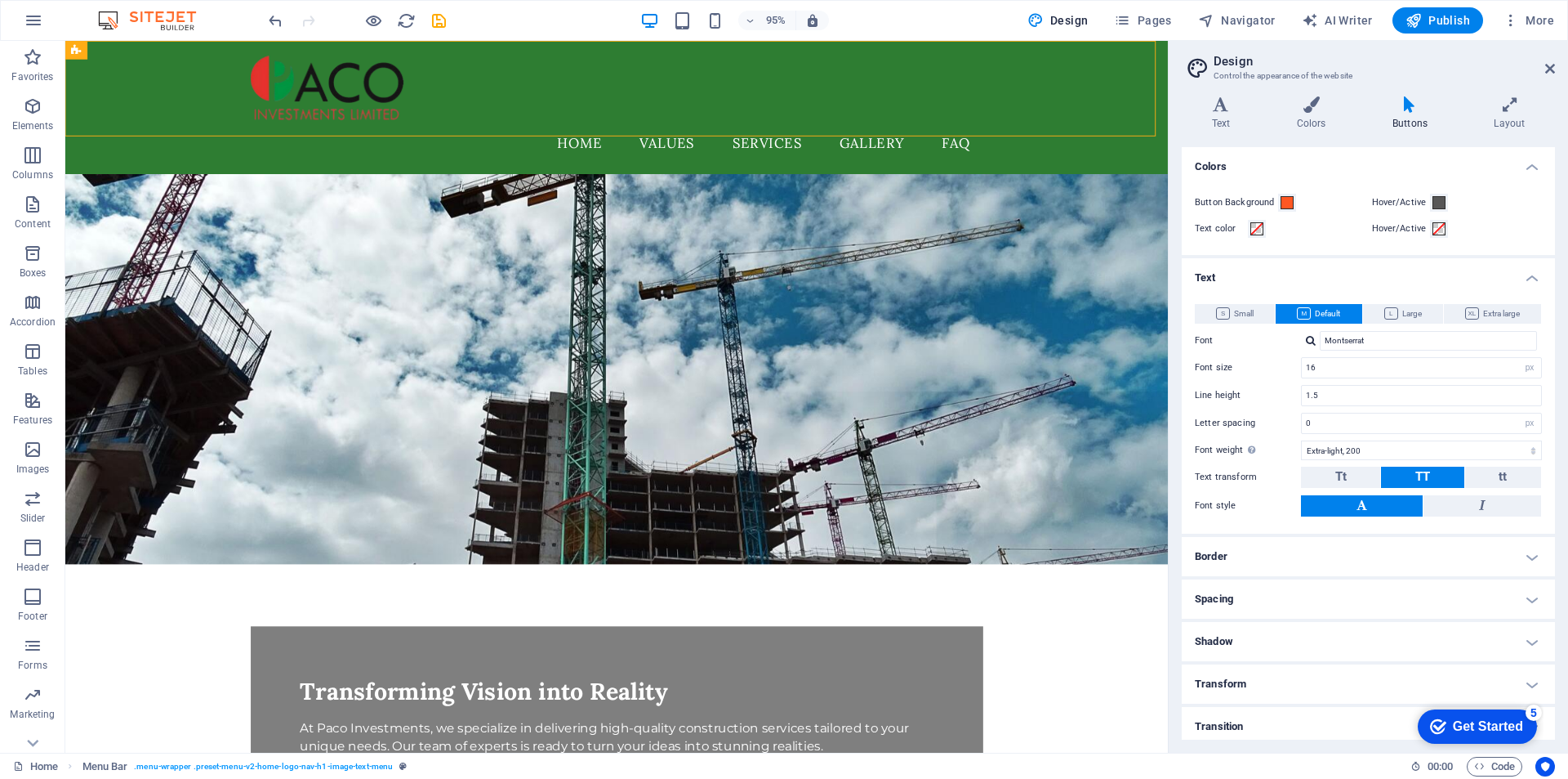
scroll to position [27, 0]
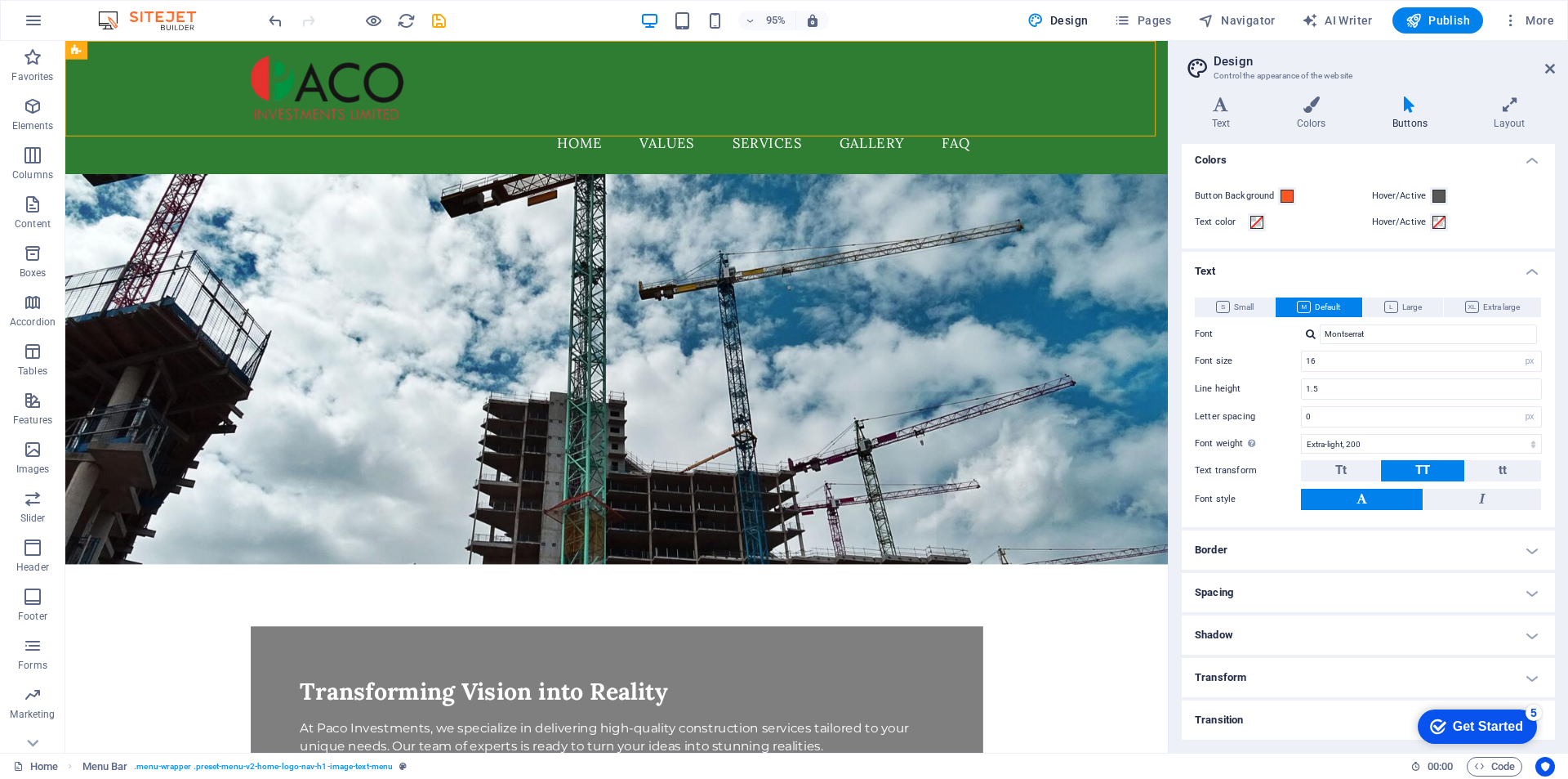
click at [1528, 275] on h4 "Text" at bounding box center [1368, 266] width 373 height 29
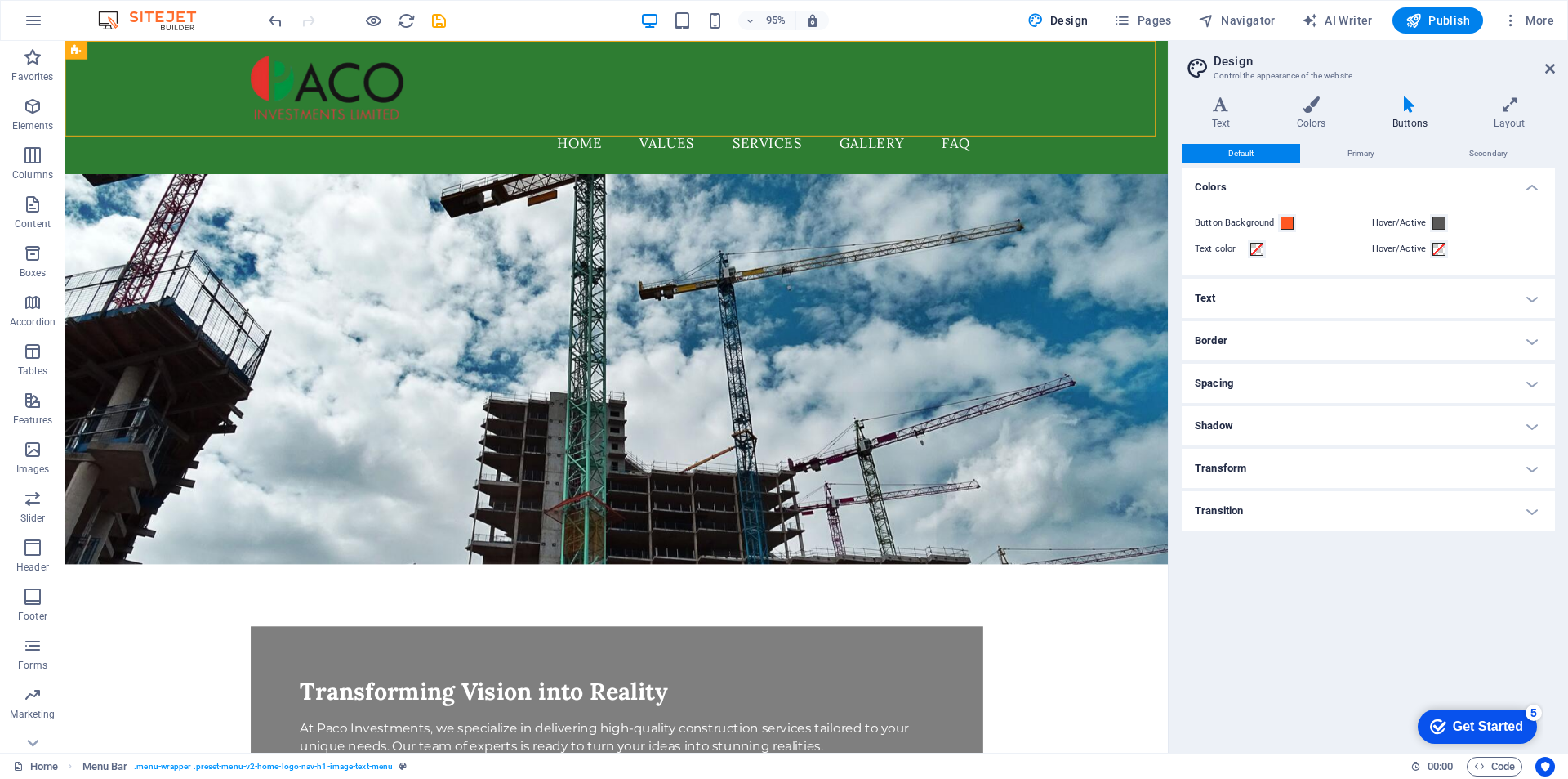
scroll to position [0, 0]
click at [1217, 508] on h4 "Transition" at bounding box center [1368, 510] width 373 height 39
click at [1531, 577] on select "Ease Ease In Ease Out Ease In/Ease Out Linear" at bounding box center [1422, 574] width 241 height 19
select select "ease-out"
click at [1301, 565] on select "Ease Ease In Ease Out Ease In/Ease Out Linear" at bounding box center [1422, 574] width 241 height 19
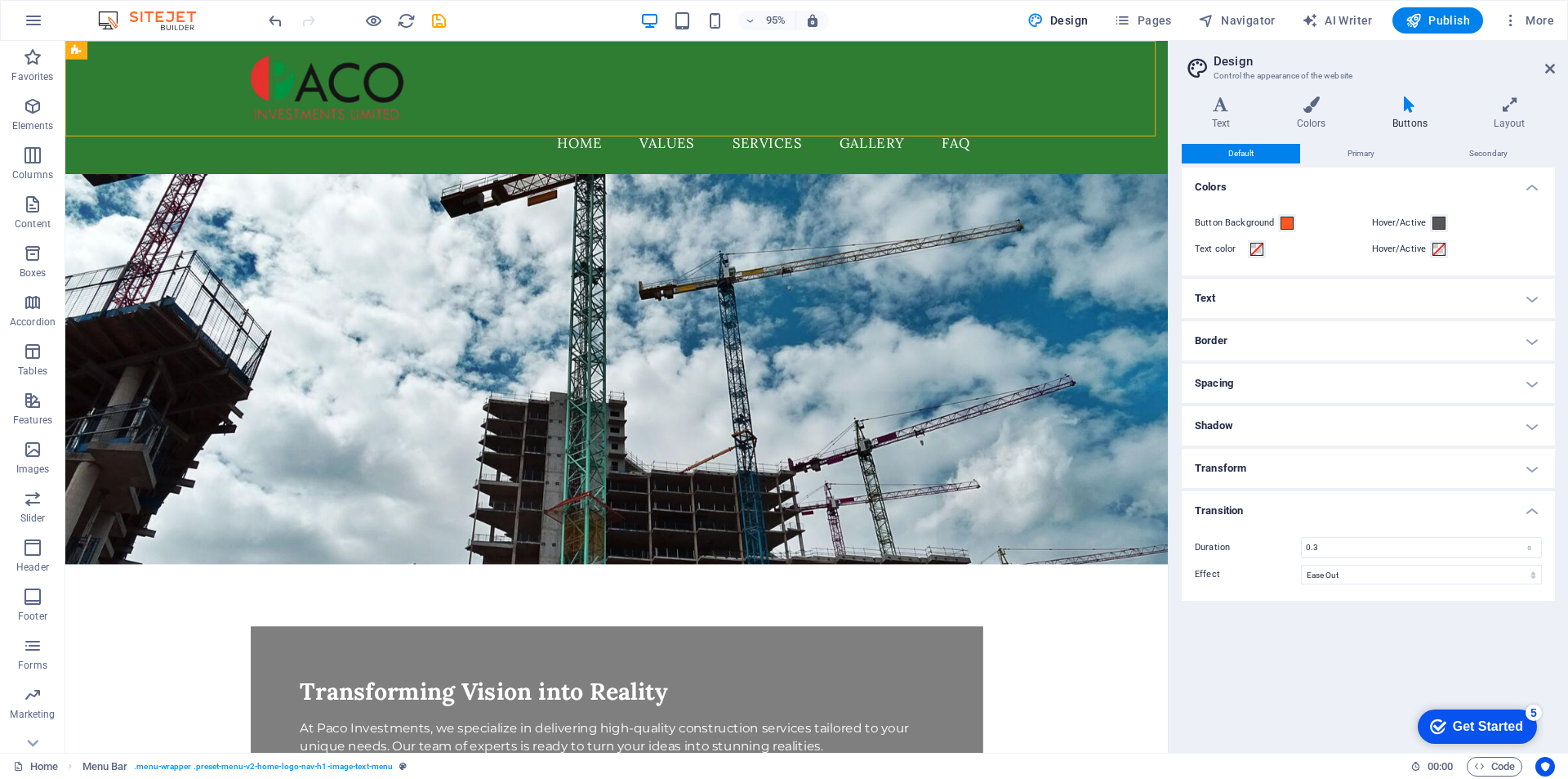
click at [1525, 509] on h4 "Transition" at bounding box center [1368, 505] width 373 height 29
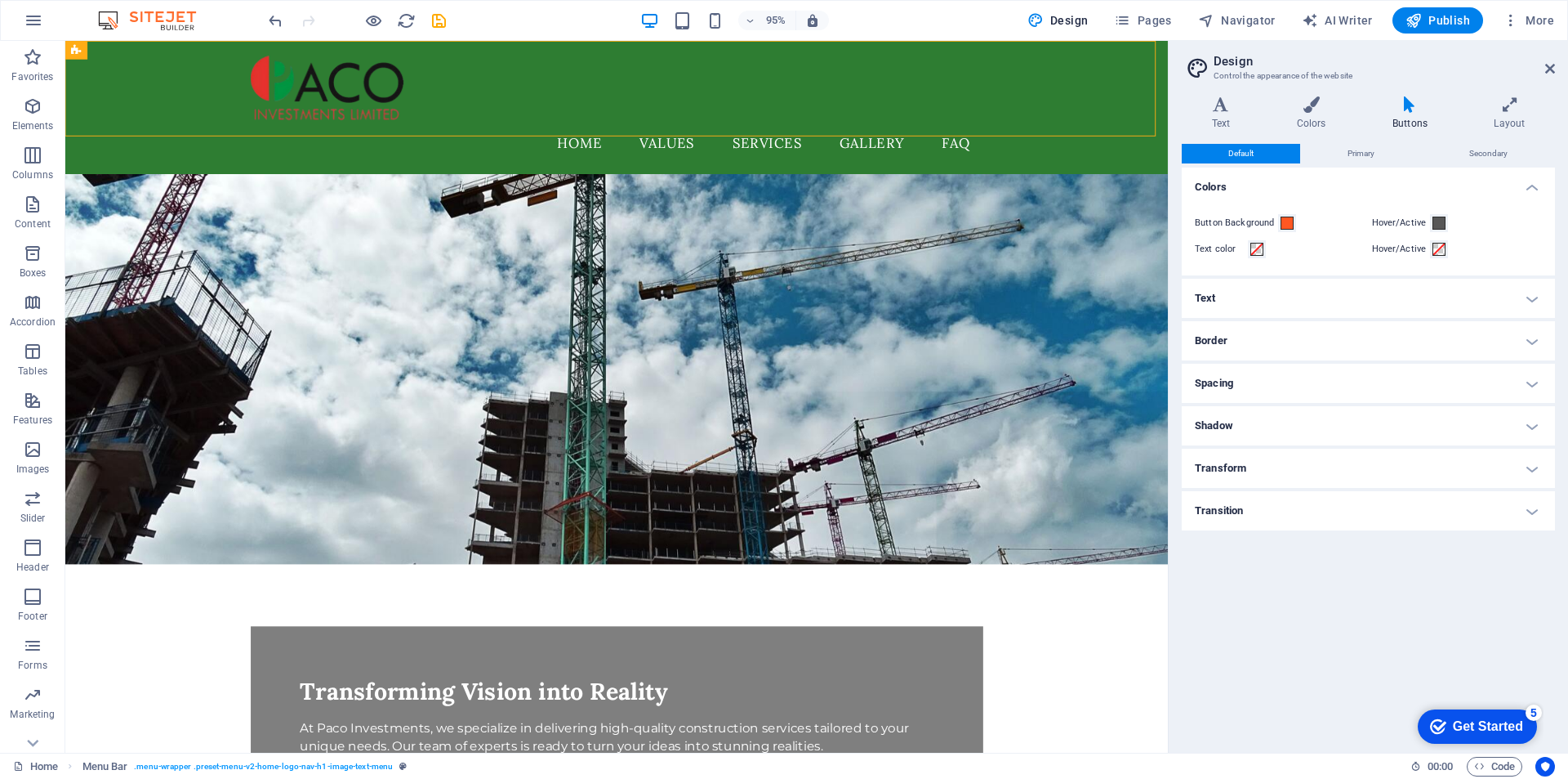
click at [1535, 471] on h4 "Transform" at bounding box center [1368, 468] width 373 height 39
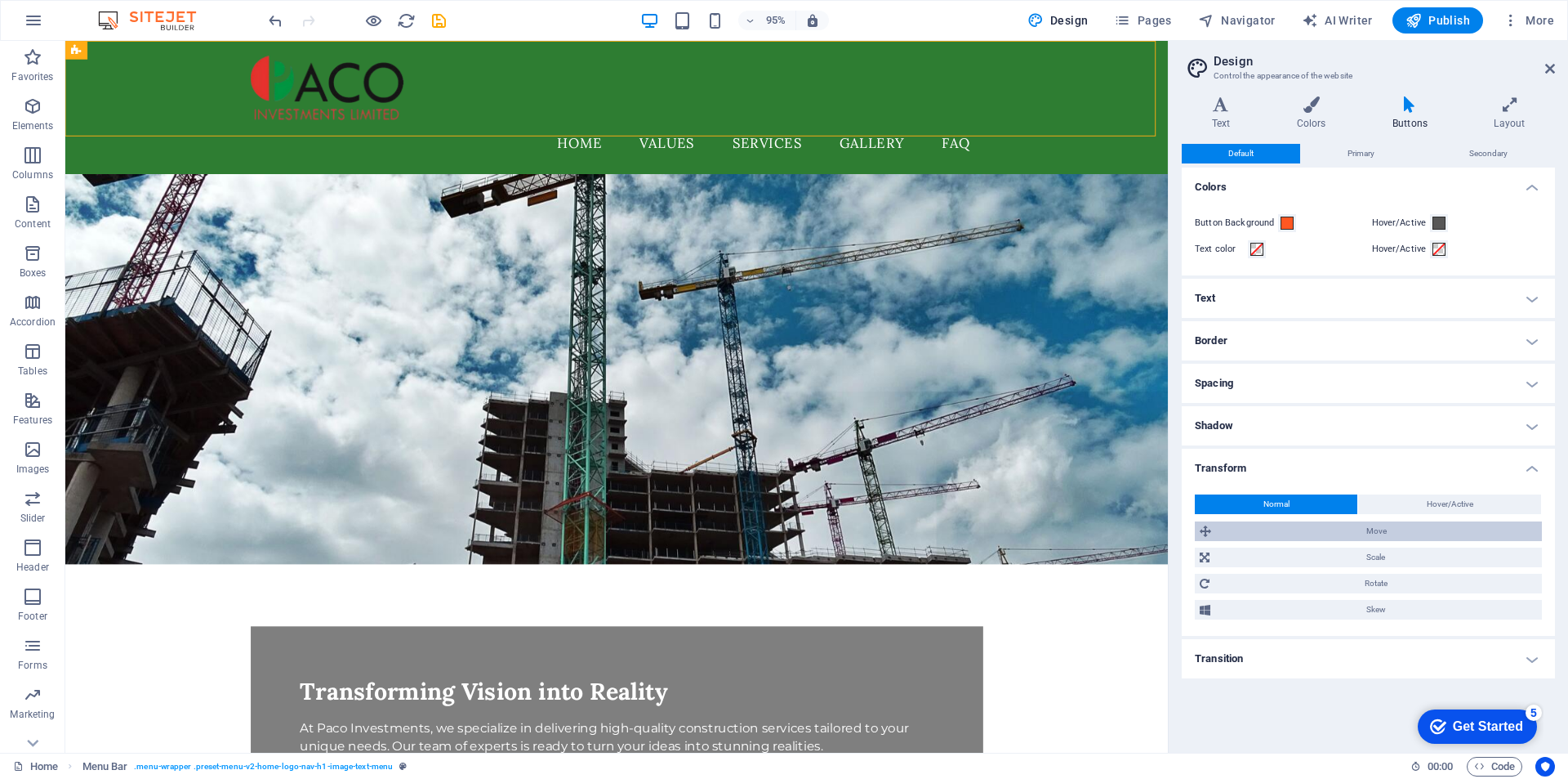
click at [1408, 531] on span "Move" at bounding box center [1376, 530] width 321 height 19
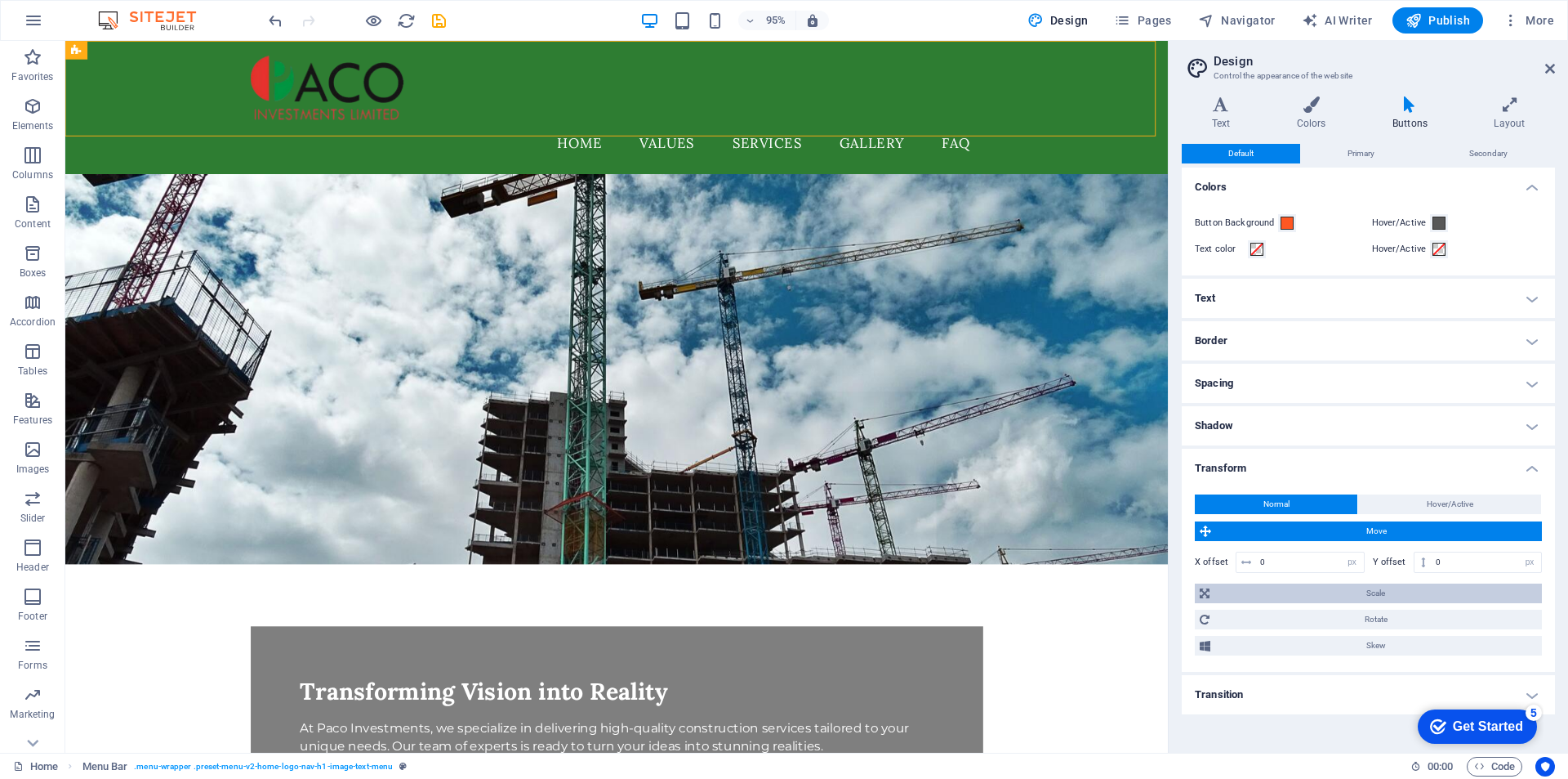
click at [1365, 592] on span "Scale" at bounding box center [1376, 592] width 323 height 19
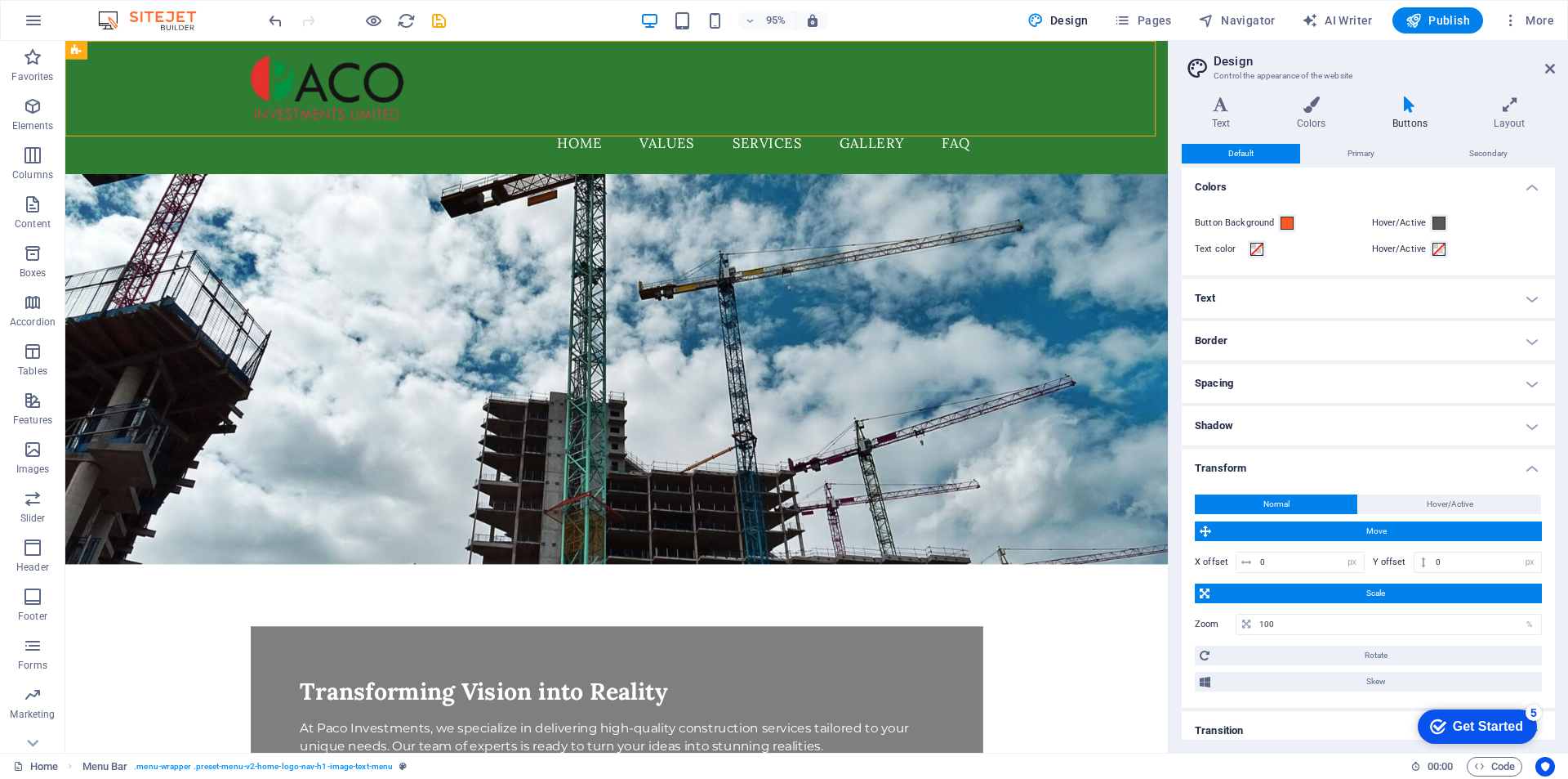
click at [1383, 452] on h4 "Transform" at bounding box center [1368, 463] width 373 height 29
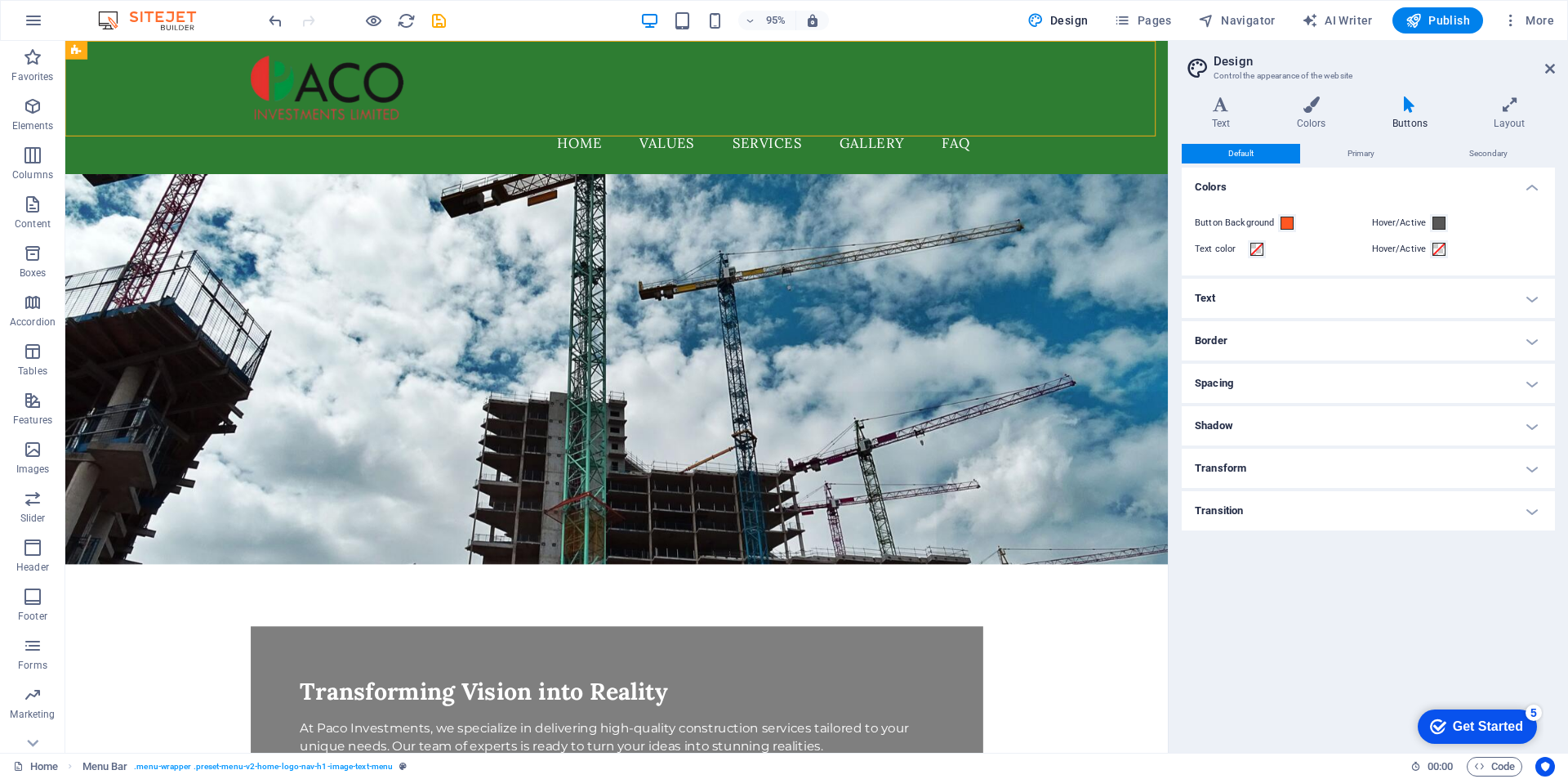
drag, startPoint x: 1313, startPoint y: 423, endPoint x: 1336, endPoint y: 426, distance: 23.2
click at [1314, 423] on h4 "Shadow" at bounding box center [1368, 425] width 373 height 39
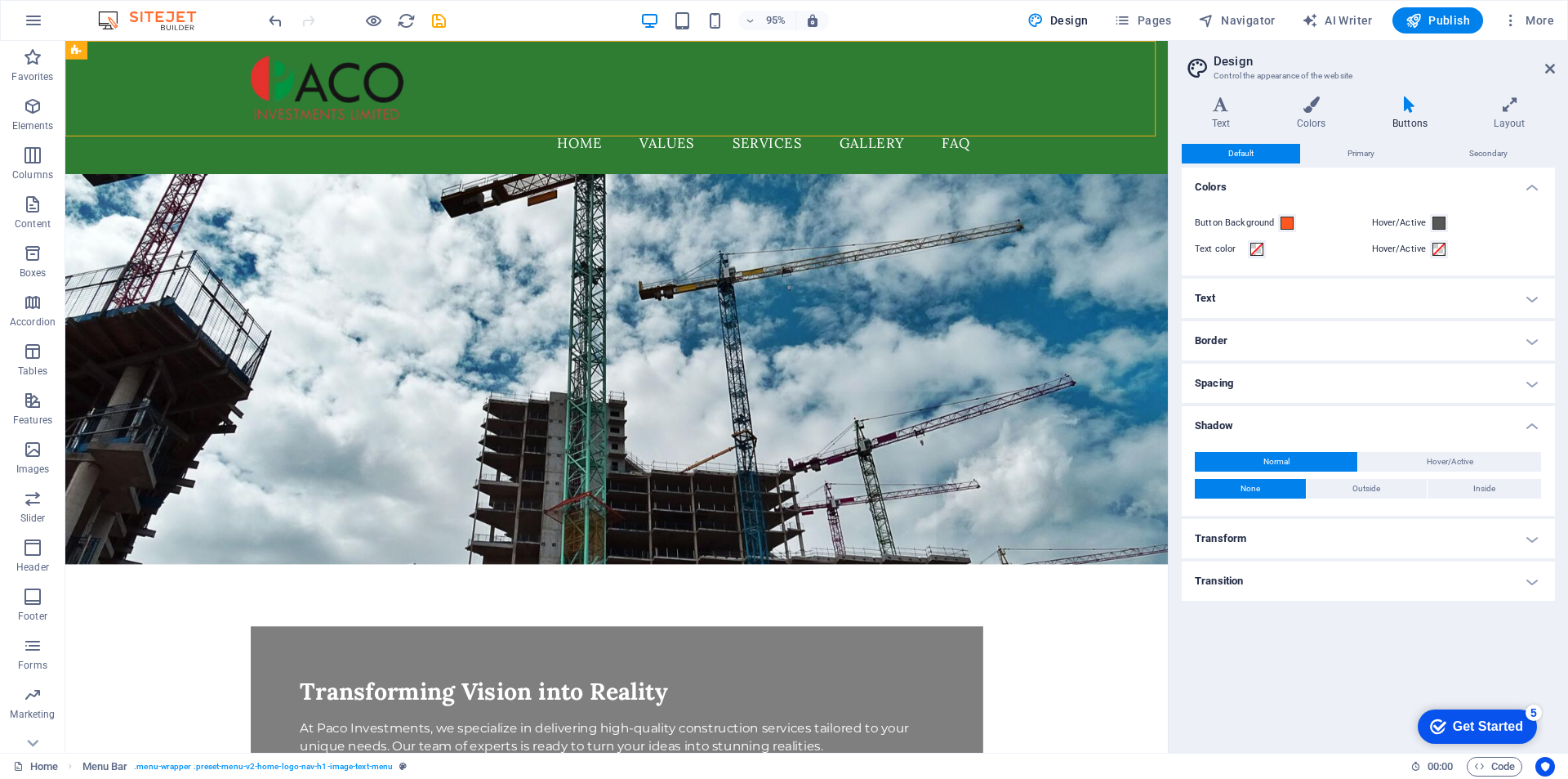
click at [1305, 418] on h4 "Shadow" at bounding box center [1368, 420] width 373 height 29
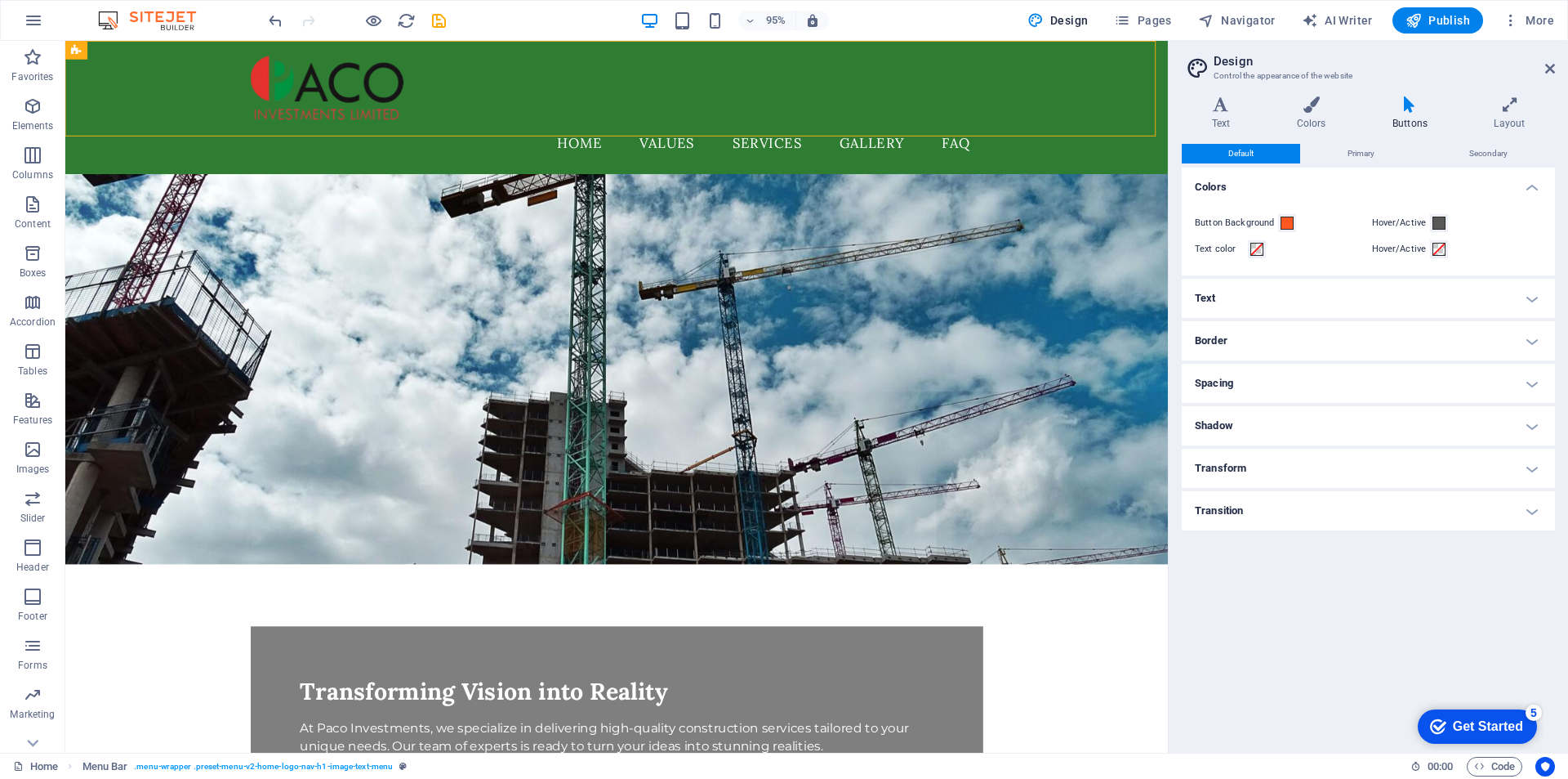
click at [1519, 422] on h4 "Shadow" at bounding box center [1368, 425] width 373 height 39
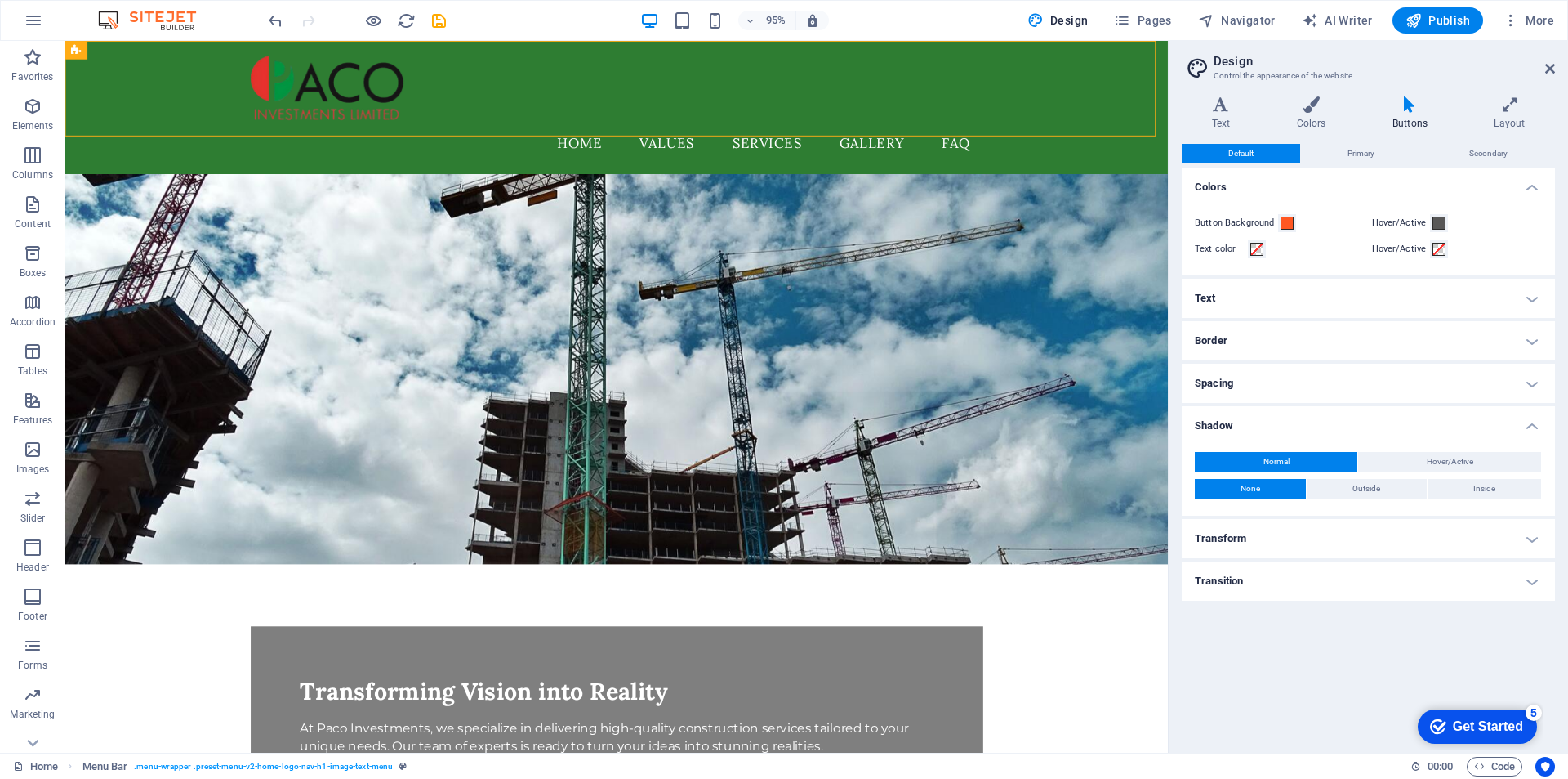
click at [1524, 381] on h4 "Spacing" at bounding box center [1368, 383] width 373 height 39
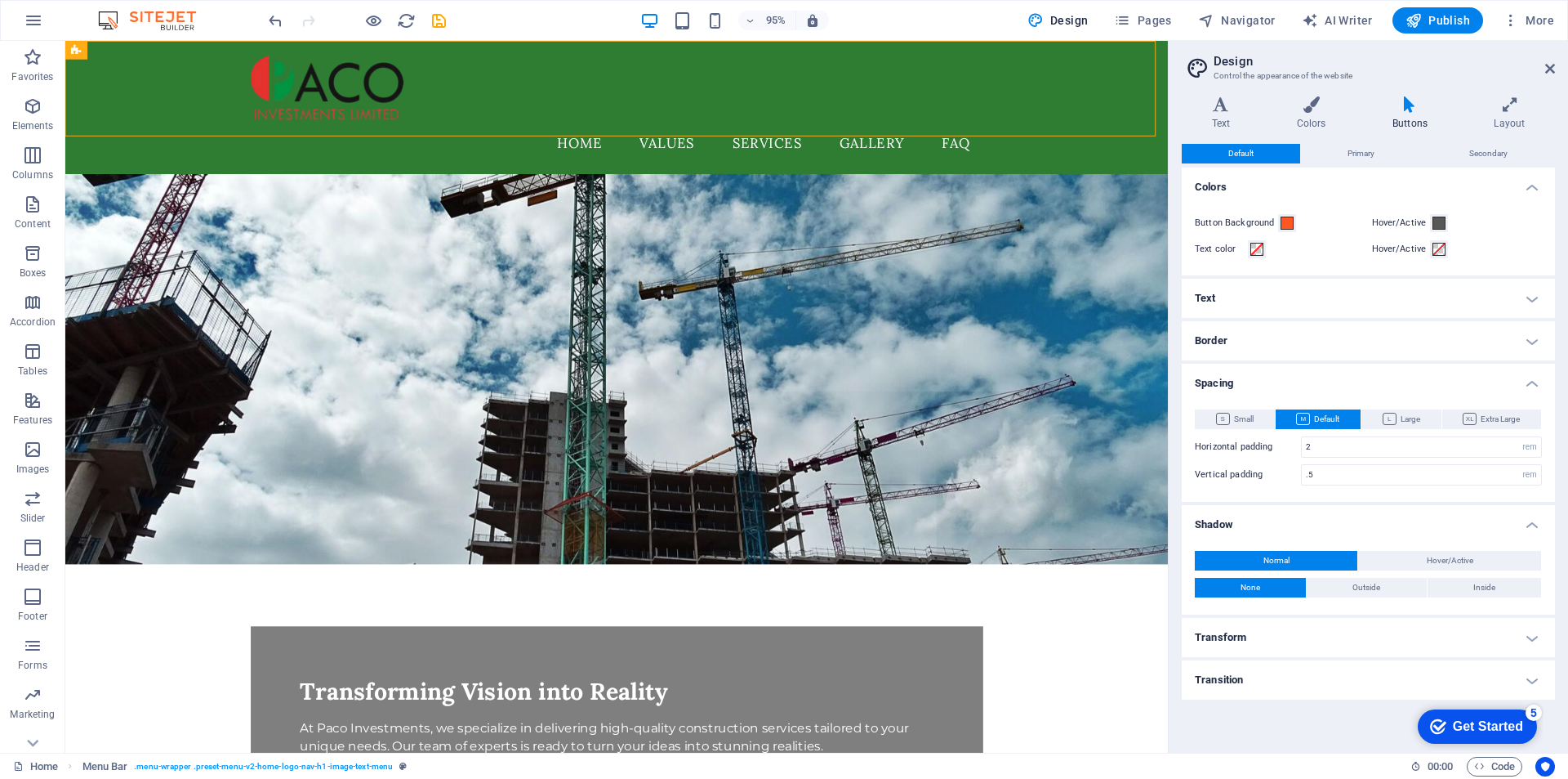
click at [1543, 341] on h4 "Border" at bounding box center [1368, 341] width 373 height 39
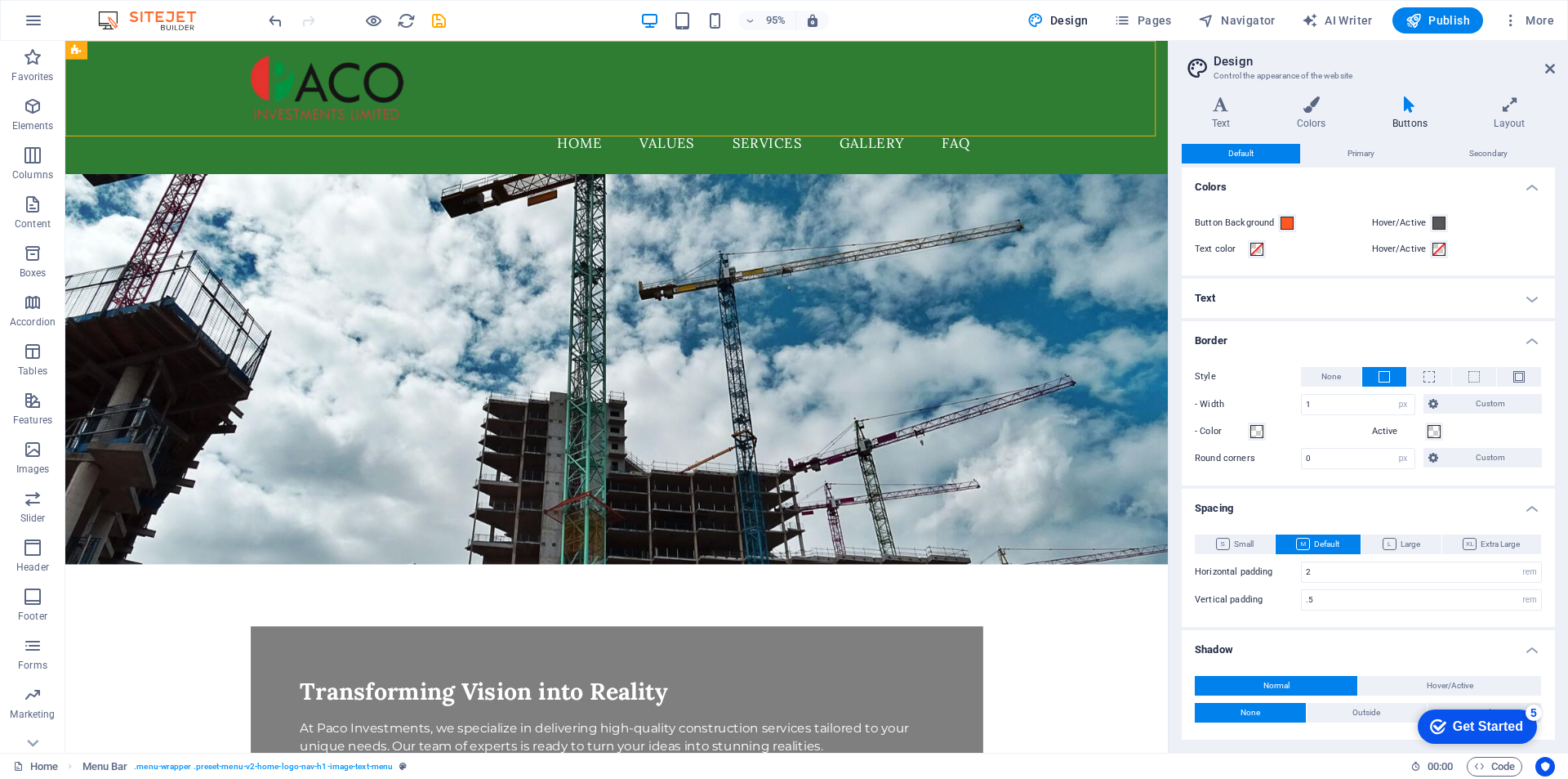
click at [1529, 297] on h4 "Text" at bounding box center [1368, 298] width 373 height 39
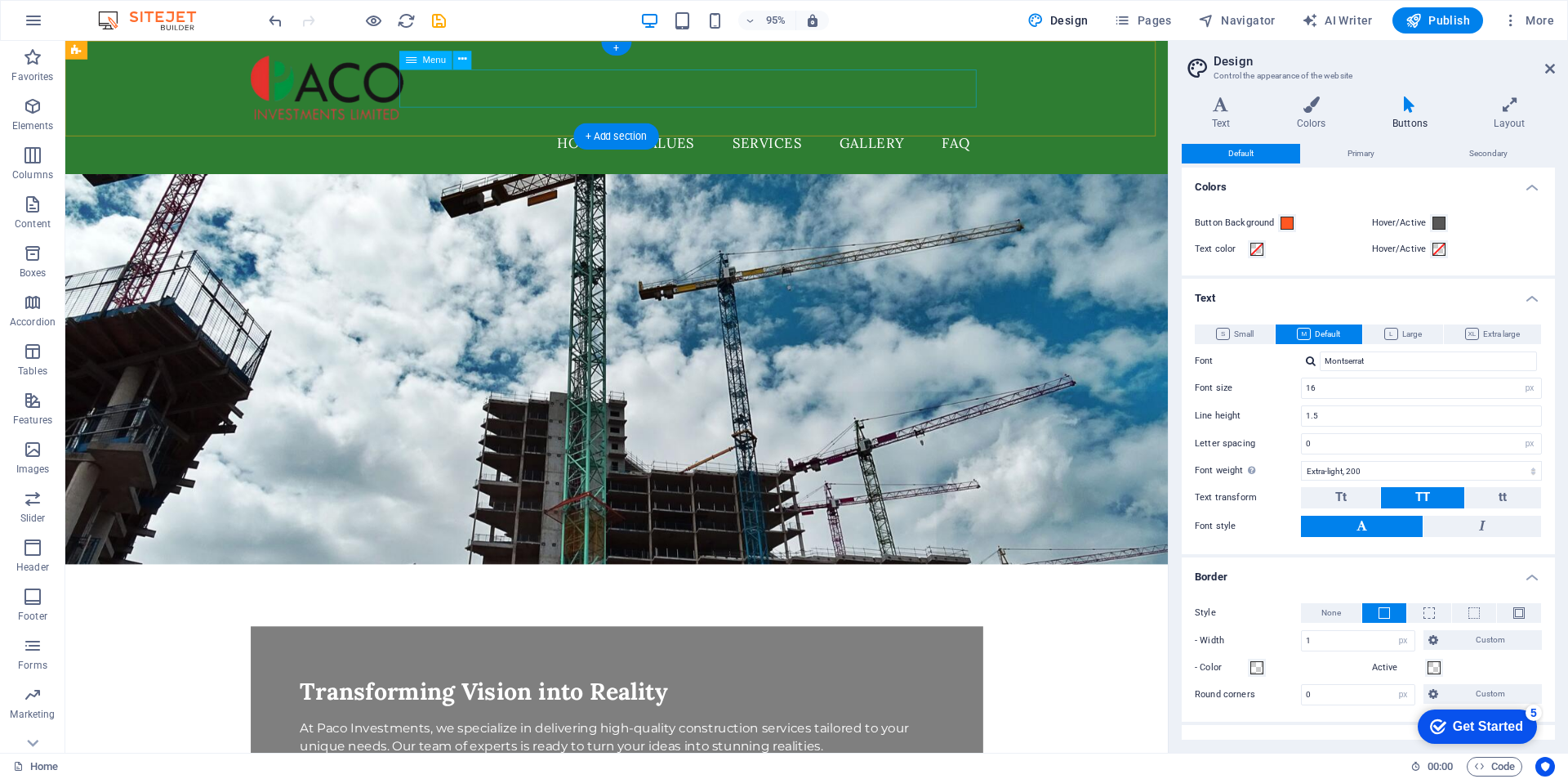
click at [606, 128] on nav "Home Values Services Gallery FAQ" at bounding box center [646, 148] width 771 height 41
click at [460, 57] on icon at bounding box center [462, 60] width 8 height 17
click at [1109, 89] on div "Home Values Services Gallery FAQ" at bounding box center [646, 111] width 1161 height 141
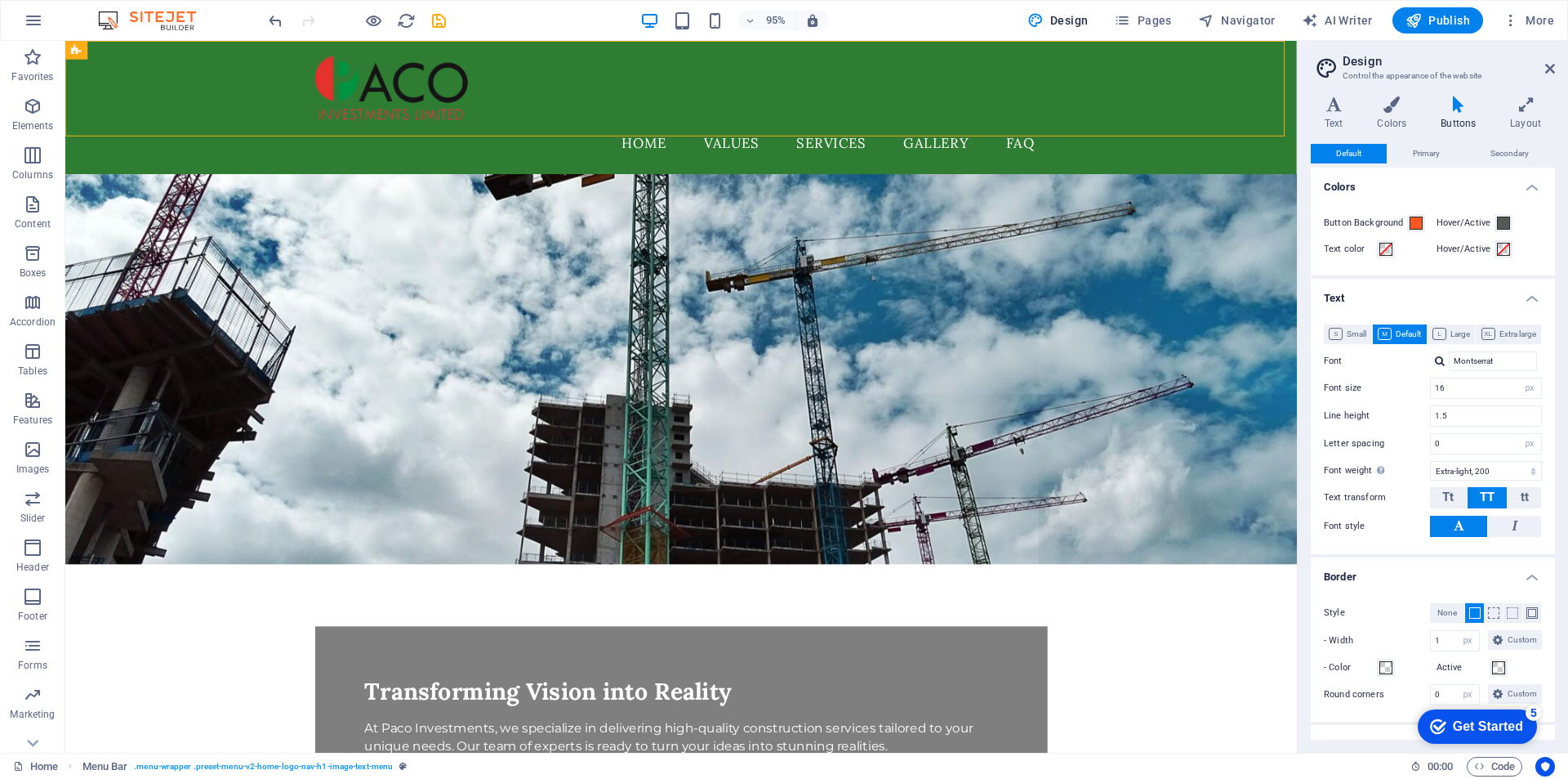
drag, startPoint x: 1171, startPoint y: 52, endPoint x: 1512, endPoint y: 64, distance: 341.2
click at [1512, 64] on aside "Design Control the appearance of the website Variants Text Colors Buttons Layou…" at bounding box center [1433, 397] width 271 height 712
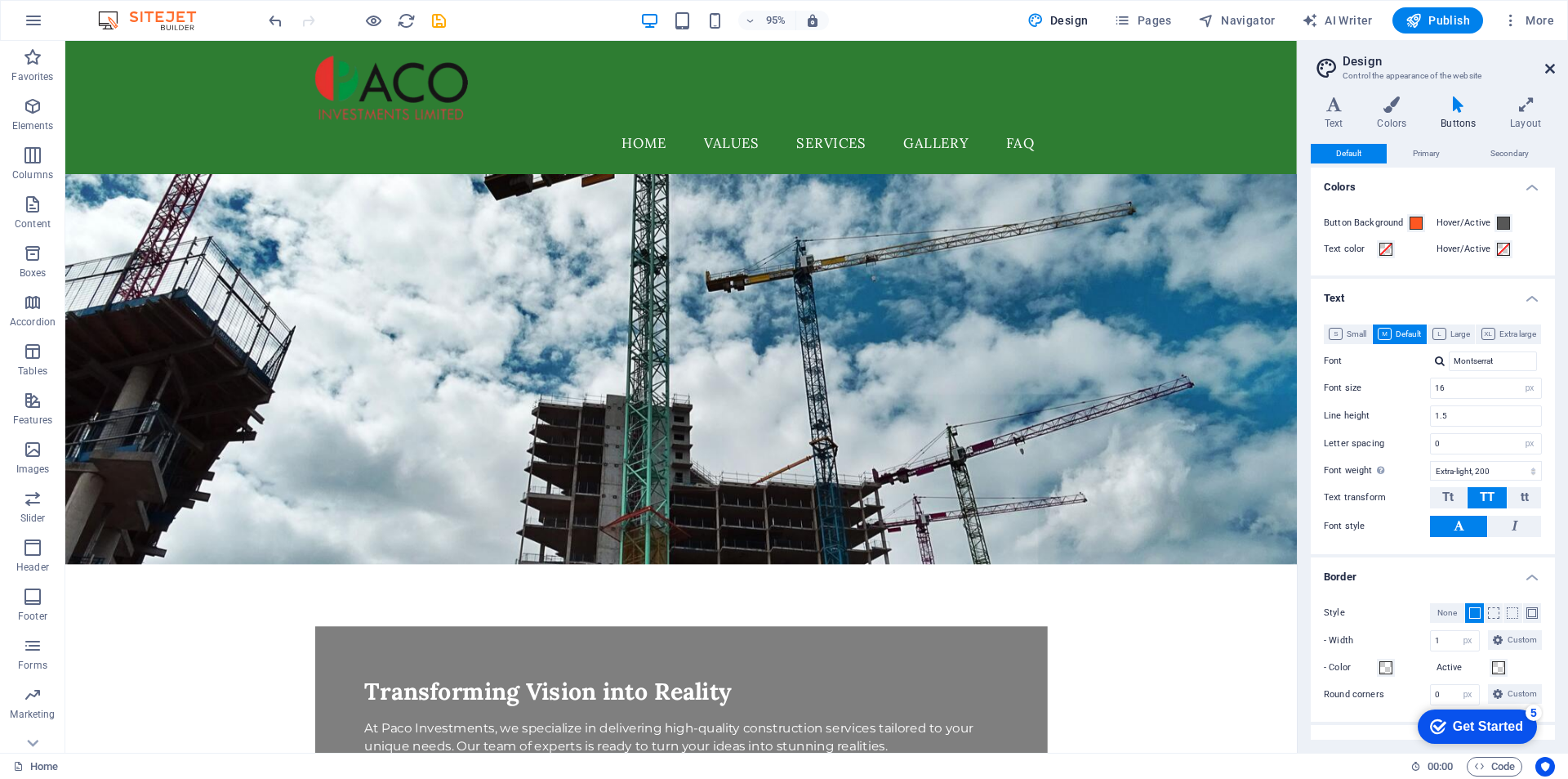
click at [1547, 66] on icon at bounding box center [1550, 69] width 10 height 13
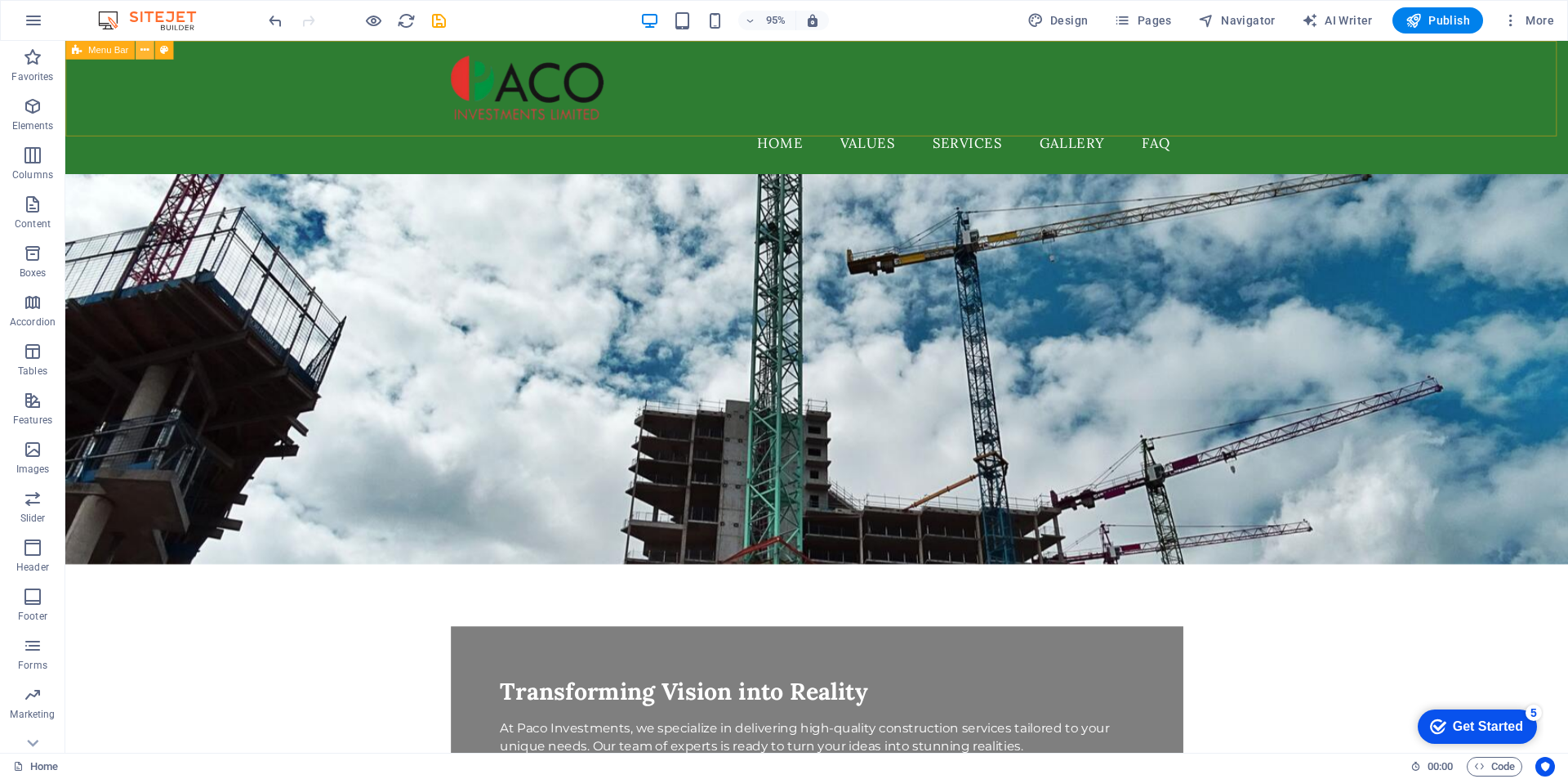
click at [146, 49] on icon at bounding box center [145, 50] width 8 height 17
click at [165, 49] on icon at bounding box center [163, 50] width 8 height 17
select select "rem"
select select "preset-menu-v2-home-logo-nav-h1-image-text-menu"
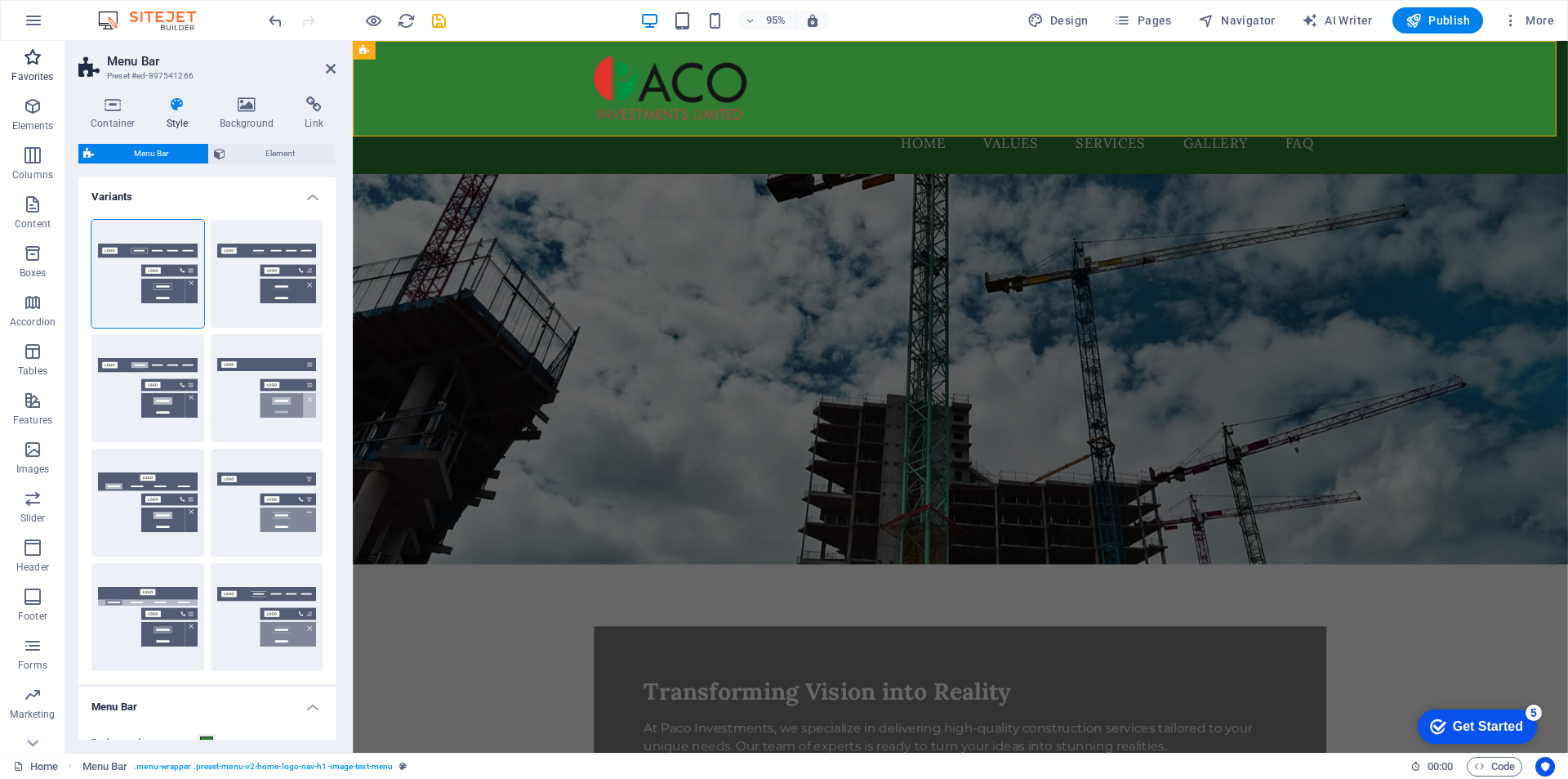
click at [42, 71] on p "Favorites" at bounding box center [33, 77] width 42 height 13
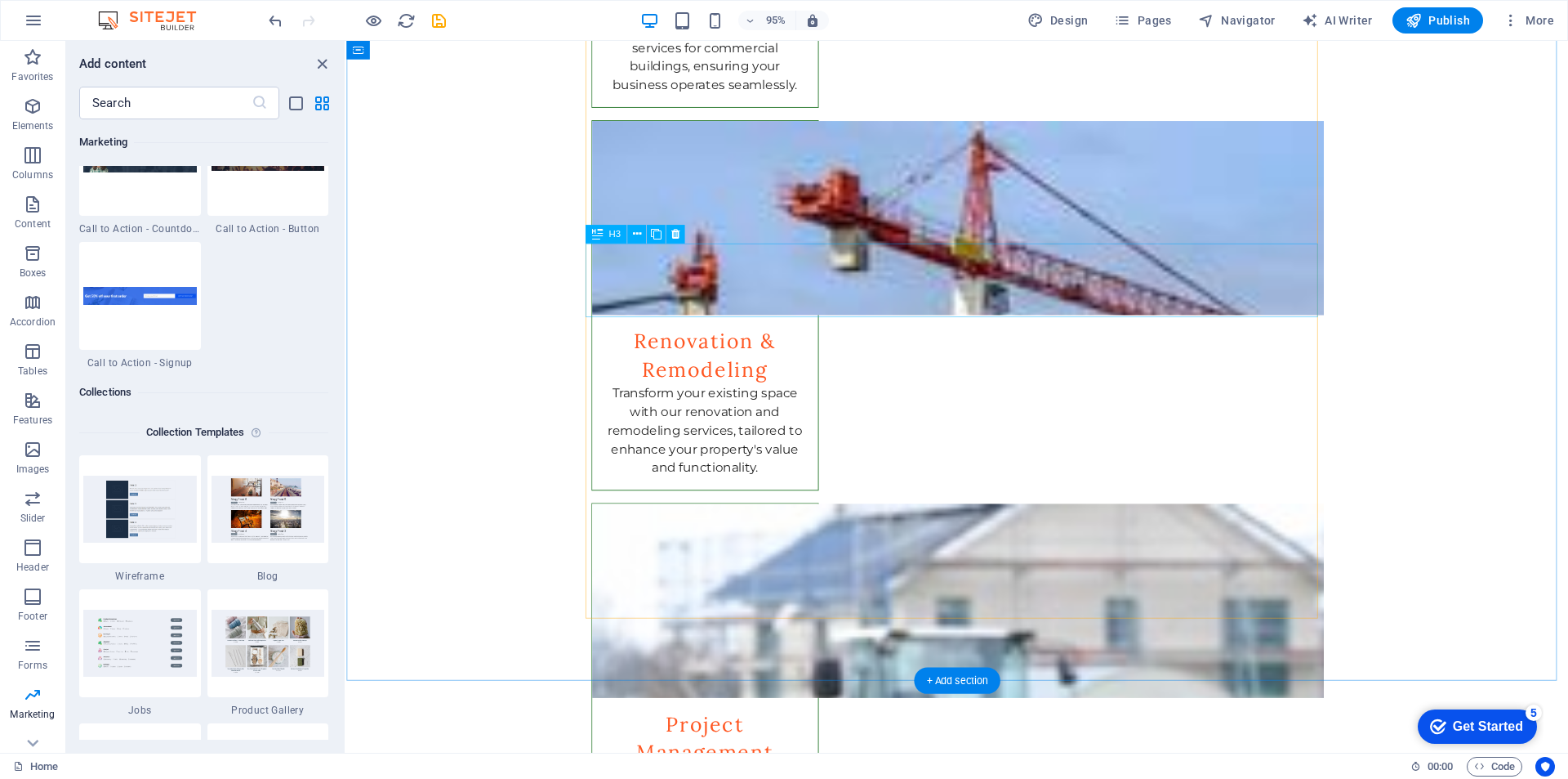
scroll to position [2416, 0]
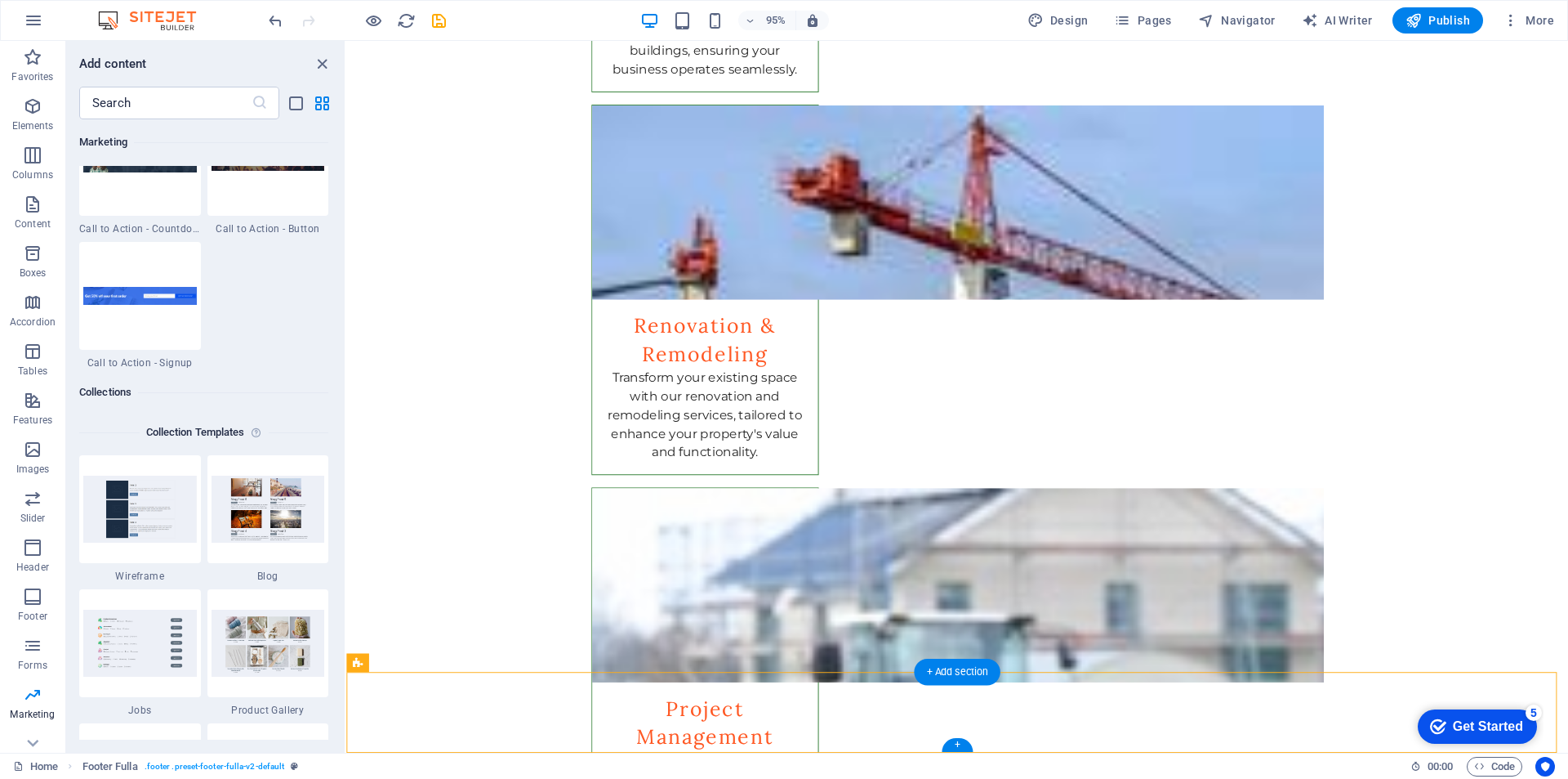
drag, startPoint x: 1029, startPoint y: 750, endPoint x: 1064, endPoint y: 750, distance: 35.0
drag, startPoint x: 1069, startPoint y: 746, endPoint x: 1090, endPoint y: 746, distance: 21.0
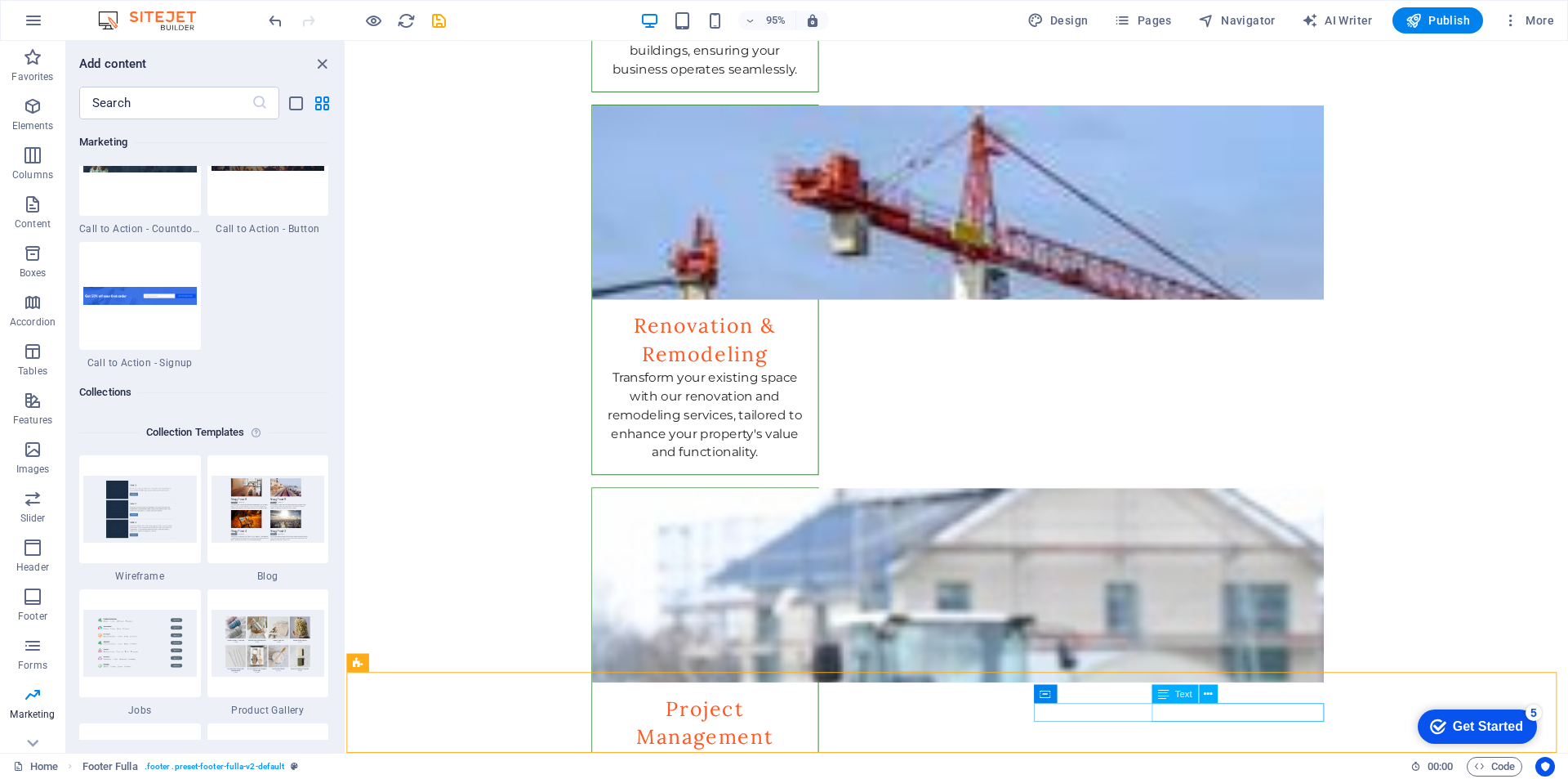
click at [1180, 694] on span "Text" at bounding box center [1182, 693] width 18 height 9
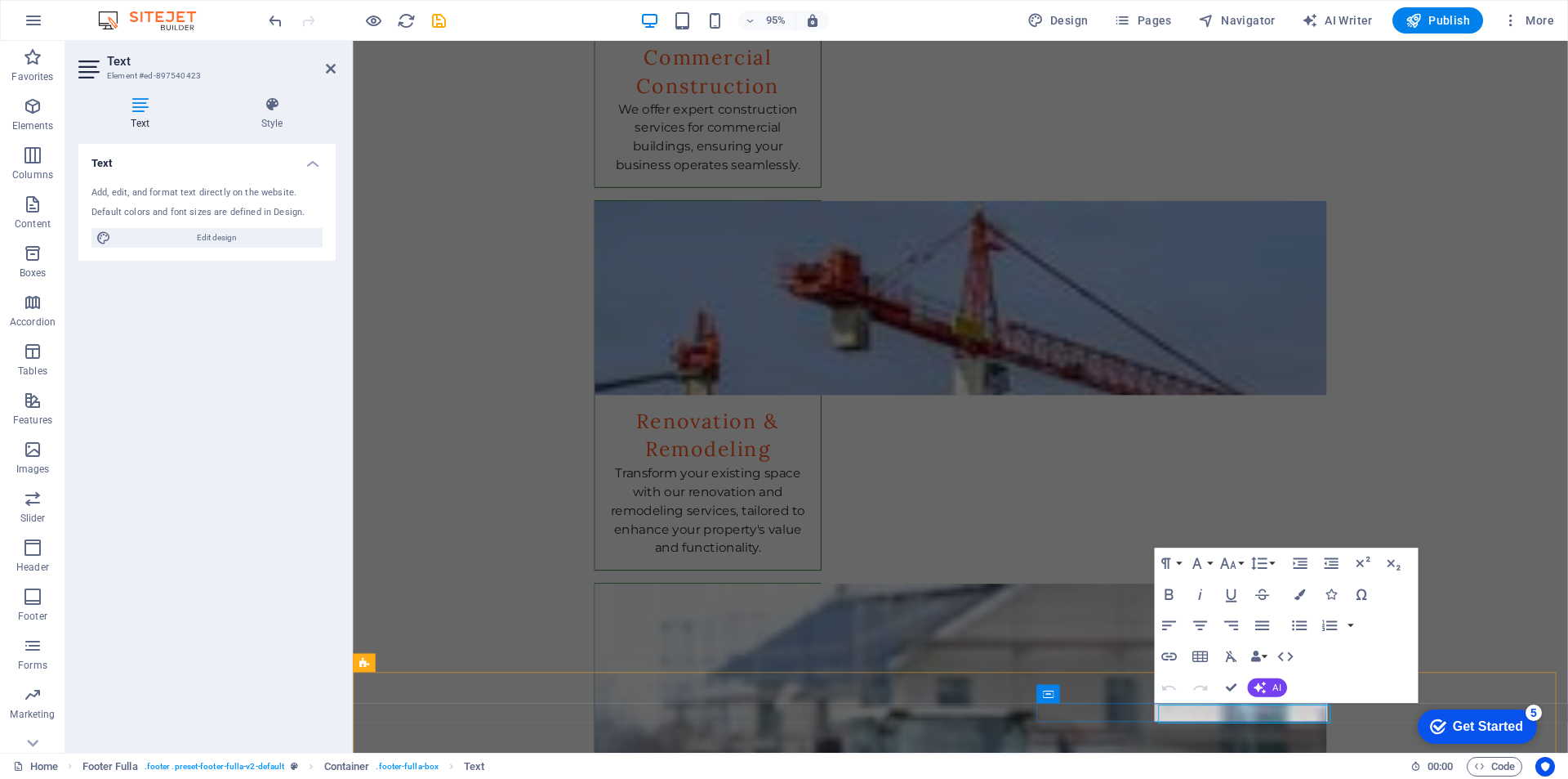
scroll to position [2414, 0]
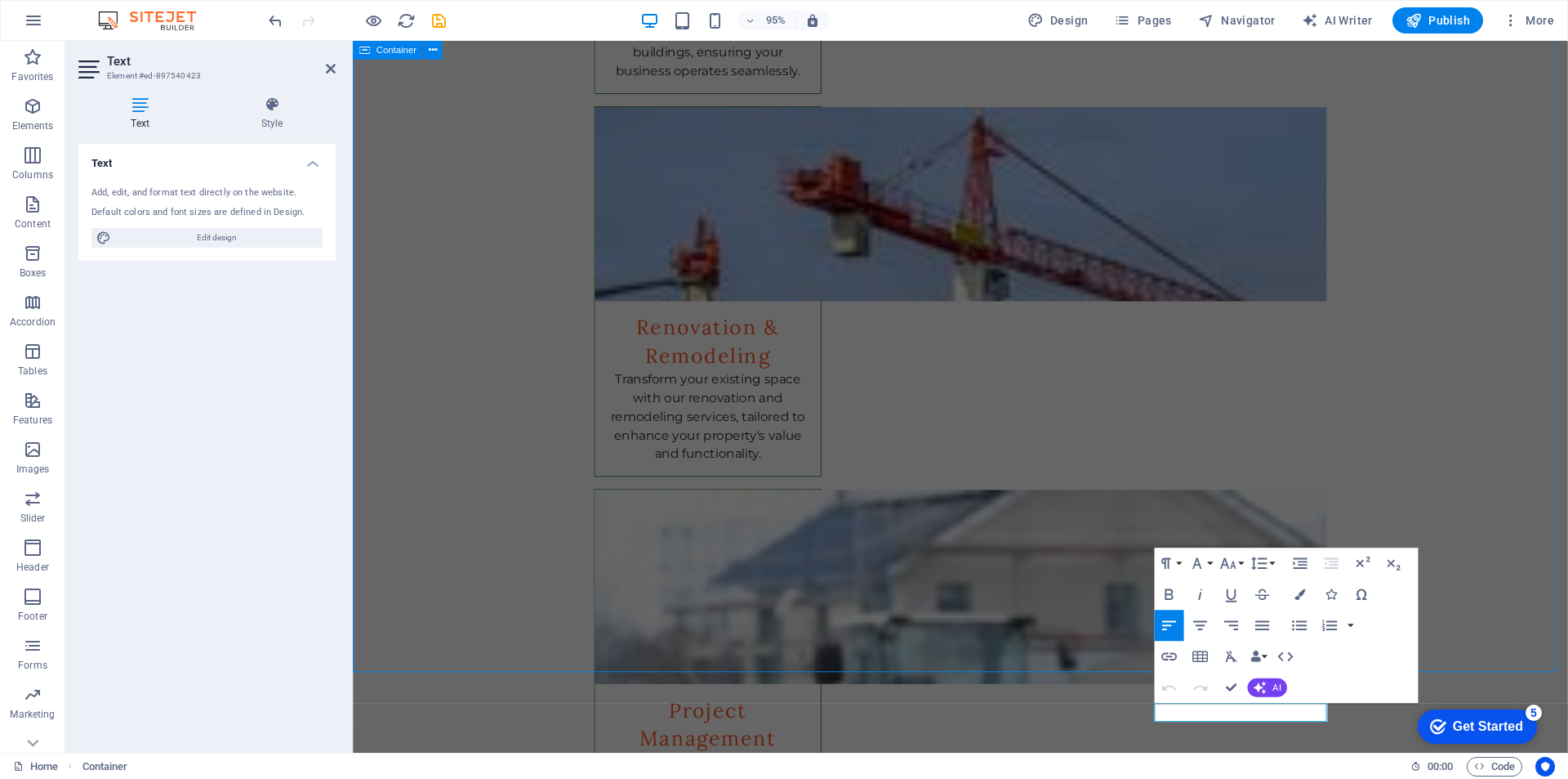
scroll to position [2475, 0]
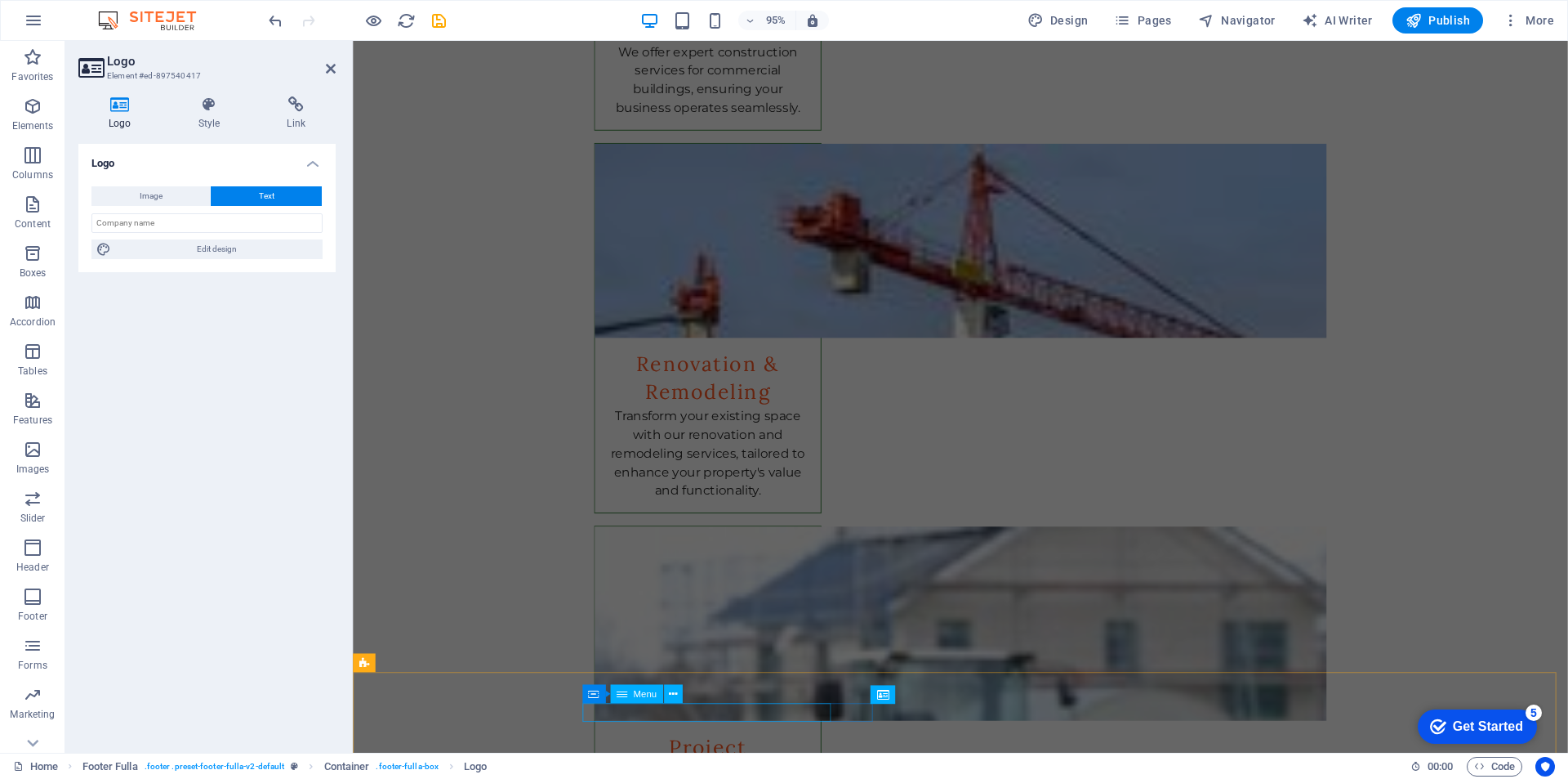
scroll to position [2414, 0]
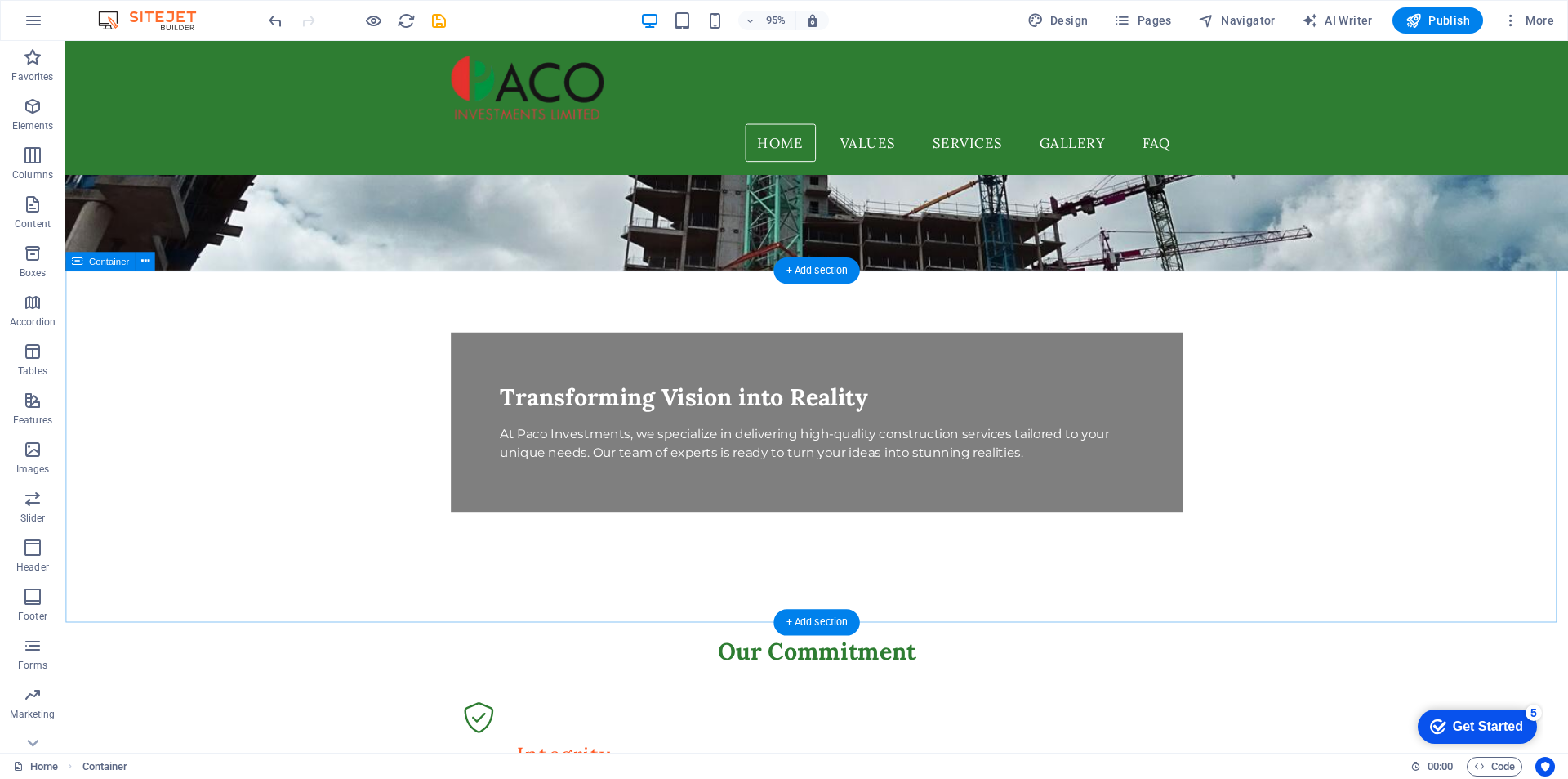
scroll to position [0, 0]
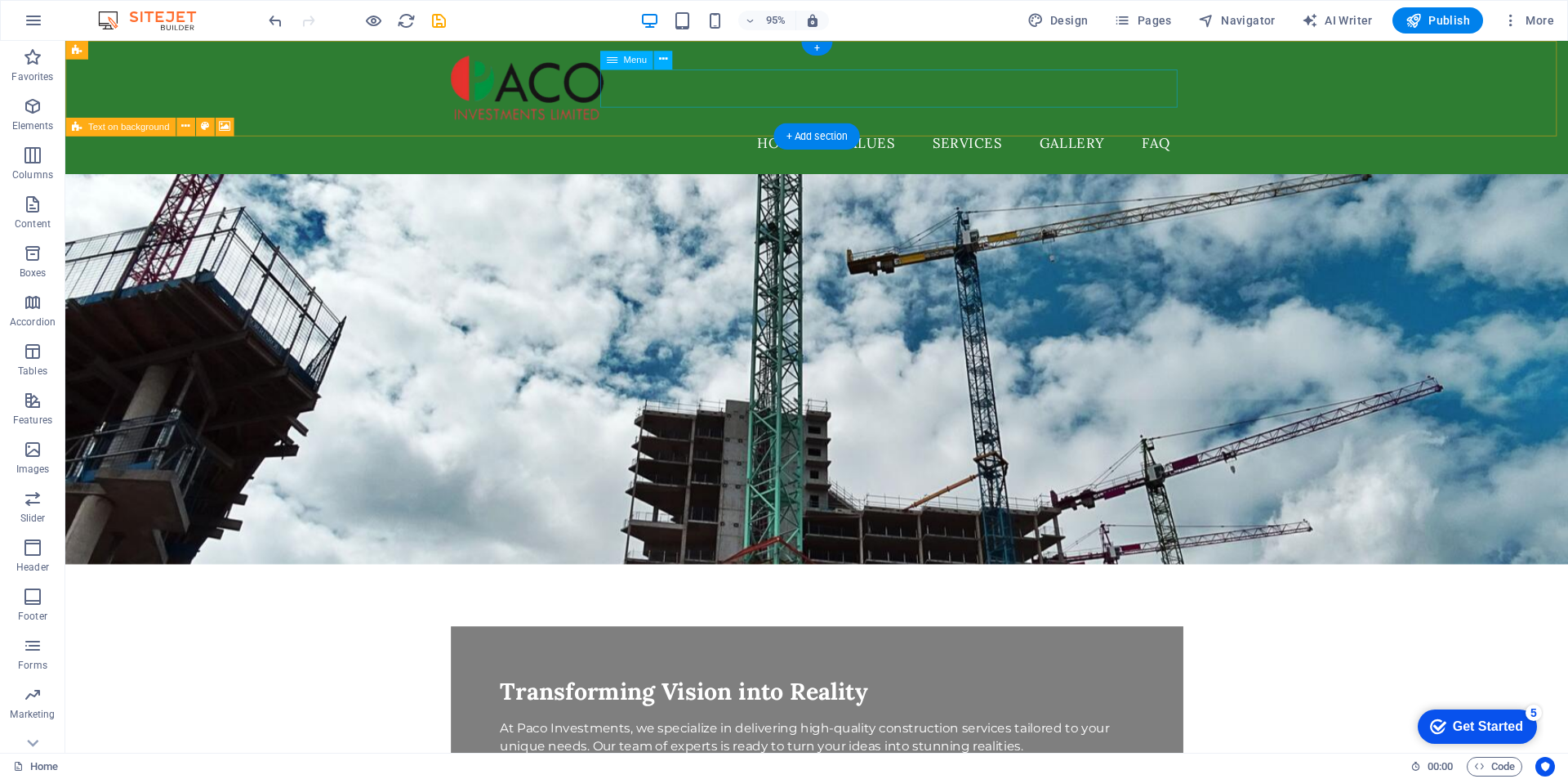
click at [816, 128] on nav "Home Values Services Gallery FAQ" at bounding box center [857, 148] width 771 height 41
click at [901, 128] on nav "Home Values Services Gallery FAQ" at bounding box center [857, 148] width 771 height 41
click at [1027, 128] on nav "Home Values Services Gallery FAQ" at bounding box center [857, 148] width 771 height 41
click at [1116, 128] on nav "Home Values Services Gallery FAQ" at bounding box center [857, 148] width 771 height 41
click at [557, 85] on div at bounding box center [857, 90] width 771 height 74
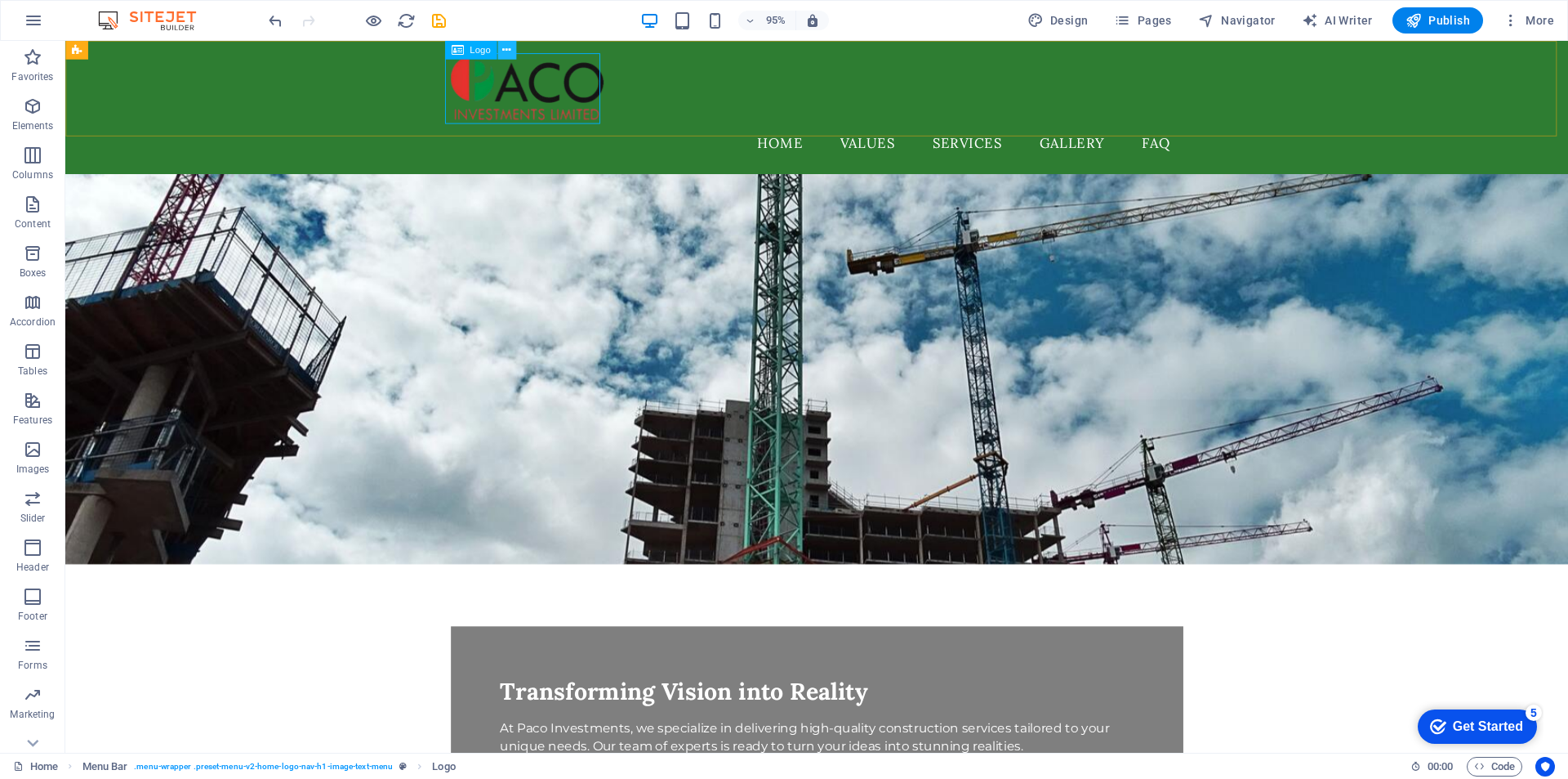
click at [503, 49] on icon at bounding box center [507, 50] width 8 height 17
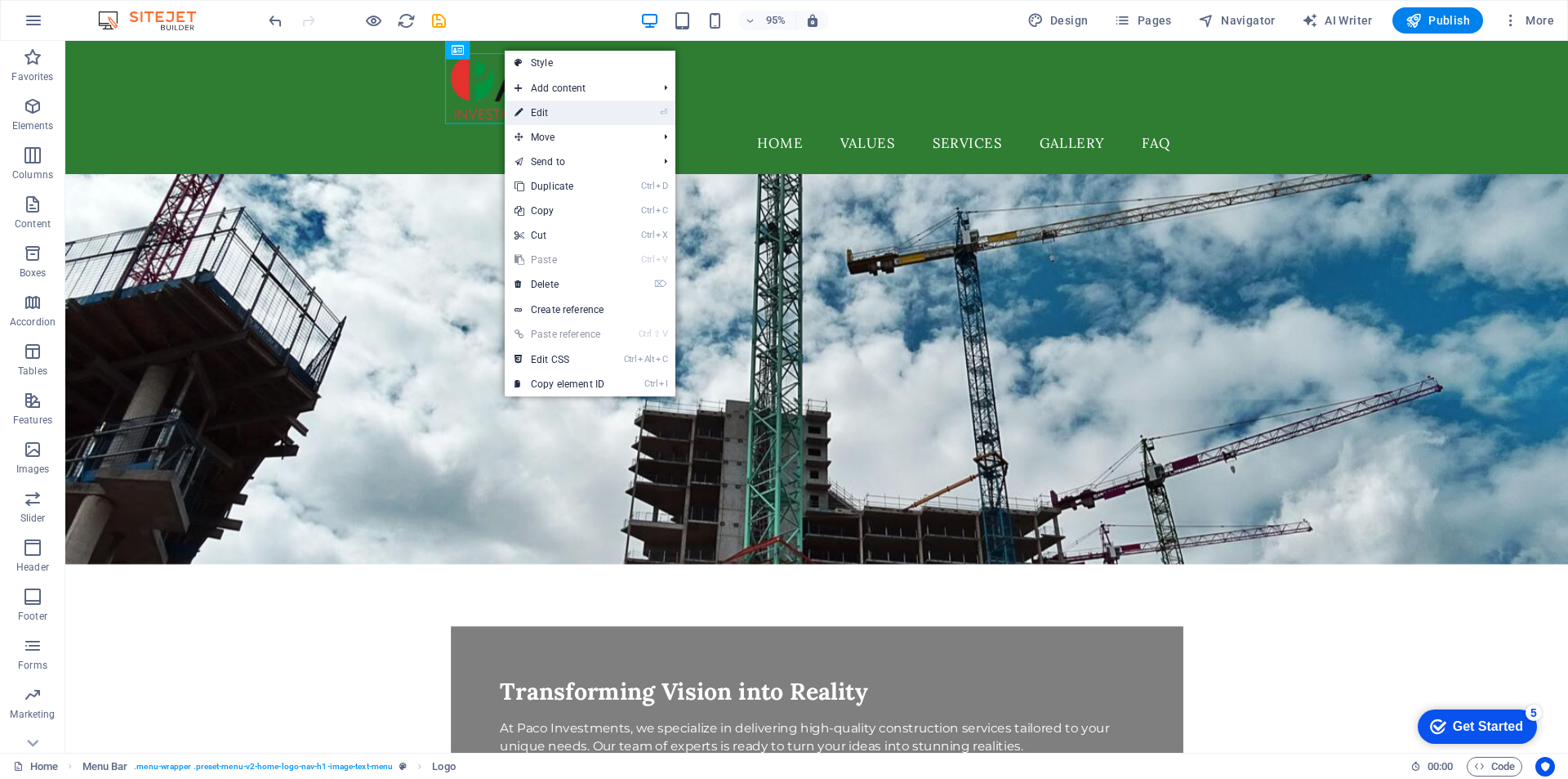
click at [540, 115] on link "⏎ Edit" at bounding box center [559, 112] width 110 height 24
select select "px"
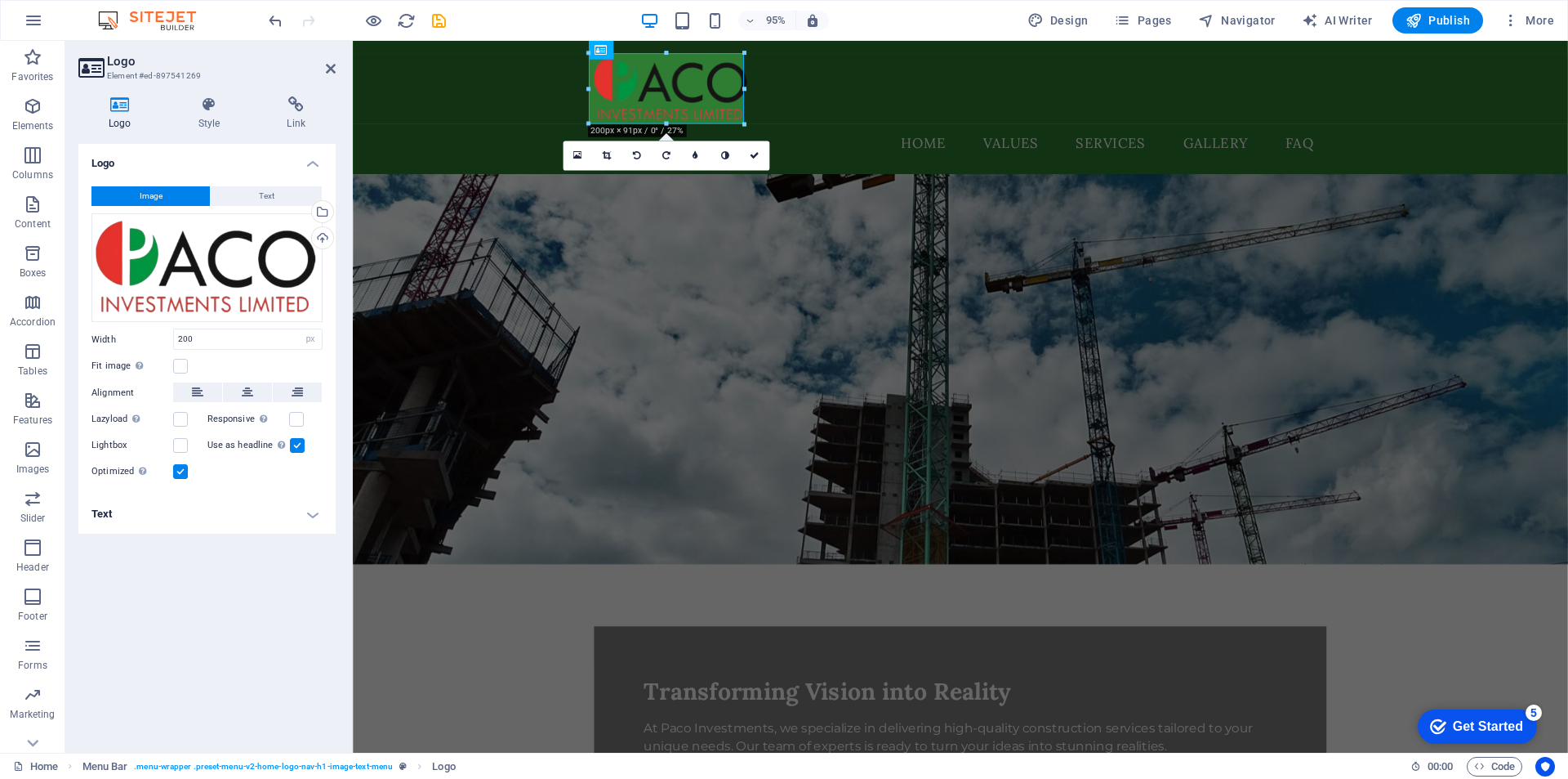
click at [1205, 262] on figure at bounding box center [992, 387] width 1279 height 410
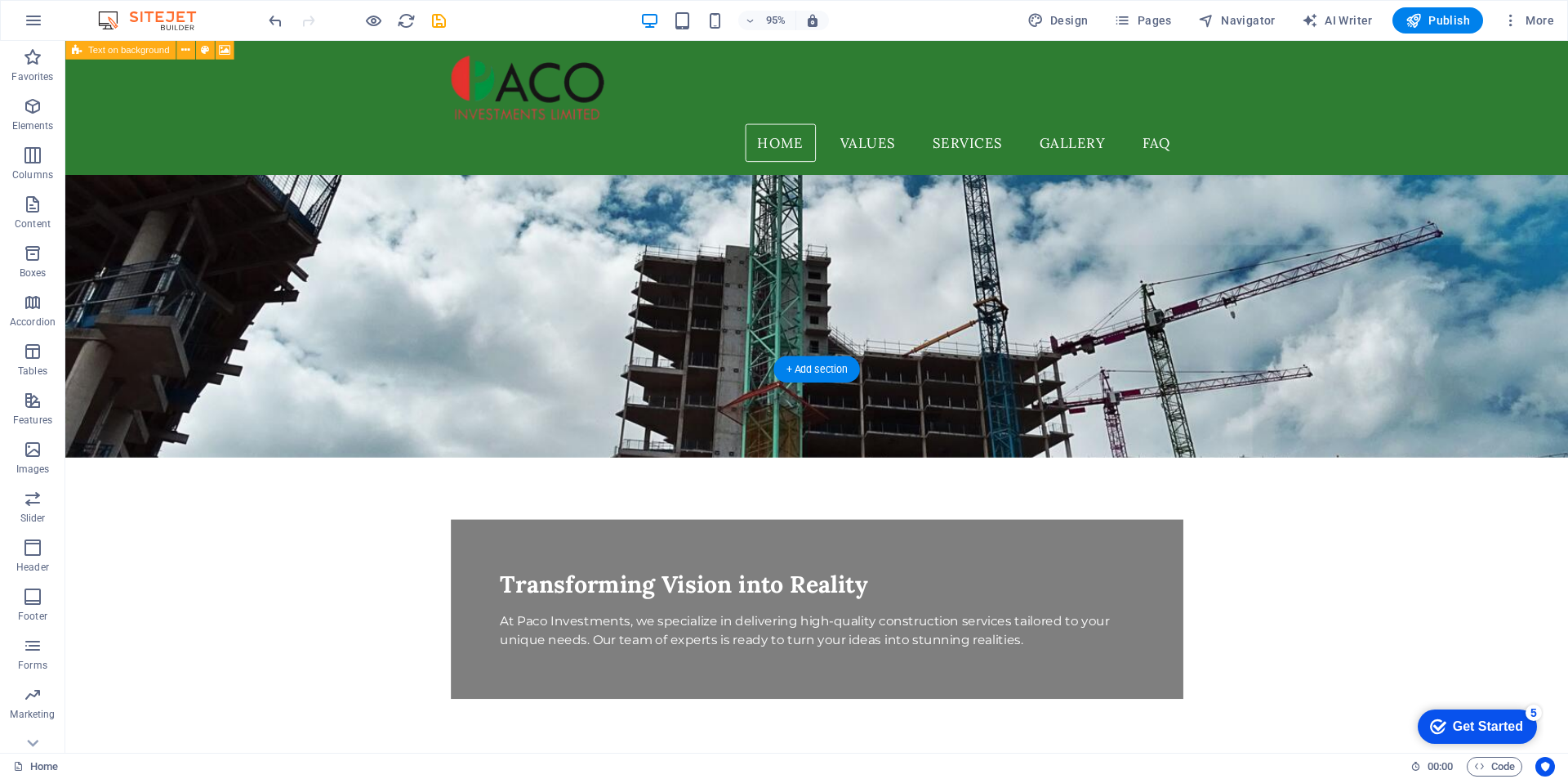
scroll to position [163, 0]
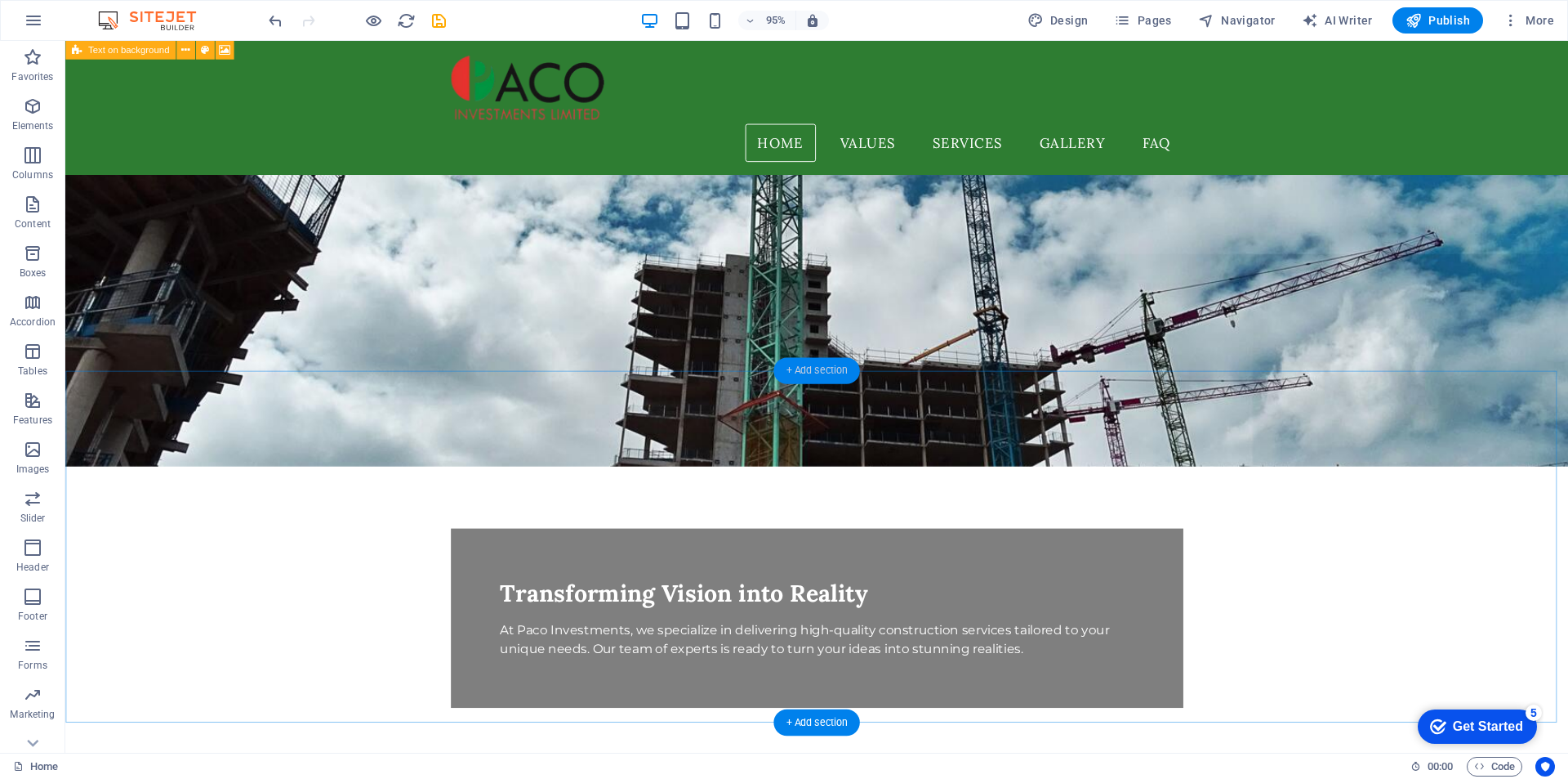
click at [805, 369] on div "+ Add section" at bounding box center [816, 371] width 86 height 26
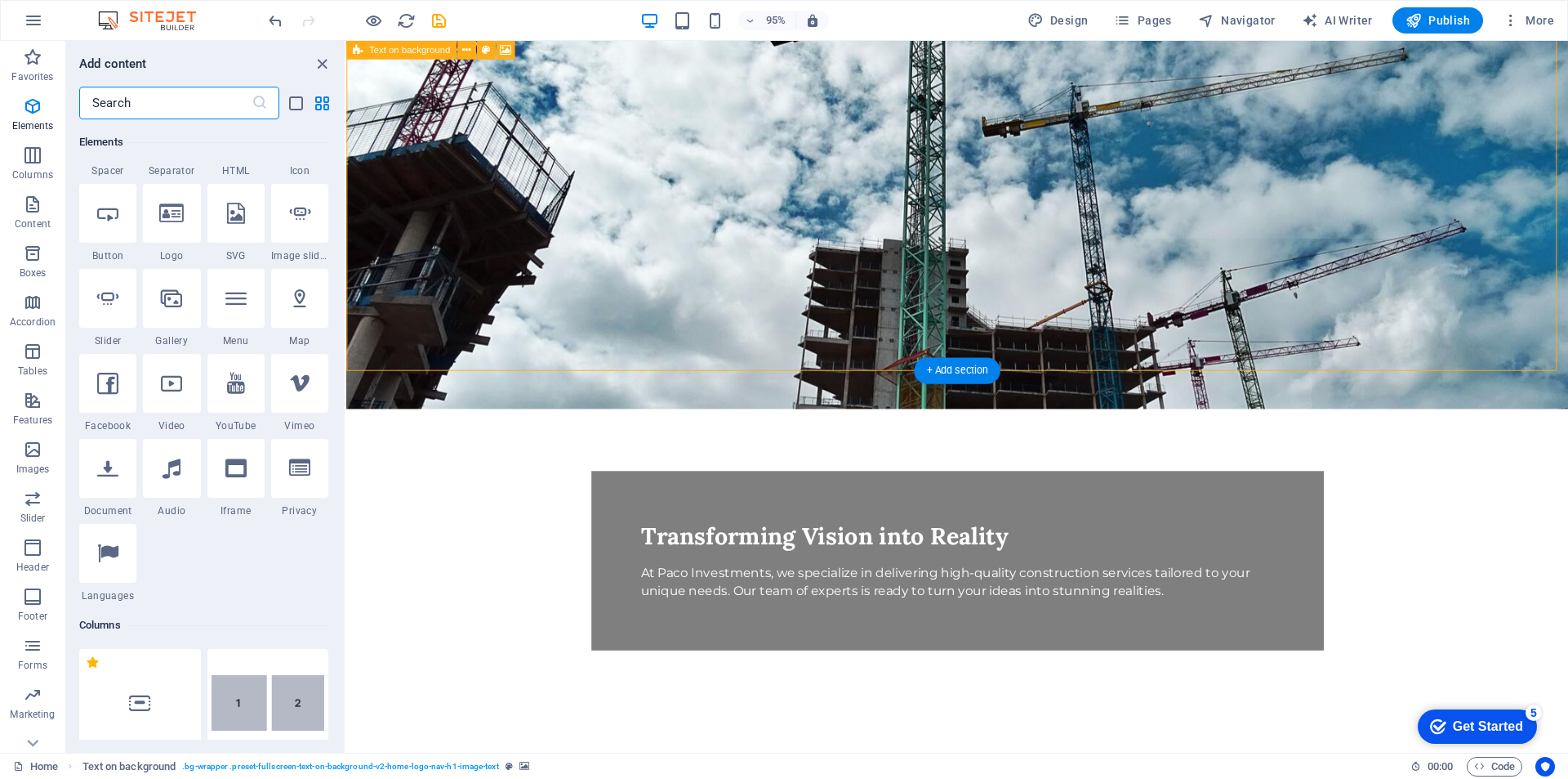
scroll to position [2859, 0]
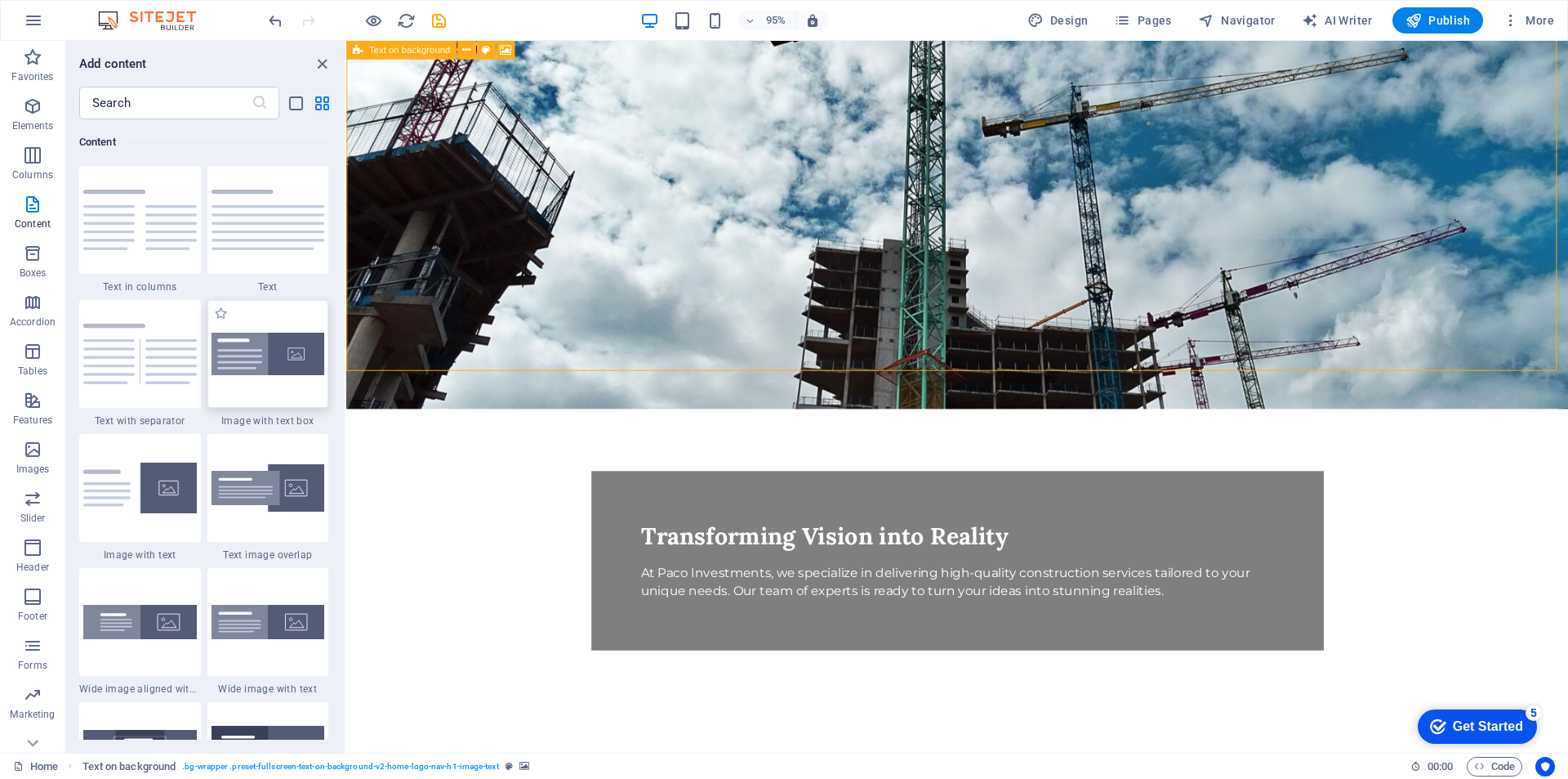
click at [288, 357] on img at bounding box center [268, 355] width 114 height 44
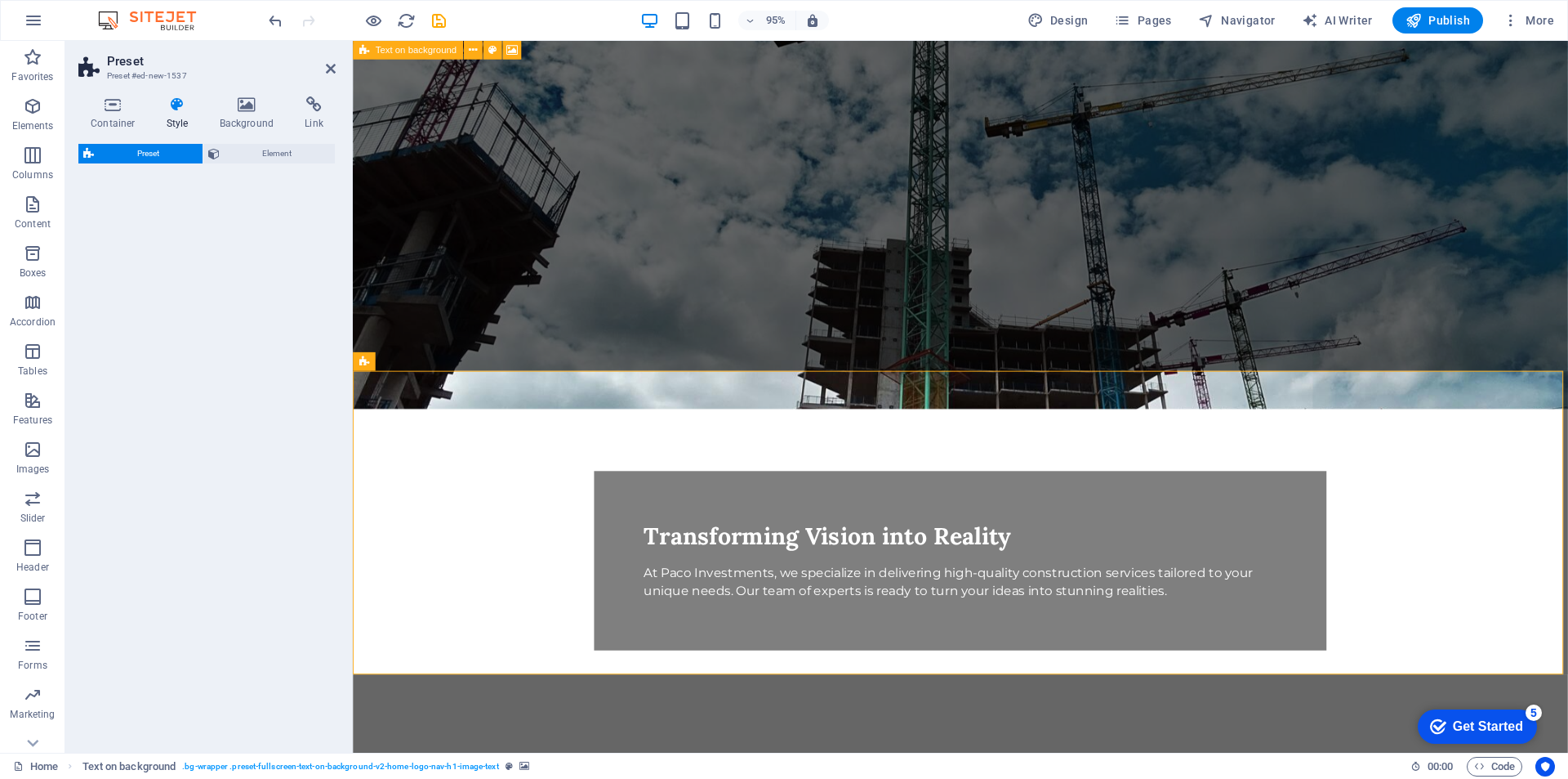
select select "rem"
select select "px"
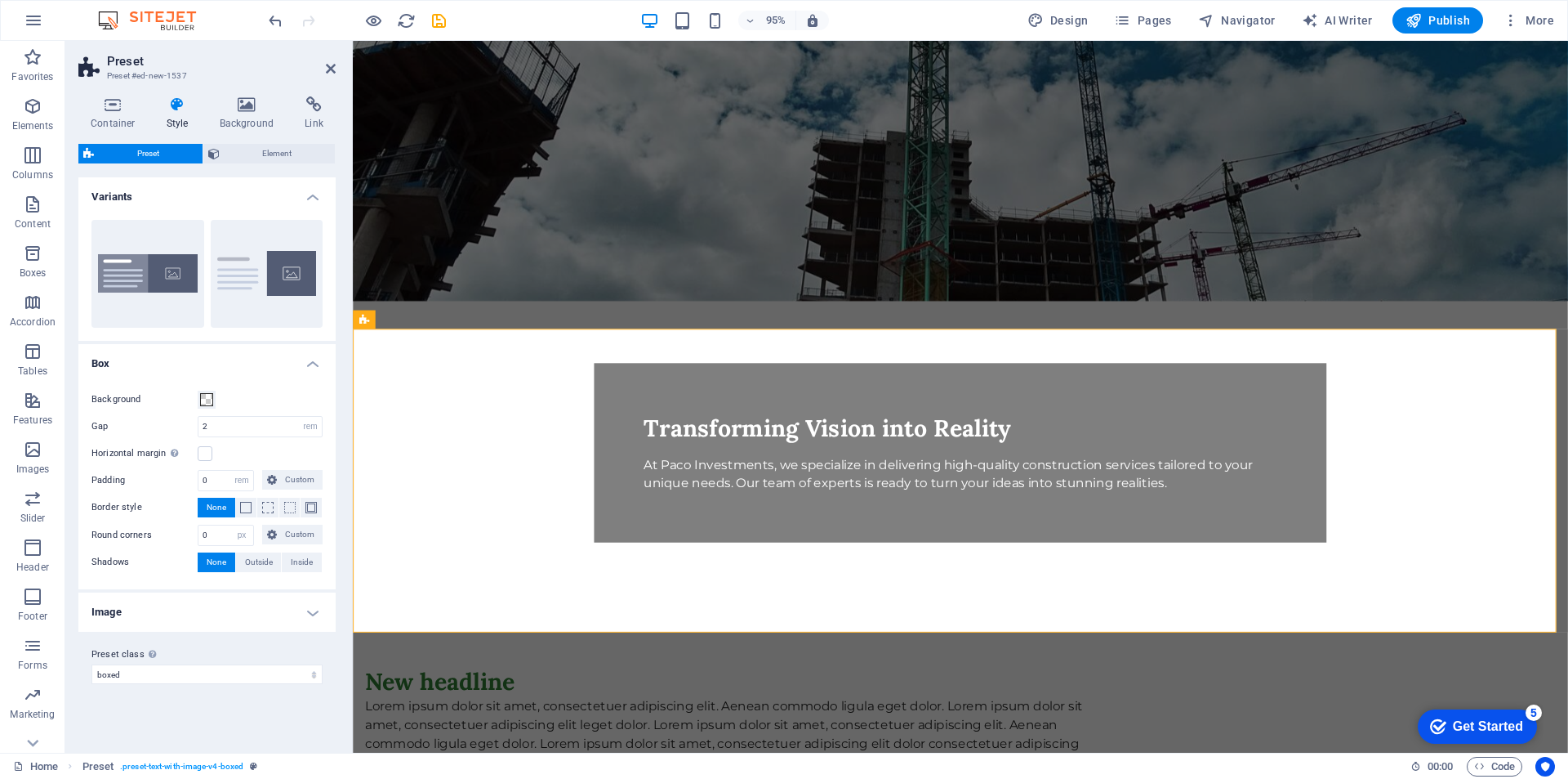
scroll to position [327, 0]
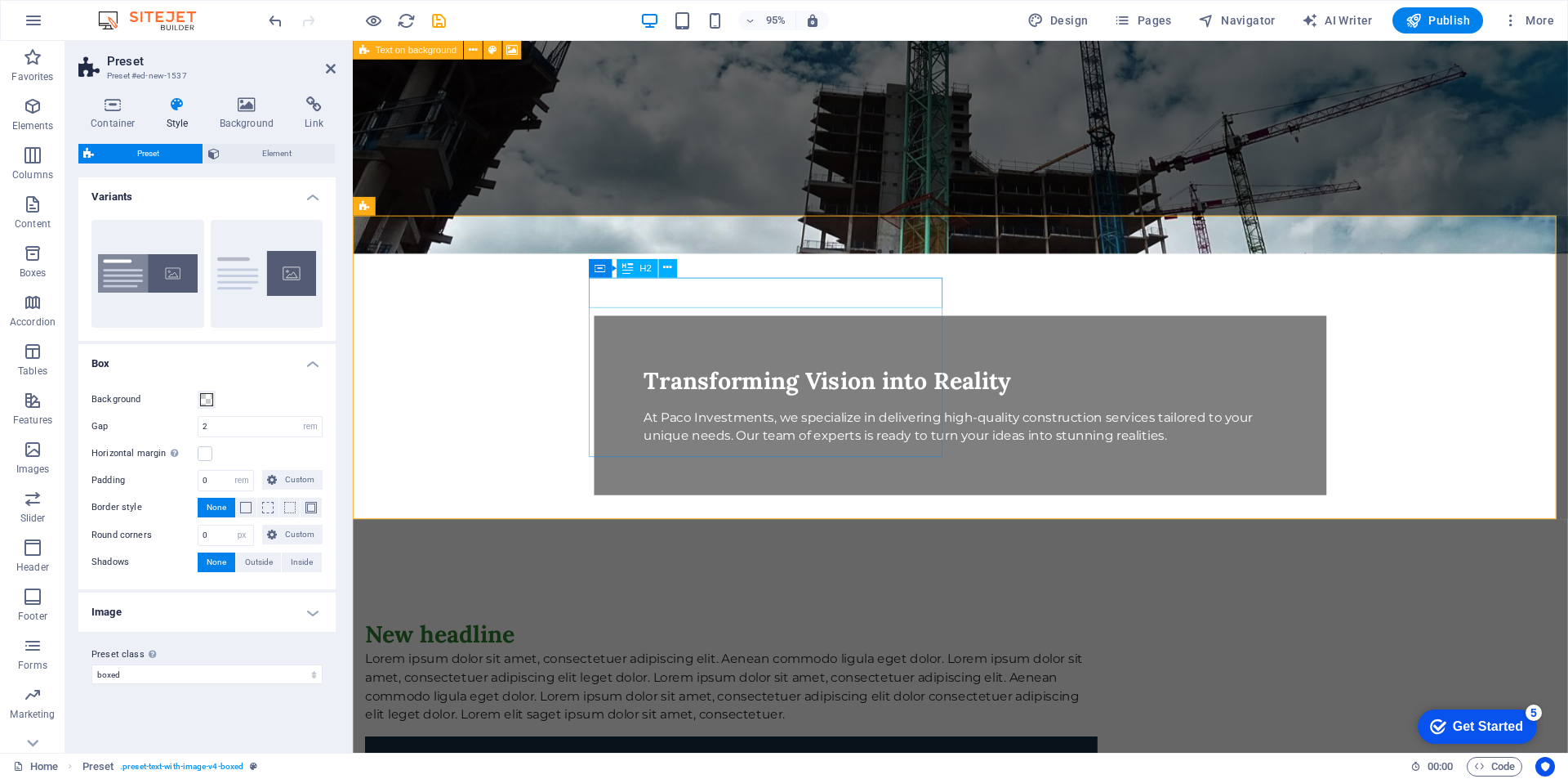
click at [763, 649] on div "New headline" at bounding box center [752, 665] width 771 height 32
click at [762, 649] on div "New headline" at bounding box center [752, 665] width 771 height 32
click at [758, 649] on div "New headline" at bounding box center [752, 665] width 771 height 32
